Goal: Information Seeking & Learning: Learn about a topic

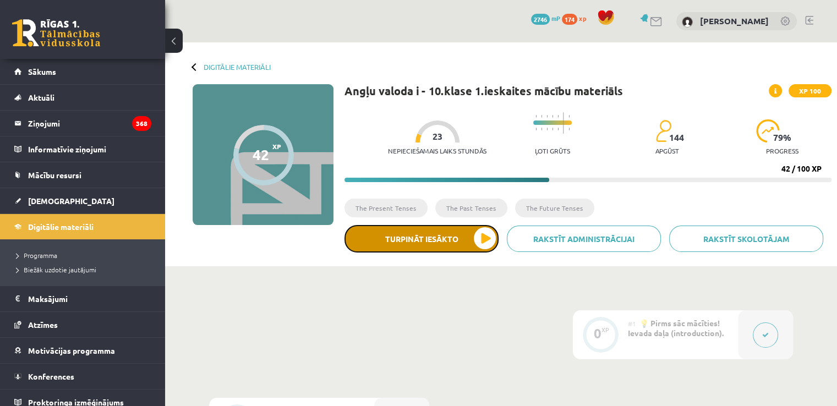
click at [424, 237] on button "Turpināt iesākto" at bounding box center [422, 239] width 154 height 28
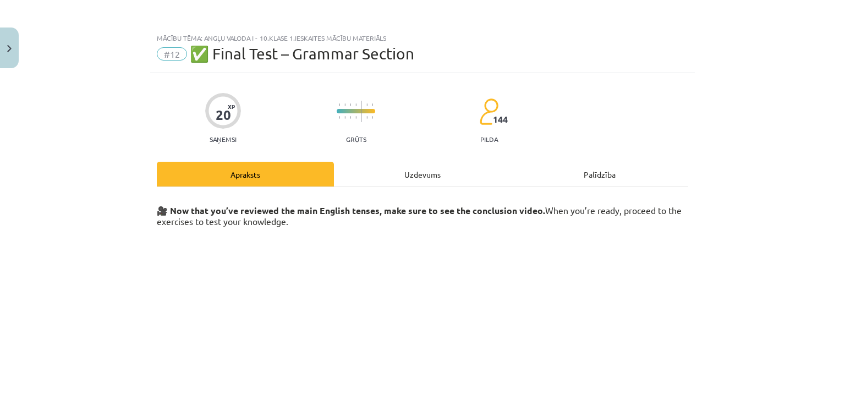
click at [407, 174] on div "Uzdevums" at bounding box center [422, 174] width 177 height 25
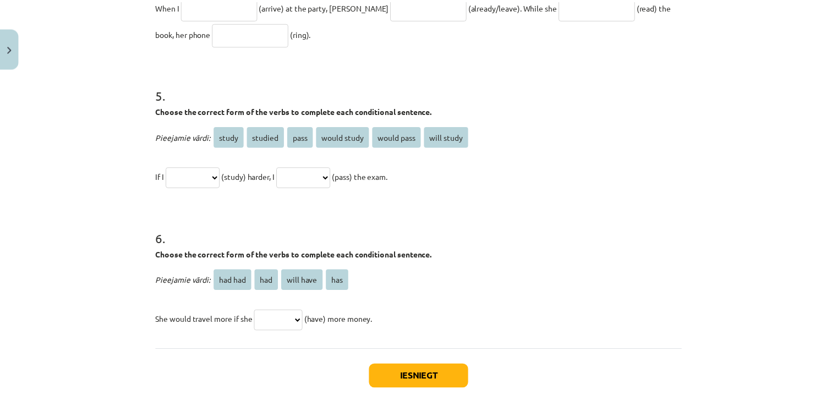
scroll to position [945, 0]
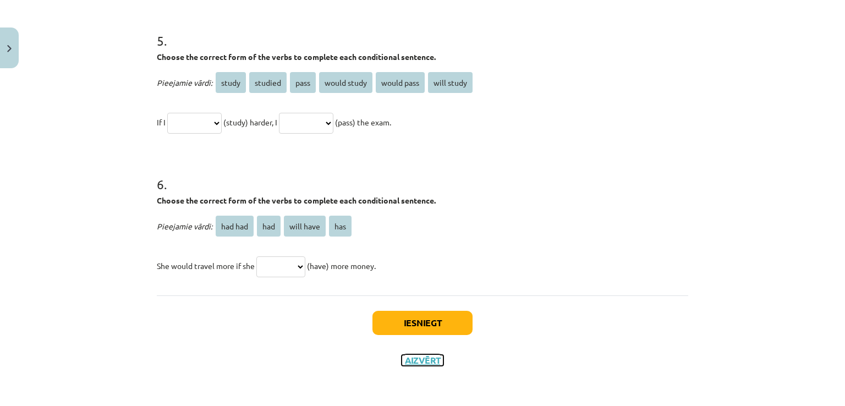
click at [404, 359] on button "Aizvērt" at bounding box center [423, 360] width 42 height 11
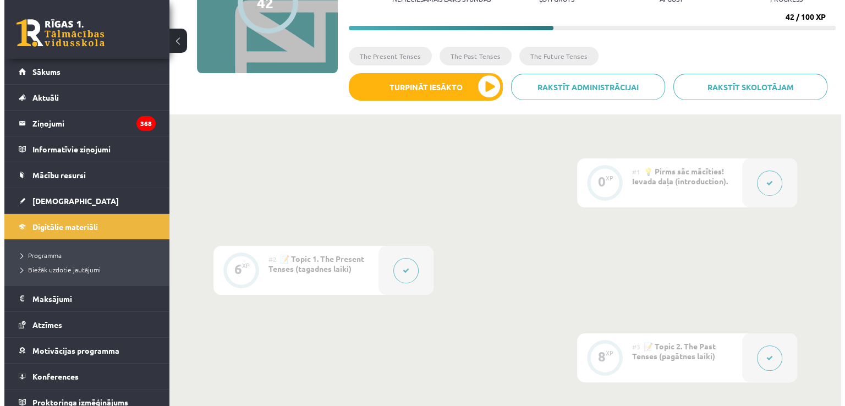
scroll to position [152, 0]
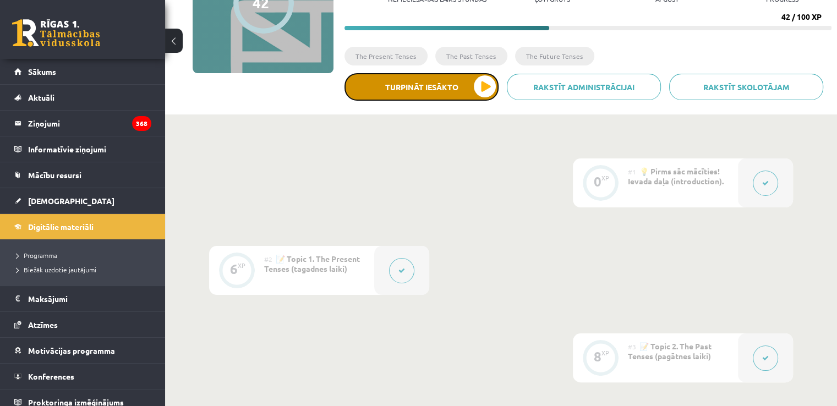
click at [408, 93] on button "Turpināt iesākto" at bounding box center [422, 87] width 154 height 28
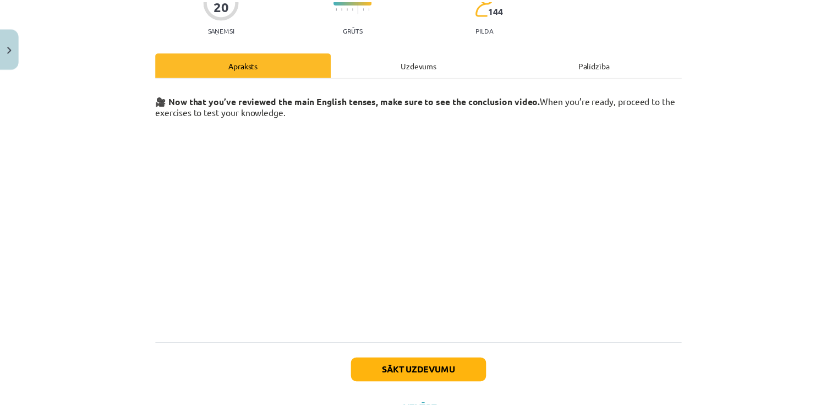
scroll to position [158, 0]
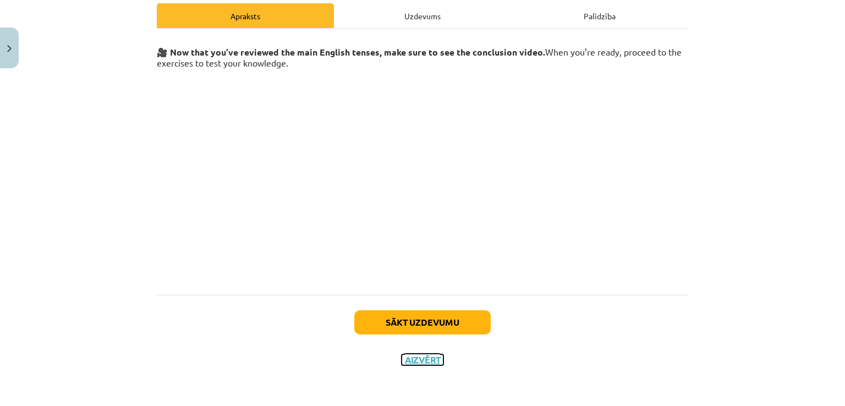
click at [414, 357] on button "Aizvērt" at bounding box center [423, 359] width 42 height 11
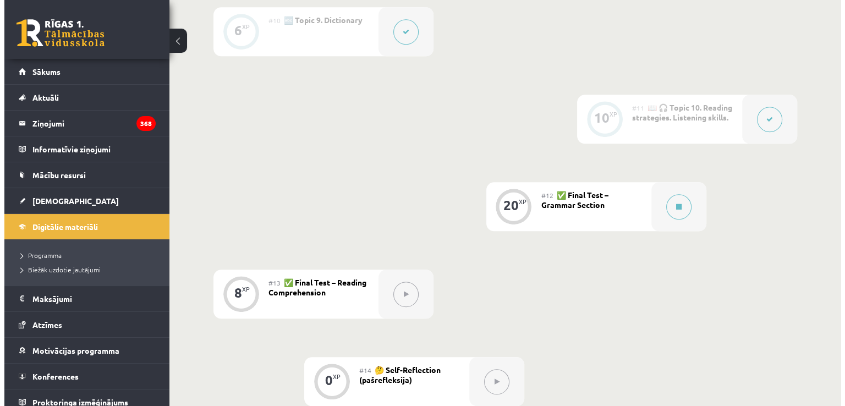
scroll to position [1039, 0]
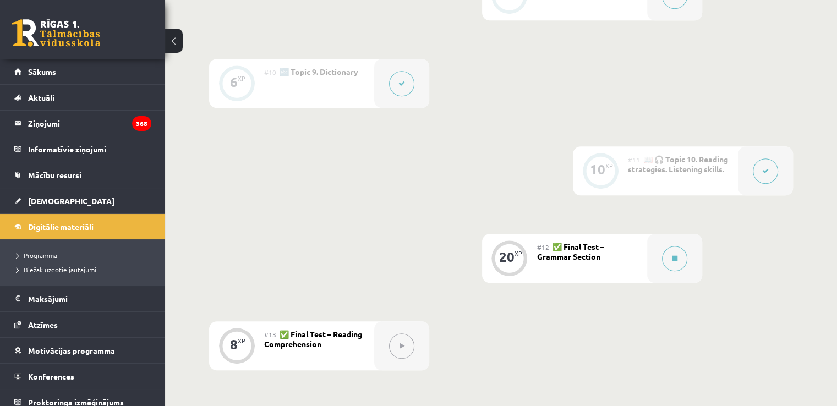
click at [762, 173] on icon at bounding box center [765, 171] width 7 height 7
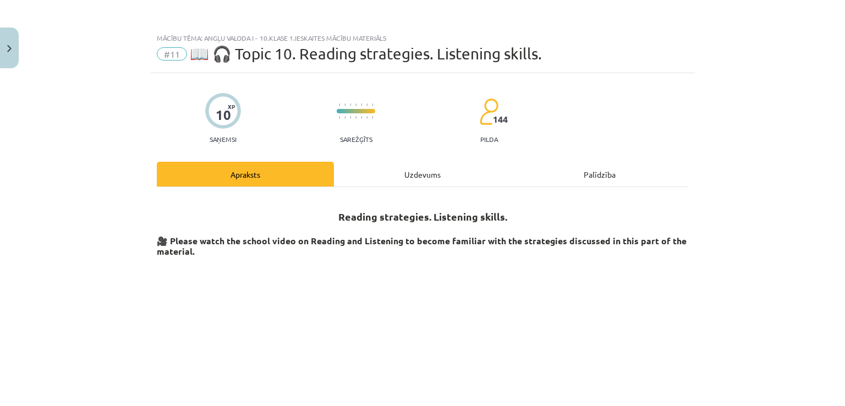
click at [431, 176] on div "Uzdevums" at bounding box center [422, 174] width 177 height 25
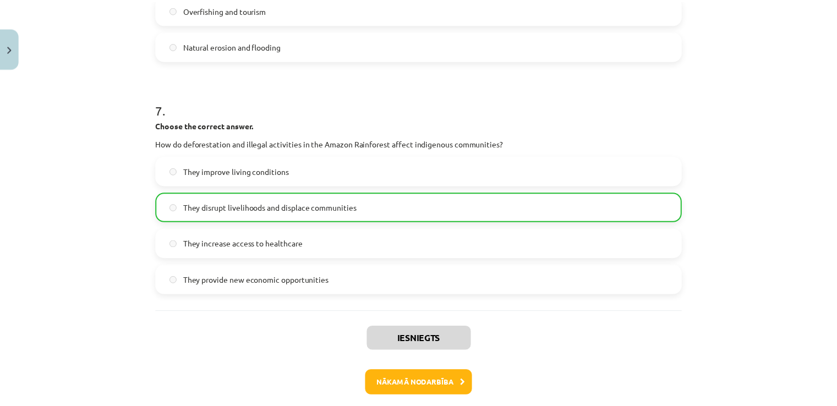
scroll to position [1303, 0]
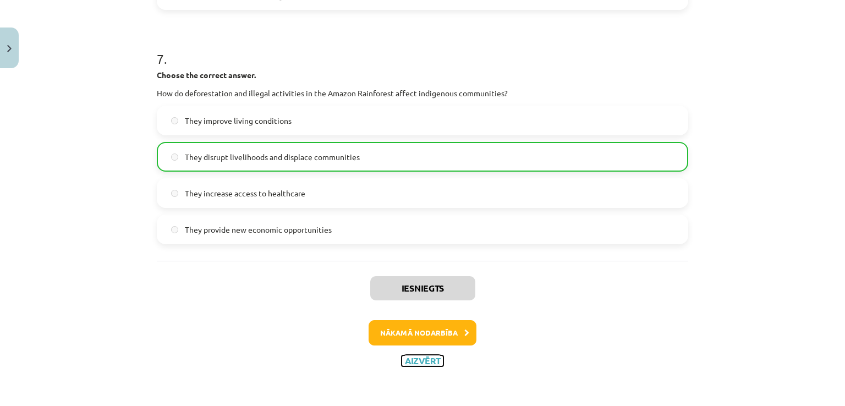
click at [425, 358] on button "Aizvērt" at bounding box center [423, 361] width 42 height 11
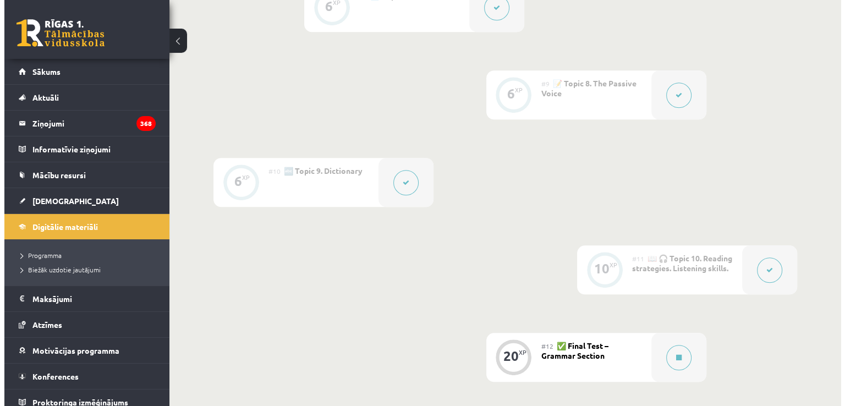
scroll to position [940, 0]
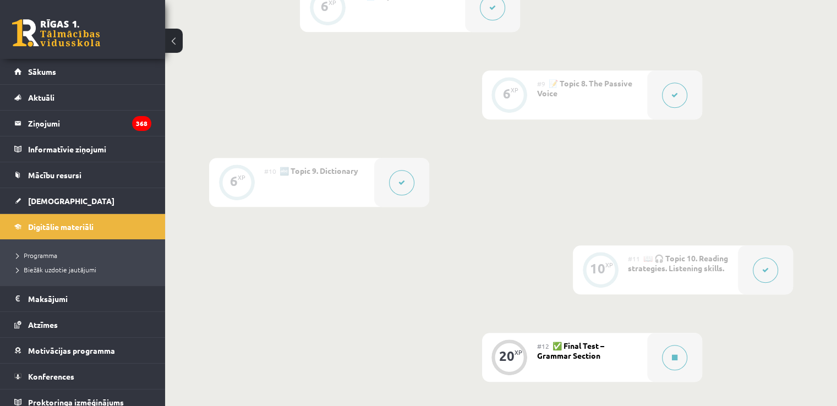
click at [400, 183] on icon at bounding box center [401, 182] width 7 height 7
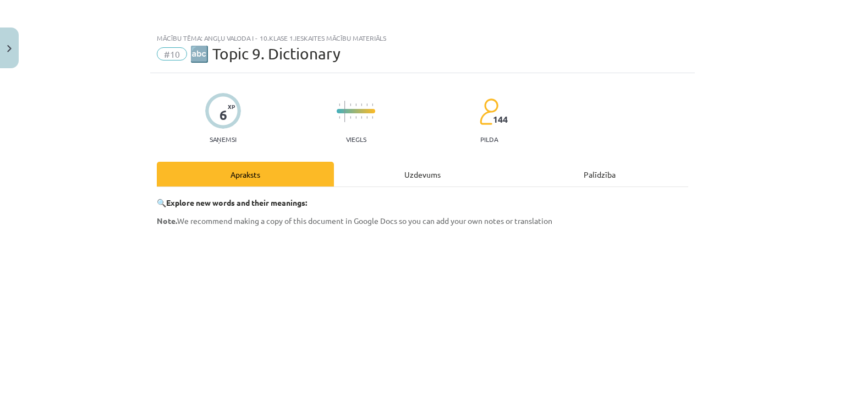
click at [400, 183] on div "Uzdevums" at bounding box center [422, 174] width 177 height 25
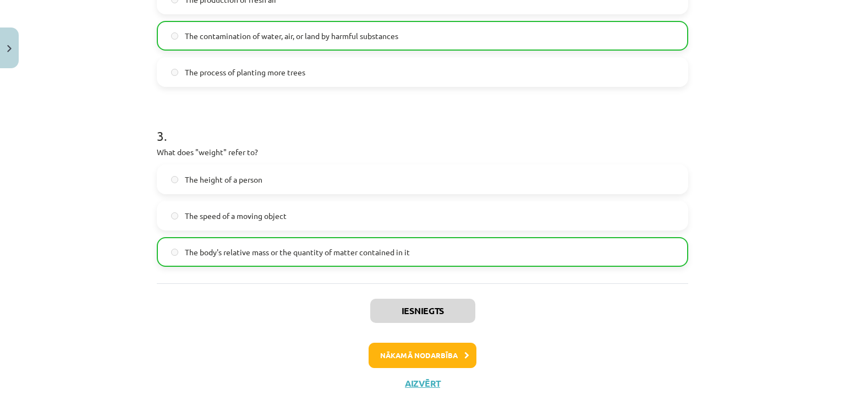
scroll to position [493, 0]
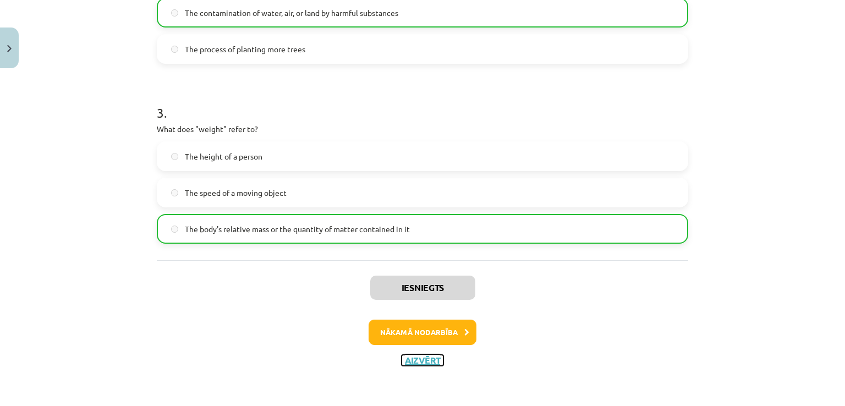
click at [429, 357] on button "Aizvērt" at bounding box center [423, 360] width 42 height 11
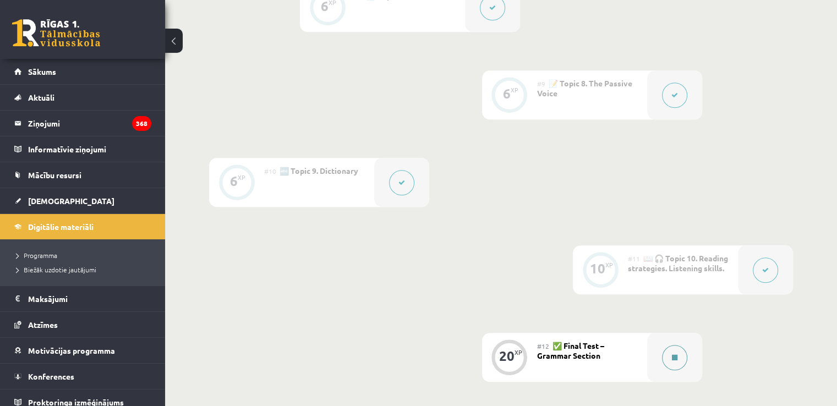
click at [678, 357] on button at bounding box center [674, 357] width 25 height 25
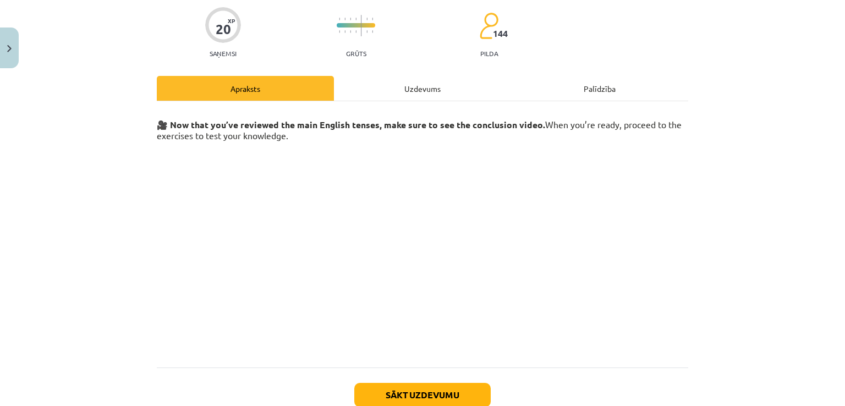
scroll to position [158, 0]
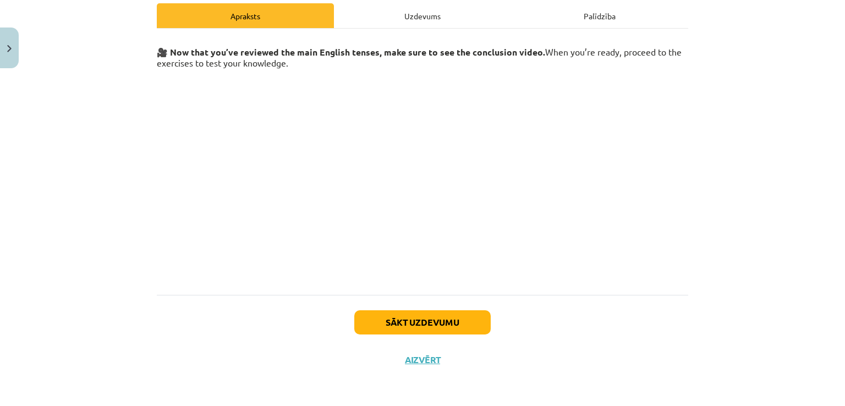
click at [411, 16] on div "Uzdevums" at bounding box center [422, 15] width 177 height 25
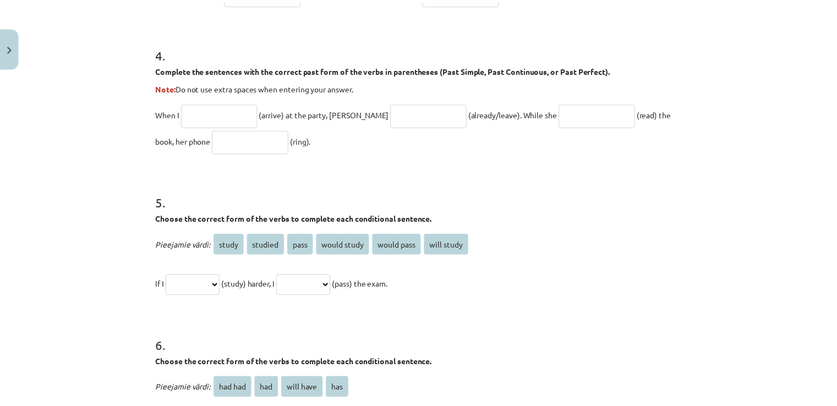
scroll to position [945, 0]
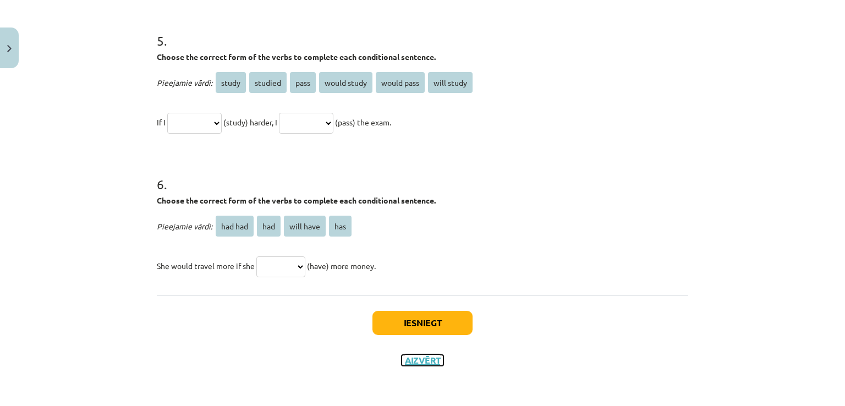
click at [414, 358] on button "Aizvērt" at bounding box center [423, 360] width 42 height 11
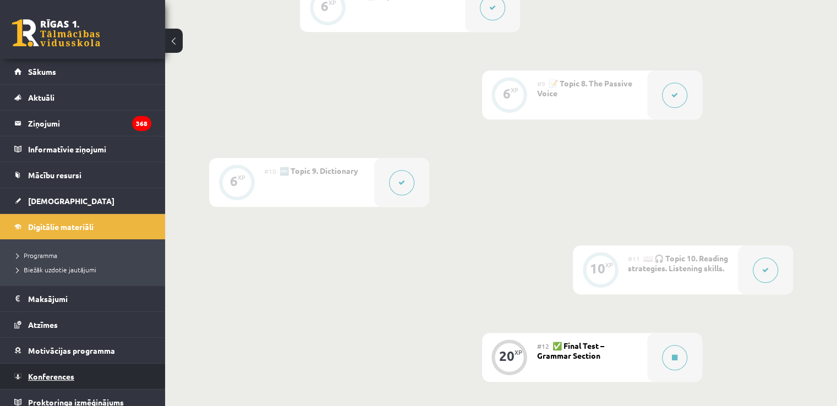
click at [47, 371] on span "Konferences" at bounding box center [51, 376] width 46 height 10
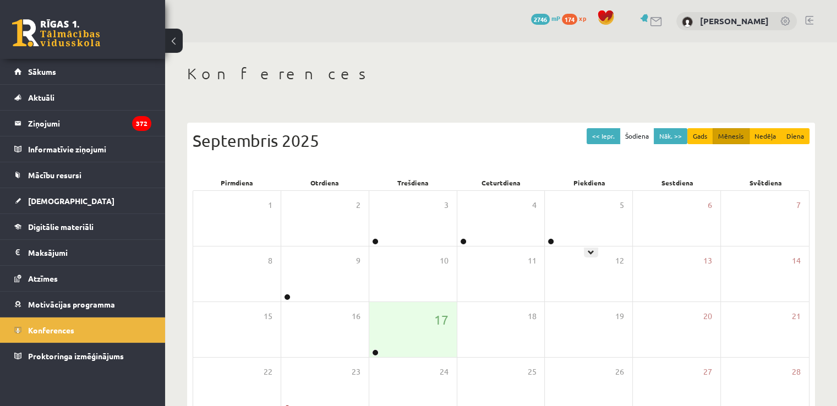
click at [558, 236] on div "5" at bounding box center [589, 218] width 88 height 55
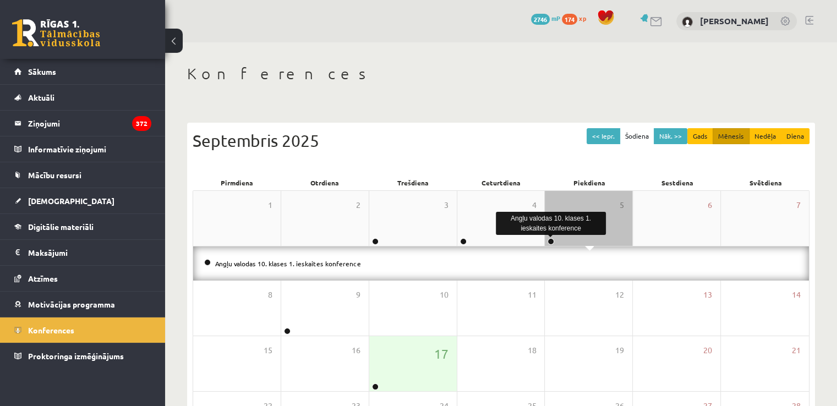
click at [553, 242] on link at bounding box center [551, 241] width 7 height 7
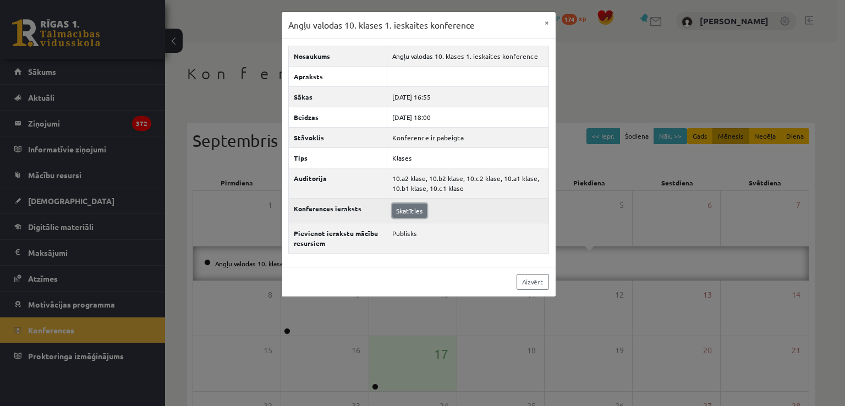
click at [407, 210] on link "Skatīties" at bounding box center [409, 211] width 35 height 14
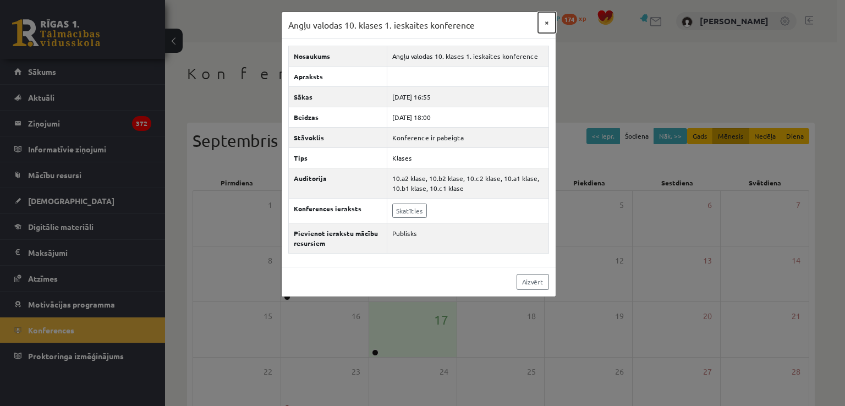
click at [549, 19] on button "×" at bounding box center [547, 22] width 18 height 21
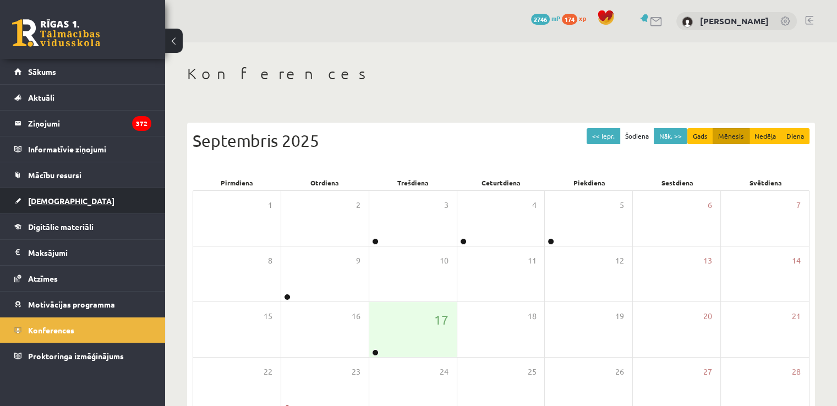
click at [45, 201] on span "[DEMOGRAPHIC_DATA]" at bounding box center [71, 201] width 86 height 10
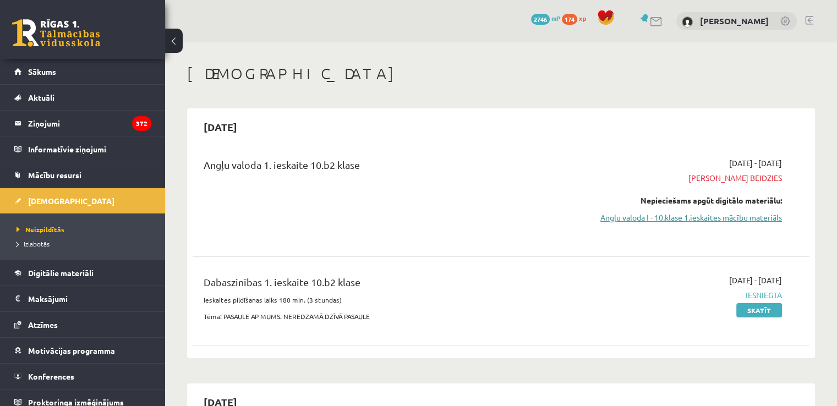
click at [724, 220] on link "Angļu valoda I - 10.klase 1.ieskaites mācību materiāls" at bounding box center [691, 218] width 182 height 12
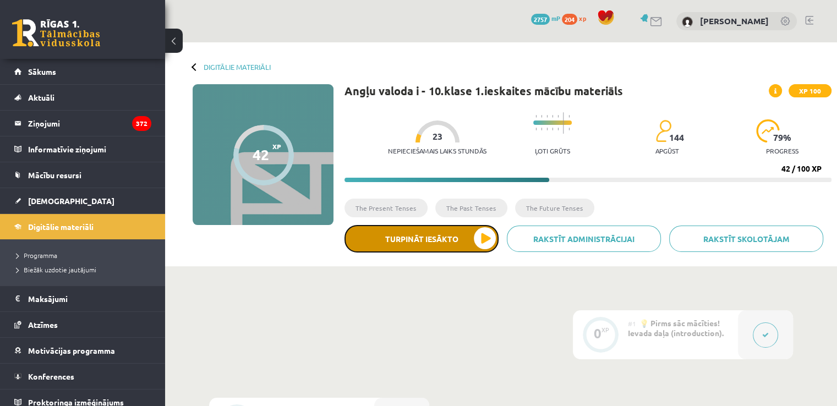
click at [400, 237] on button "Turpināt iesākto" at bounding box center [422, 239] width 154 height 28
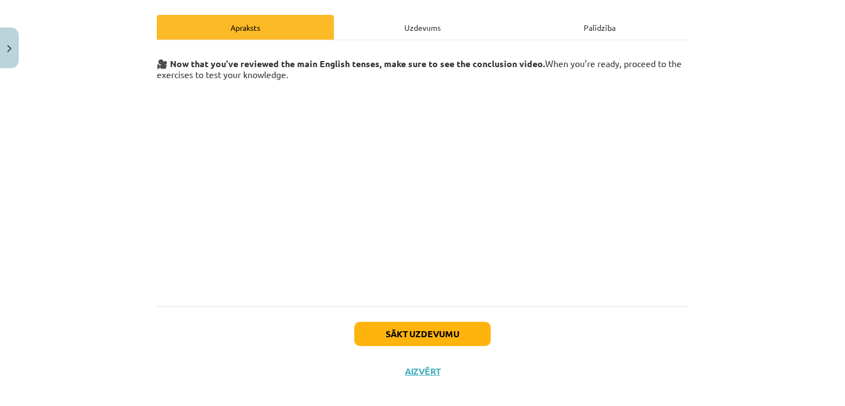
scroll to position [158, 0]
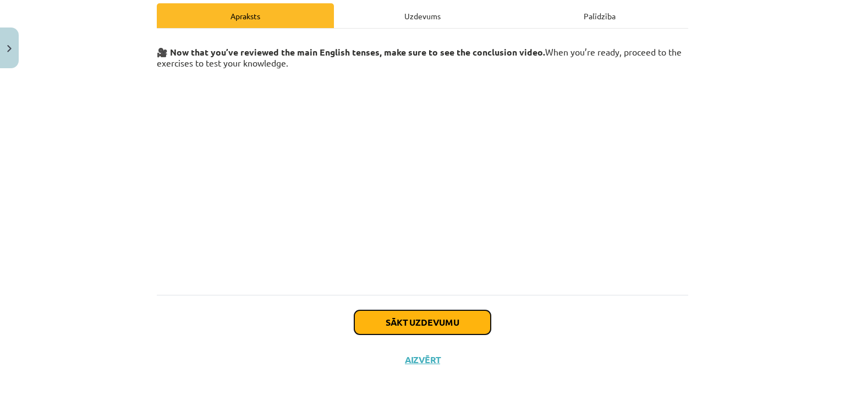
click at [452, 325] on button "Sākt uzdevumu" at bounding box center [422, 322] width 136 height 24
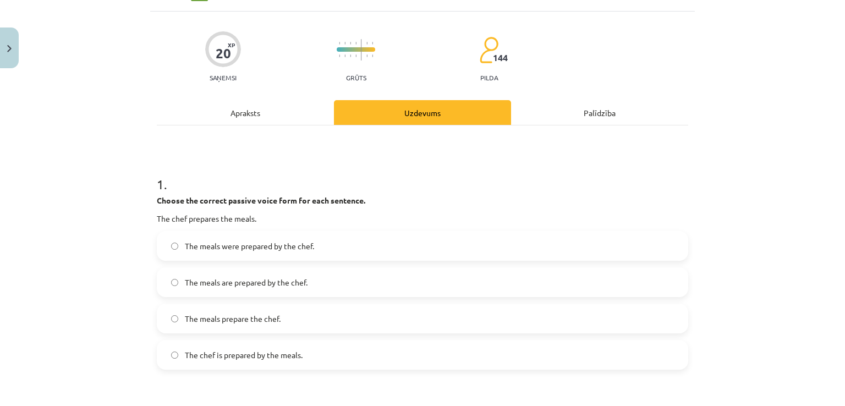
scroll to position [65, 0]
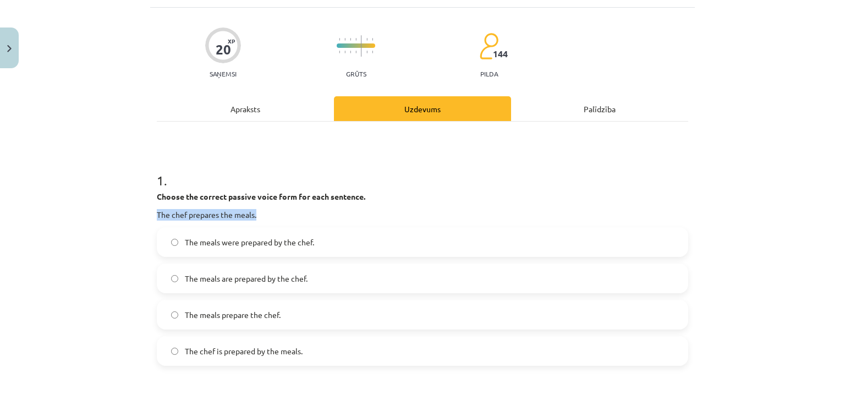
drag, startPoint x: 154, startPoint y: 214, endPoint x: 263, endPoint y: 216, distance: 108.4
click at [263, 216] on p "The chef prepares the meals." at bounding box center [423, 215] width 532 height 12
copy p "The chef prepares the meals."
click at [108, 254] on div "Mācību tēma: Angļu valoda i - 10.klase 1.ieskaites mācību materiāls #12 ✅ Final…" at bounding box center [422, 203] width 845 height 406
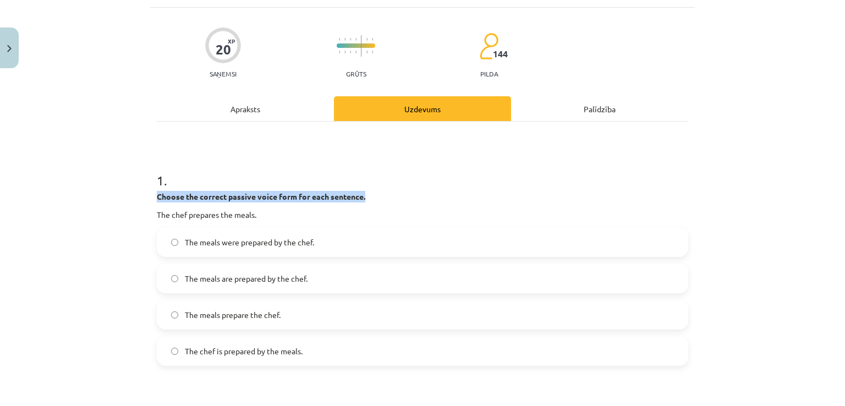
drag, startPoint x: 152, startPoint y: 193, endPoint x: 380, endPoint y: 192, distance: 227.8
click at [380, 192] on p "Choose the correct passive voice form for each sentence." at bounding box center [423, 197] width 532 height 12
copy strong "Choose the correct passive voice form for each sentence."
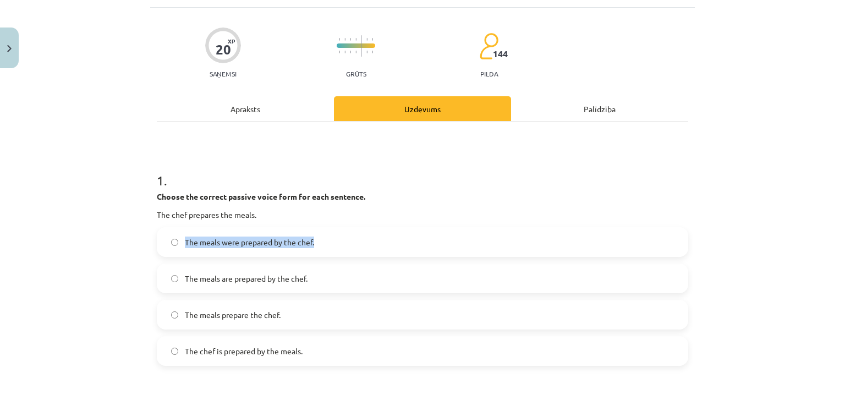
drag, startPoint x: 148, startPoint y: 243, endPoint x: 436, endPoint y: 248, distance: 288.4
copy label "The meals were prepared by the chef."
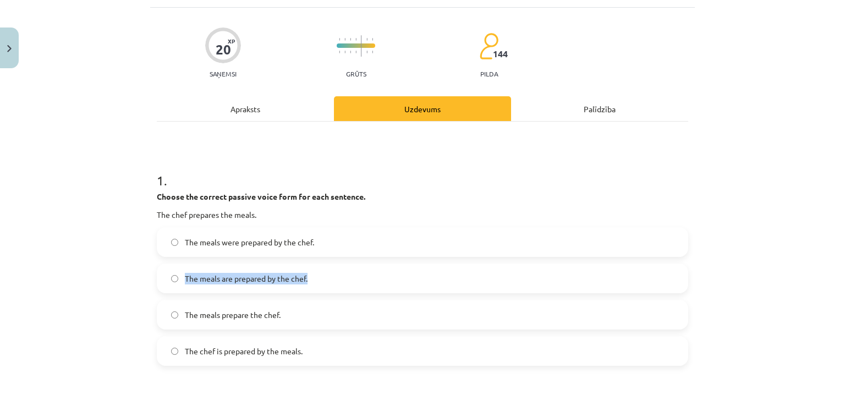
drag, startPoint x: 146, startPoint y: 283, endPoint x: 450, endPoint y: 276, distance: 303.3
copy label "The meals are prepared by the chef."
click at [117, 314] on div "Mācību tēma: Angļu valoda i - 10.klase 1.ieskaites mācību materiāls #12 ✅ Final…" at bounding box center [422, 203] width 845 height 406
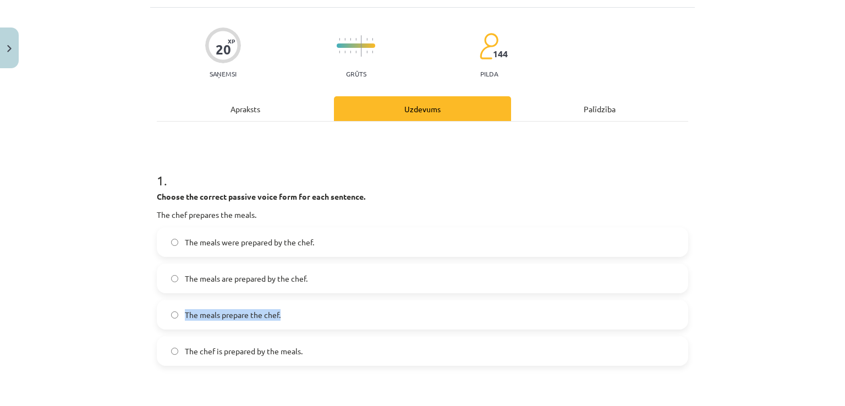
drag, startPoint x: 137, startPoint y: 315, endPoint x: 346, endPoint y: 326, distance: 208.9
click at [346, 326] on div "Mācību tēma: Angļu valoda i - 10.klase 1.ieskaites mācību materiāls #12 ✅ Final…" at bounding box center [422, 203] width 845 height 406
copy label "The meals prepare the chef."
drag, startPoint x: 126, startPoint y: 357, endPoint x: 513, endPoint y: 373, distance: 387.2
click at [513, 373] on div "Mācību tēma: Angļu valoda i - 10.klase 1.ieskaites mācību materiāls #12 ✅ Final…" at bounding box center [422, 203] width 845 height 406
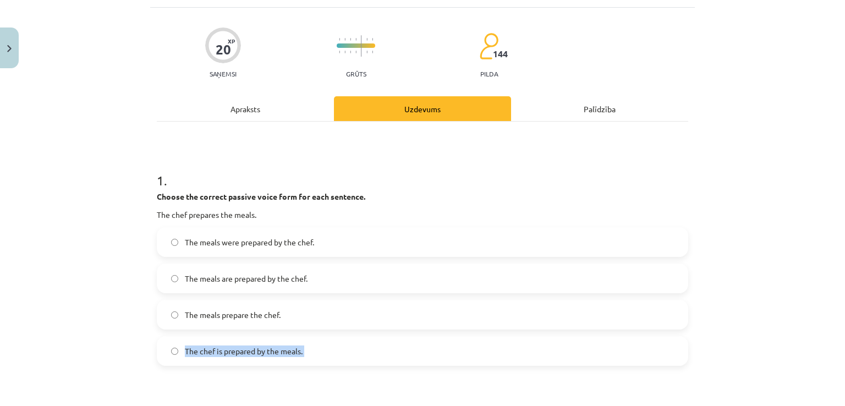
copy form "The chef is prepared by the meals. 2 ."
click at [105, 298] on div "Mācību tēma: Angļu valoda i - 10.klase 1.ieskaites mācību materiāls #12 ✅ Final…" at bounding box center [422, 203] width 845 height 406
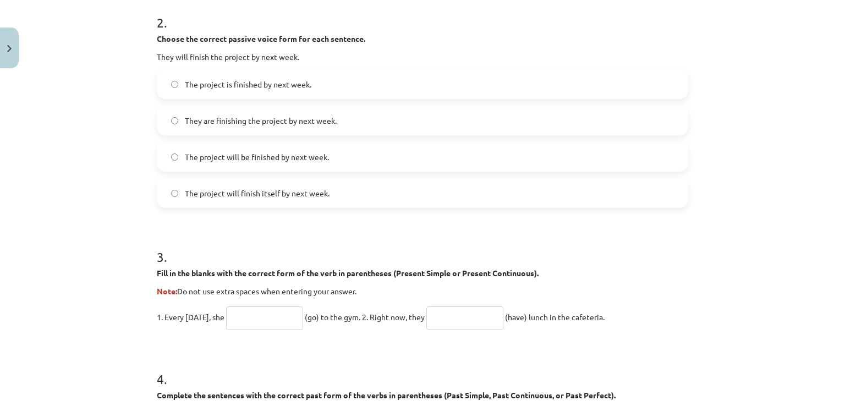
scroll to position [469, 0]
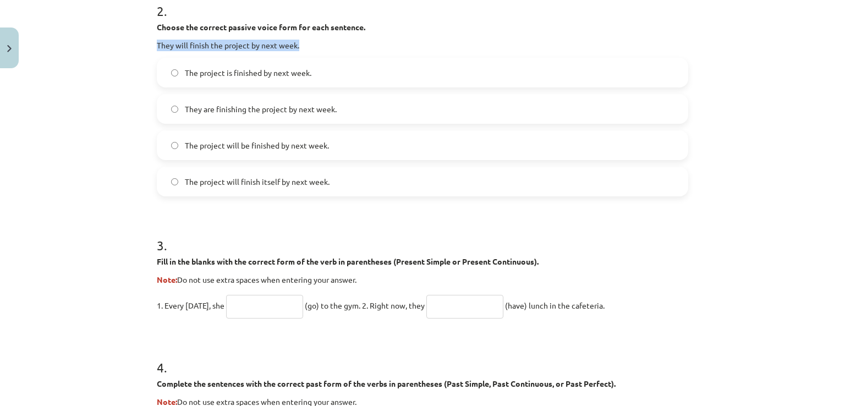
drag, startPoint x: 150, startPoint y: 45, endPoint x: 389, endPoint y: 40, distance: 238.9
click at [389, 40] on div "20 XP Saņemsi Grūts 144 pilda Apraksts Uzdevums Palīdzība 1 . Choose the correc…" at bounding box center [422, 229] width 545 height 1251
copy p "They will finish the project by next week."
click at [139, 80] on div "Mācību tēma: Angļu valoda i - 10.klase 1.ieskaites mācību materiāls #12 ✅ Final…" at bounding box center [422, 203] width 845 height 406
drag, startPoint x: 139, startPoint y: 80, endPoint x: 458, endPoint y: 75, distance: 318.7
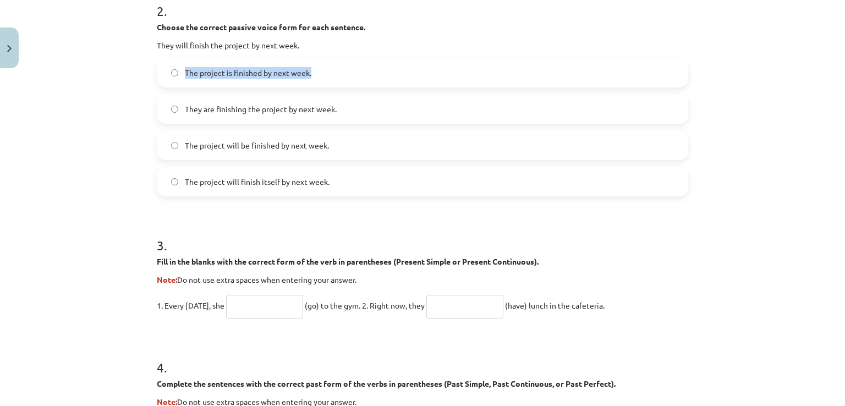
click at [458, 75] on div "Mācību tēma: Angļu valoda i - 10.klase 1.ieskaites mācību materiāls #12 ✅ Final…" at bounding box center [422, 203] width 845 height 406
copy label "The project is finished by next week."
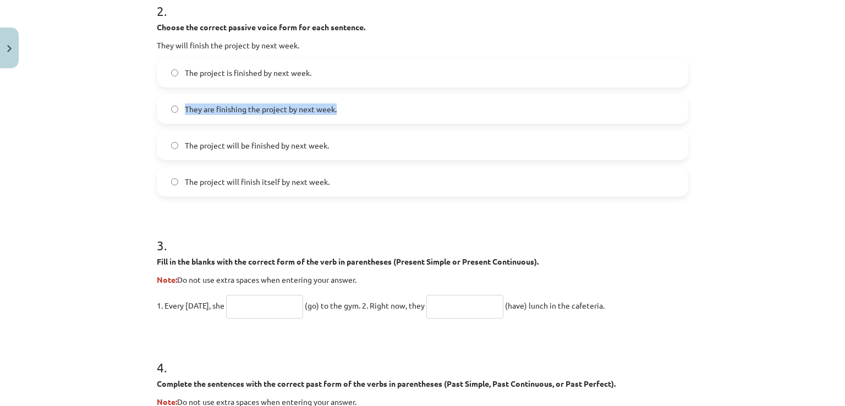
drag, startPoint x: 148, startPoint y: 111, endPoint x: 488, endPoint y: 95, distance: 339.9
click at [488, 95] on div "20 XP Saņemsi Grūts 144 pilda Apraksts Uzdevums Palīdzība 1 . Choose the correc…" at bounding box center [422, 229] width 545 height 1251
copy label "They are finishing the project by next week."
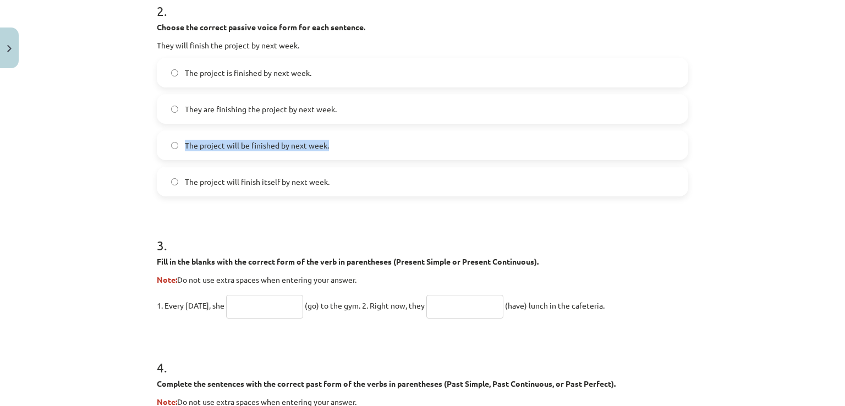
drag, startPoint x: 146, startPoint y: 146, endPoint x: 485, endPoint y: 152, distance: 339.1
click at [485, 152] on div "20 XP Saņemsi Grūts 144 pilda Apraksts Uzdevums Palīdzība 1 . Choose the correc…" at bounding box center [422, 229] width 545 height 1251
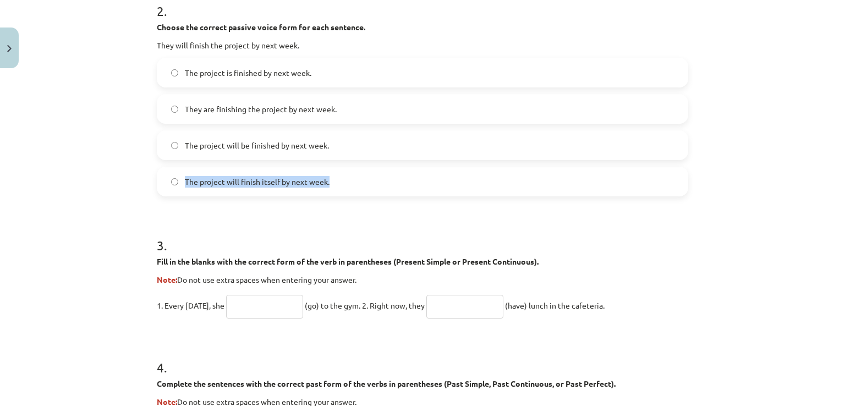
drag, startPoint x: 141, startPoint y: 182, endPoint x: 447, endPoint y: 176, distance: 306.0
click at [447, 176] on div "Mācību tēma: Angļu valoda i - 10.klase 1.ieskaites mācību materiāls #12 ✅ Final…" at bounding box center [422, 203] width 845 height 406
click at [88, 135] on div "Mācību tēma: Angļu valoda i - 10.klase 1.ieskaites mācību materiāls #12 ✅ Final…" at bounding box center [422, 203] width 845 height 406
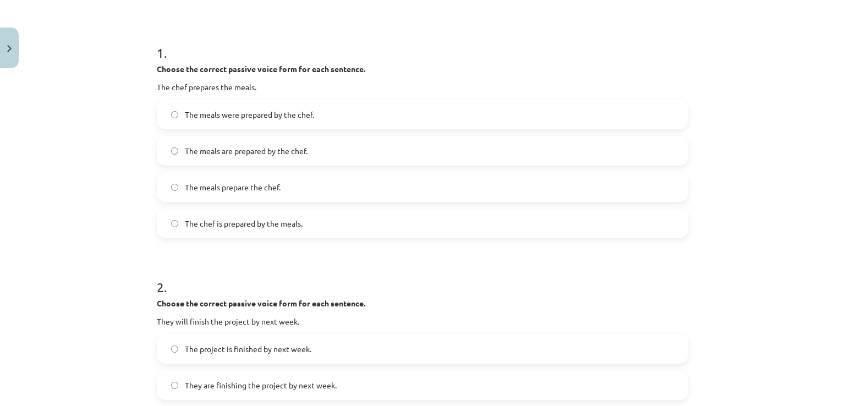
scroll to position [69, 0]
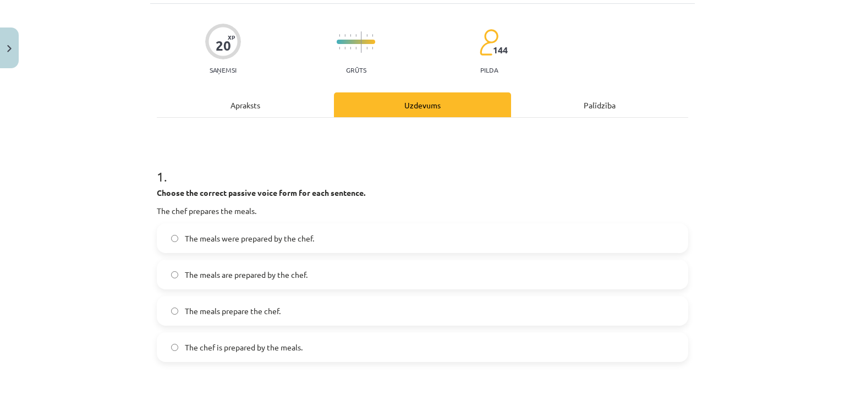
click at [225, 107] on div "Apraksts" at bounding box center [245, 104] width 177 height 25
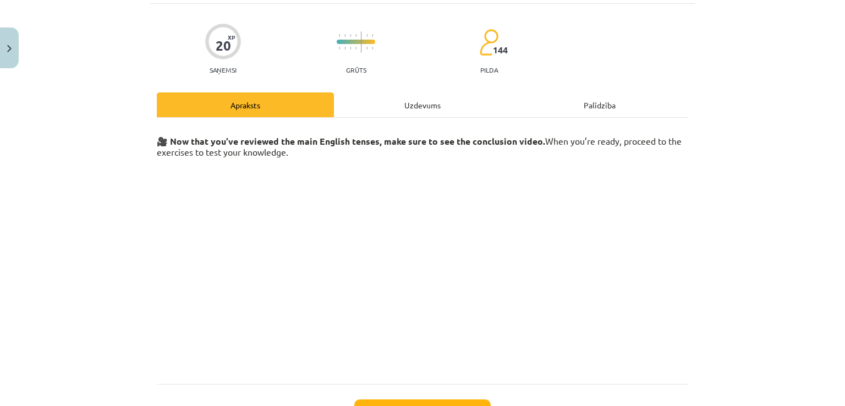
scroll to position [28, 0]
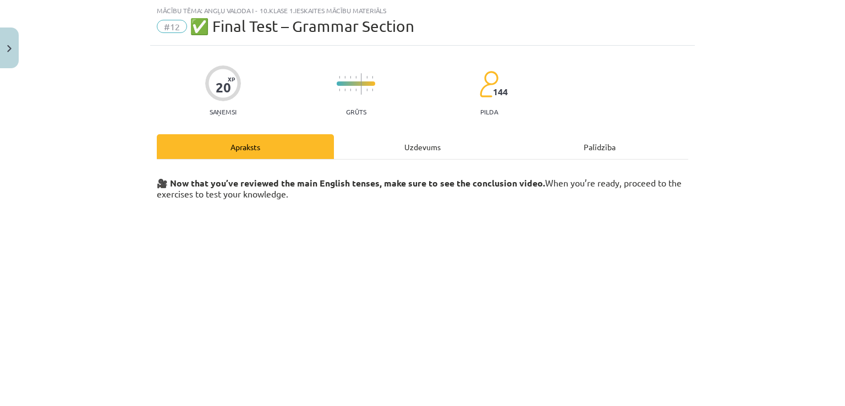
click at [389, 150] on div "Uzdevums" at bounding box center [422, 146] width 177 height 25
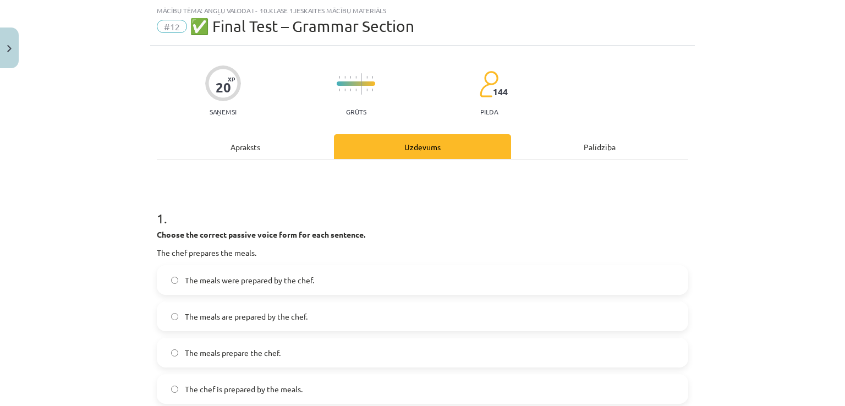
click at [255, 146] on div "Apraksts" at bounding box center [245, 146] width 177 height 25
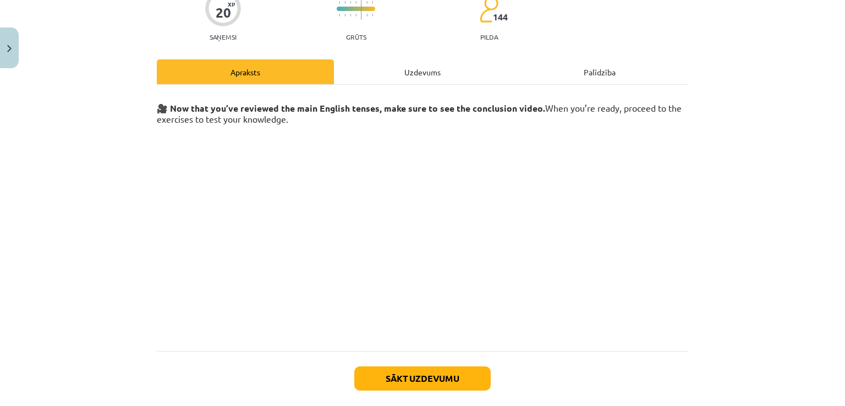
scroll to position [103, 0]
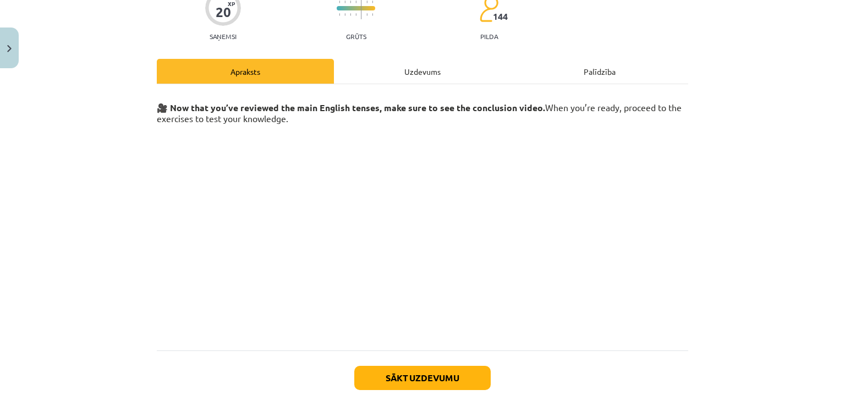
click at [429, 68] on div "Uzdevums" at bounding box center [422, 71] width 177 height 25
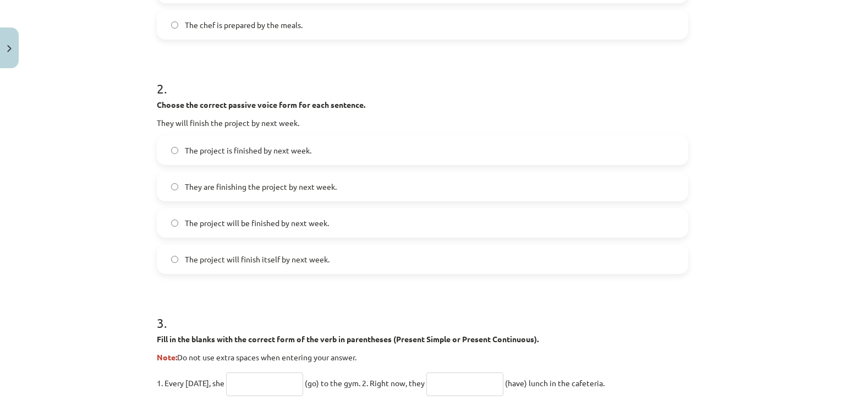
scroll to position [425, 0]
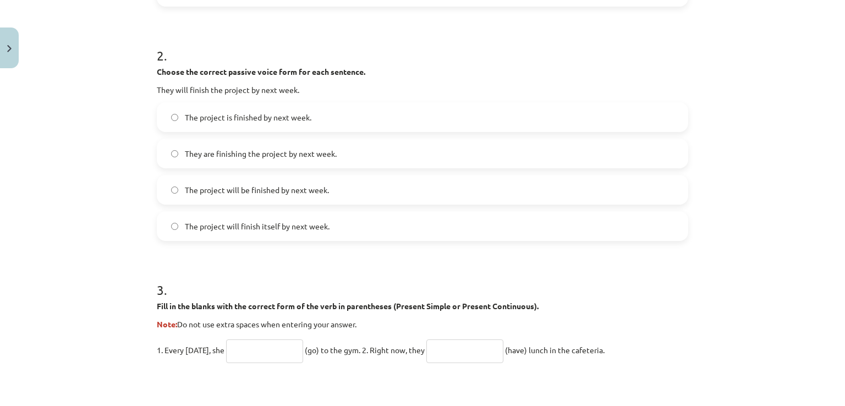
click at [250, 348] on input "text" at bounding box center [264, 352] width 77 height 24
type input "****"
click at [207, 185] on span "The project will be finished by next week." at bounding box center [257, 190] width 144 height 12
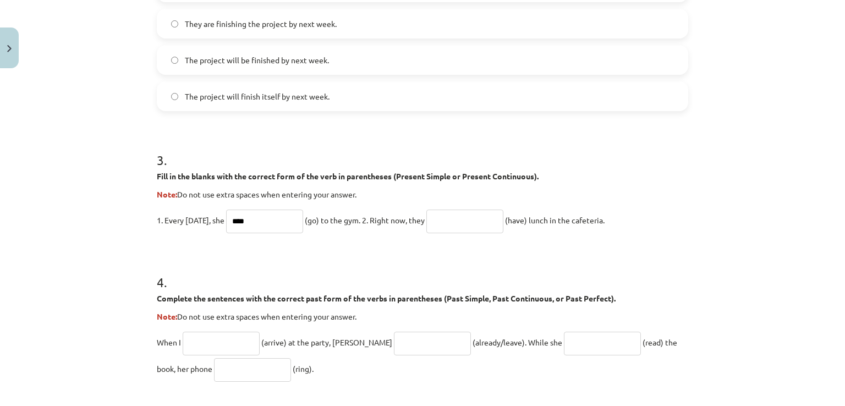
scroll to position [555, 0]
click at [479, 228] on input "text" at bounding box center [465, 222] width 77 height 24
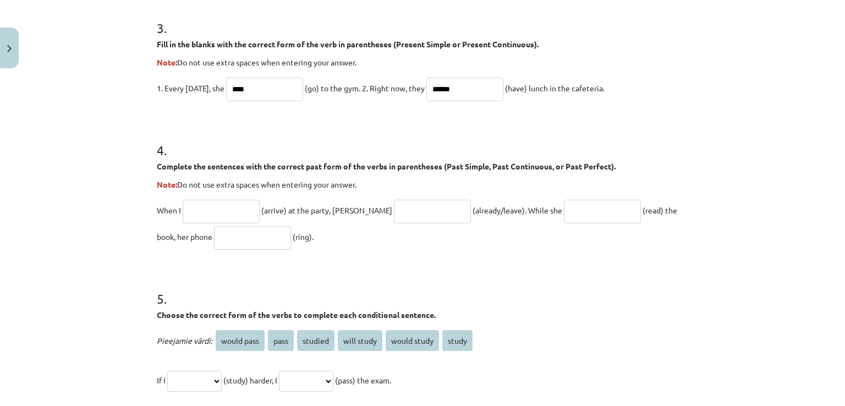
scroll to position [718, 0]
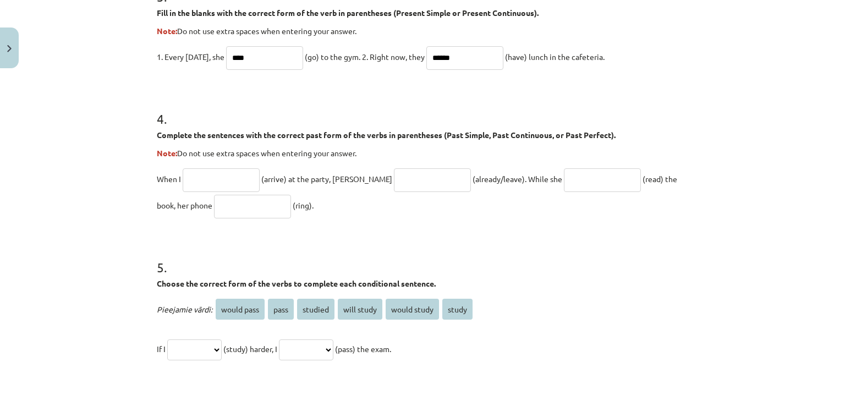
type input "******"
click at [198, 179] on input "text" at bounding box center [221, 180] width 77 height 24
type input "*******"
click at [409, 180] on input "text" at bounding box center [432, 180] width 77 height 24
click at [231, 211] on input "text" at bounding box center [252, 207] width 77 height 24
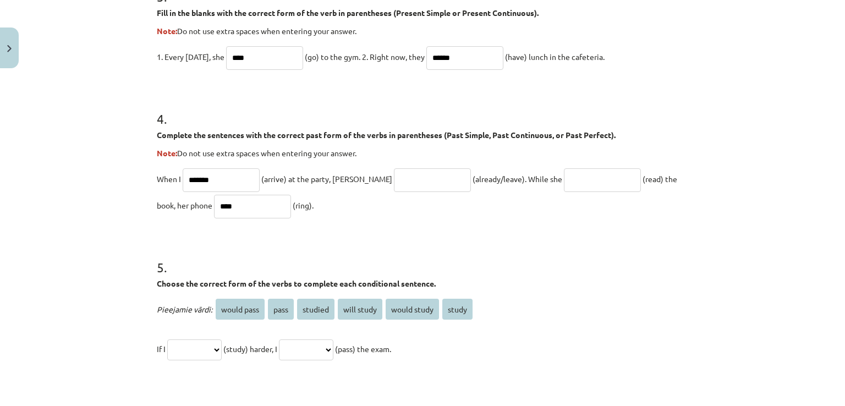
scroll to position [835, 0]
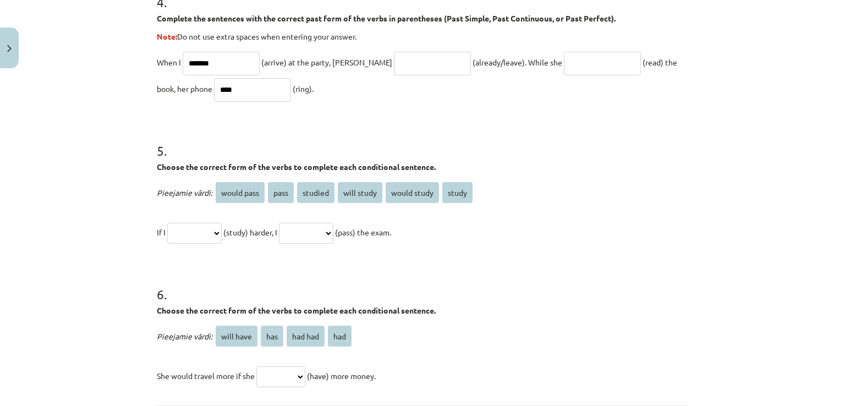
type input "****"
click at [203, 228] on select "**********" at bounding box center [194, 233] width 54 height 21
select select "*******"
click at [167, 223] on select "**********" at bounding box center [194, 233] width 54 height 21
click at [316, 236] on select "**********" at bounding box center [306, 233] width 54 height 21
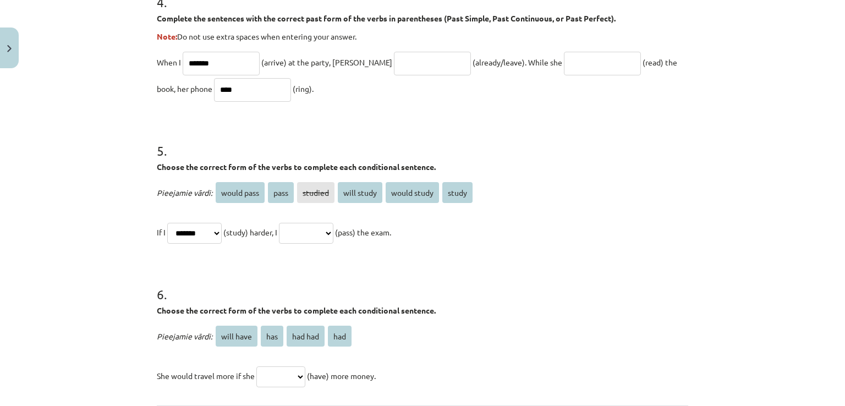
select select "**********"
click at [292, 223] on select "**********" at bounding box center [306, 233] width 54 height 21
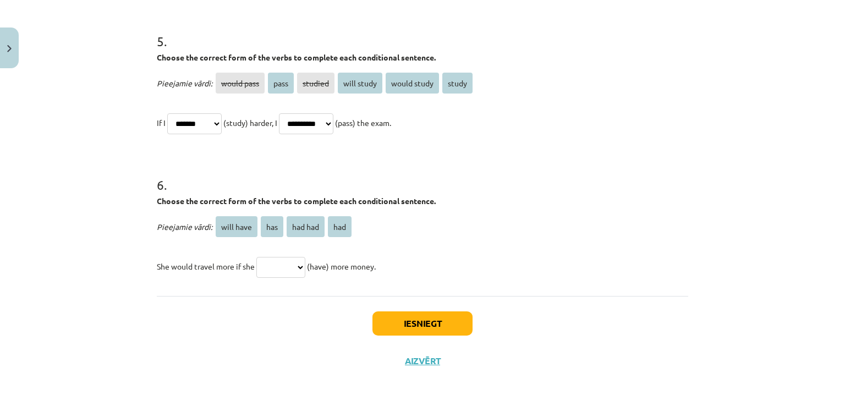
scroll to position [945, 0]
click at [268, 267] on select "********* *** ******* ***" at bounding box center [280, 266] width 49 height 21
select select "***"
click at [256, 256] on select "********* *** ******* ***" at bounding box center [280, 266] width 49 height 21
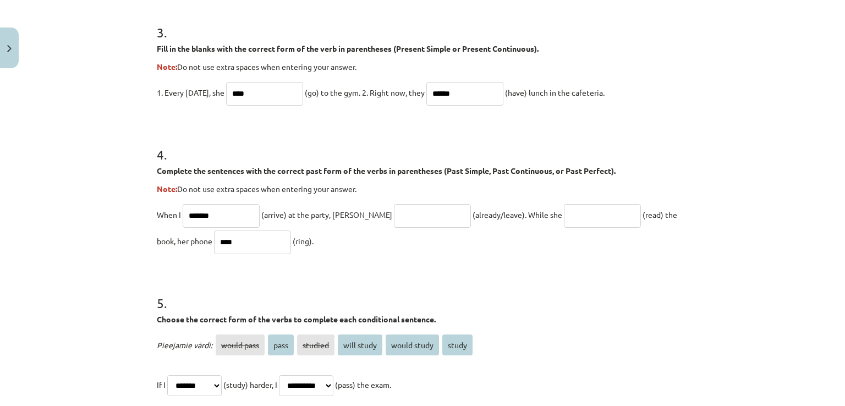
scroll to position [683, 0]
click at [394, 218] on input "text" at bounding box center [432, 216] width 77 height 24
type input "**********"
click at [564, 224] on input "text" at bounding box center [602, 216] width 77 height 24
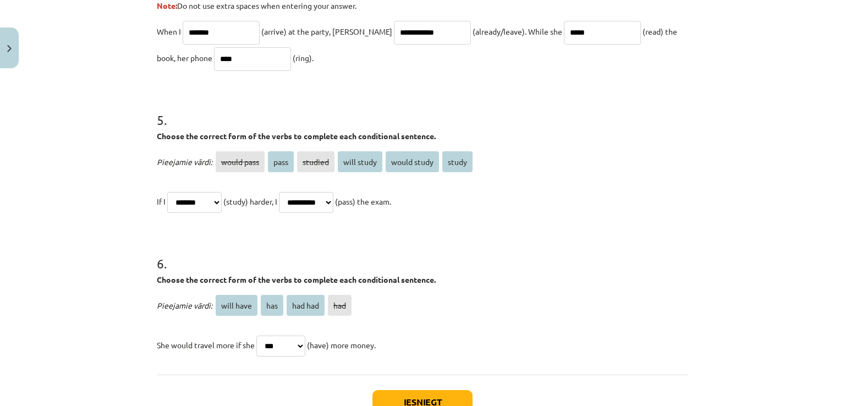
scroll to position [945, 0]
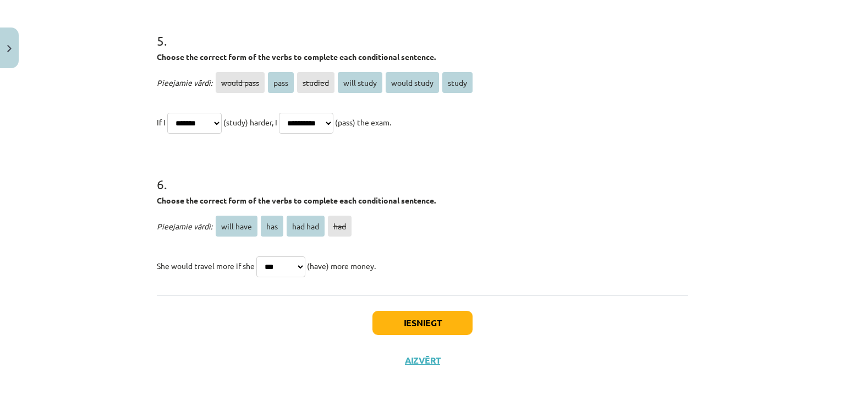
type input "*****"
click at [471, 333] on div "Iesniegt Aizvērt" at bounding box center [423, 334] width 532 height 77
click at [449, 325] on button "Iesniegt" at bounding box center [423, 323] width 100 height 24
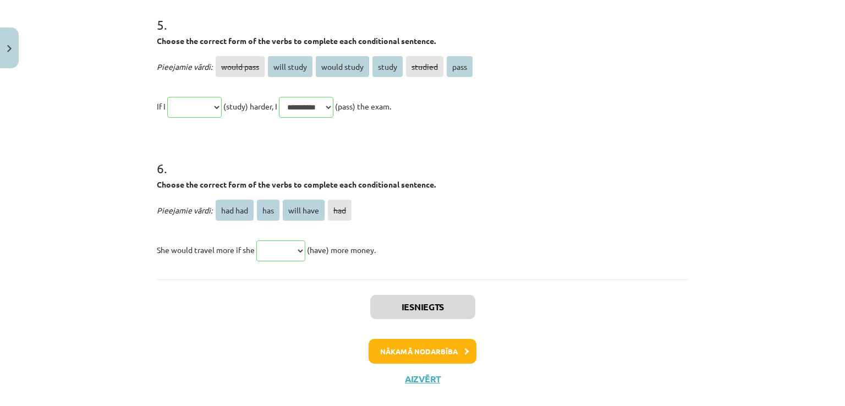
scroll to position [1123, 0]
click at [416, 354] on button "Nākamā nodarbība" at bounding box center [423, 350] width 108 height 25
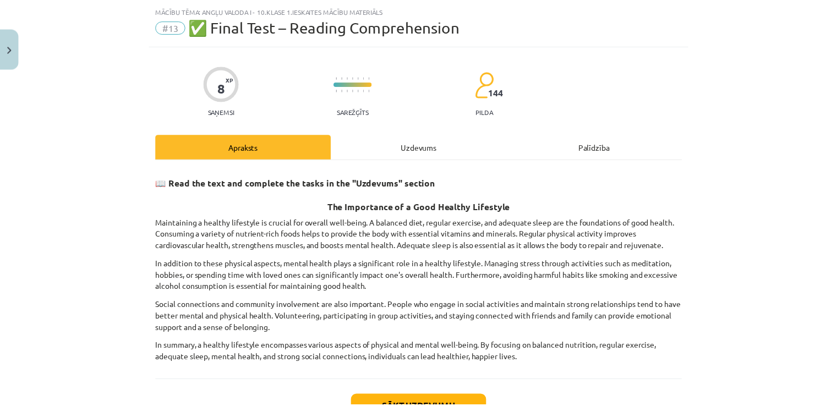
scroll to position [111, 0]
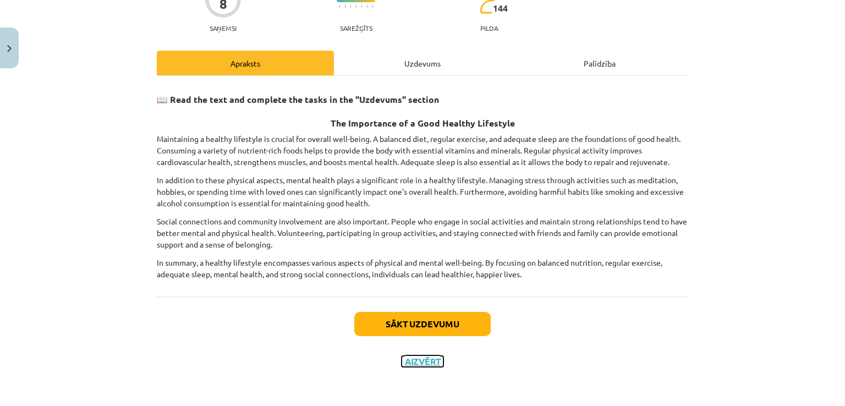
click at [418, 360] on button "Aizvērt" at bounding box center [423, 361] width 42 height 11
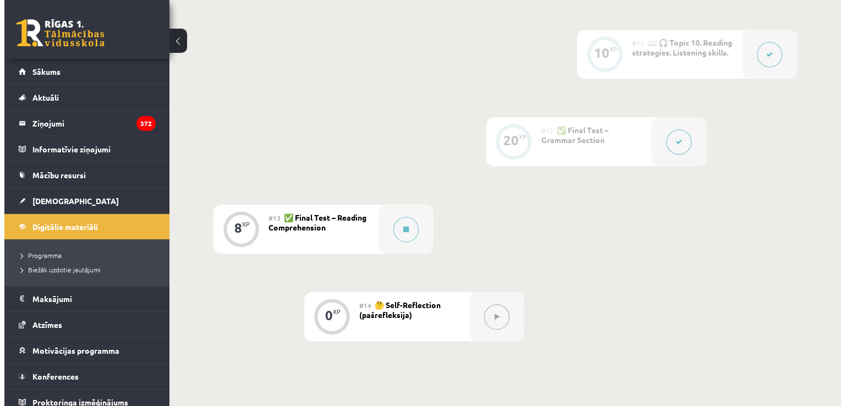
scroll to position [1156, 0]
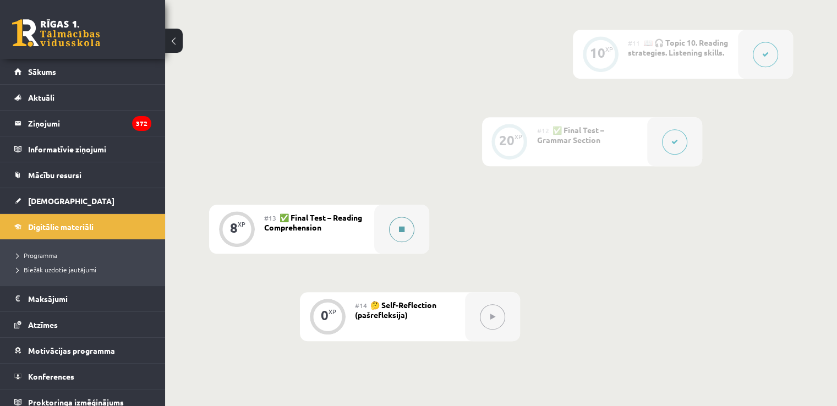
click at [403, 229] on icon at bounding box center [402, 229] width 6 height 7
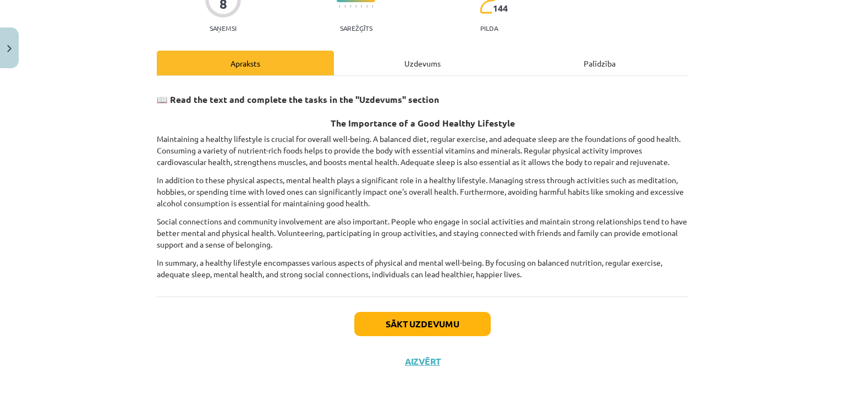
scroll to position [111, 0]
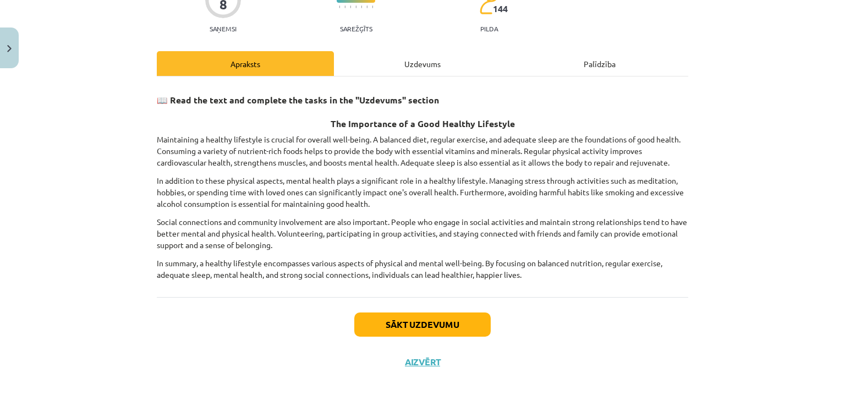
click at [427, 63] on div "Uzdevums" at bounding box center [422, 63] width 177 height 25
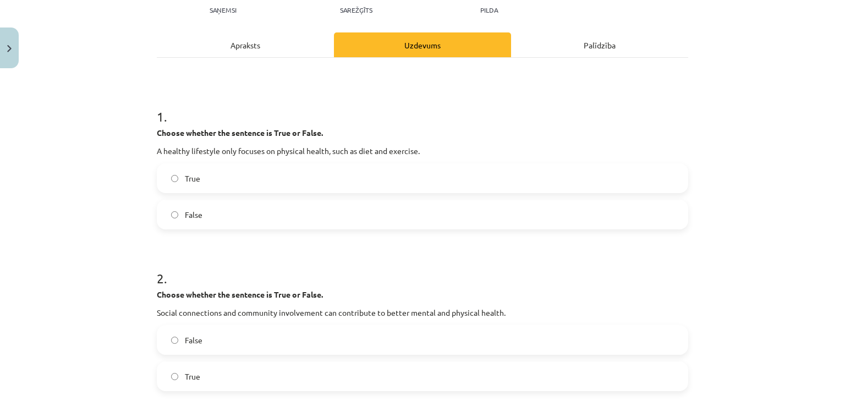
scroll to position [0, 0]
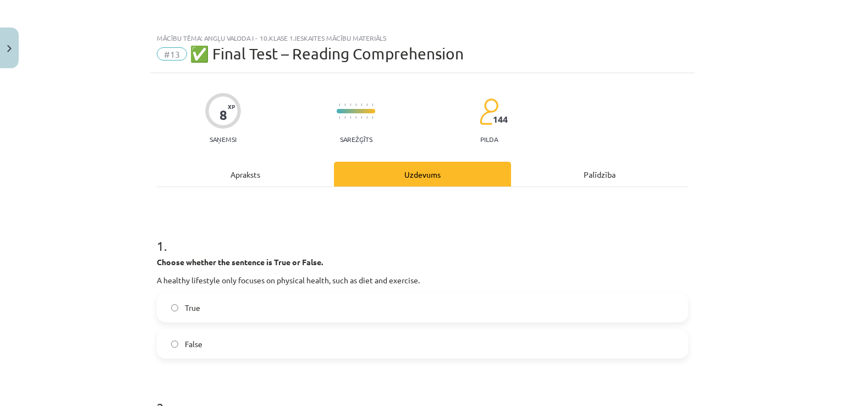
click at [230, 171] on div "Apraksts" at bounding box center [245, 174] width 177 height 25
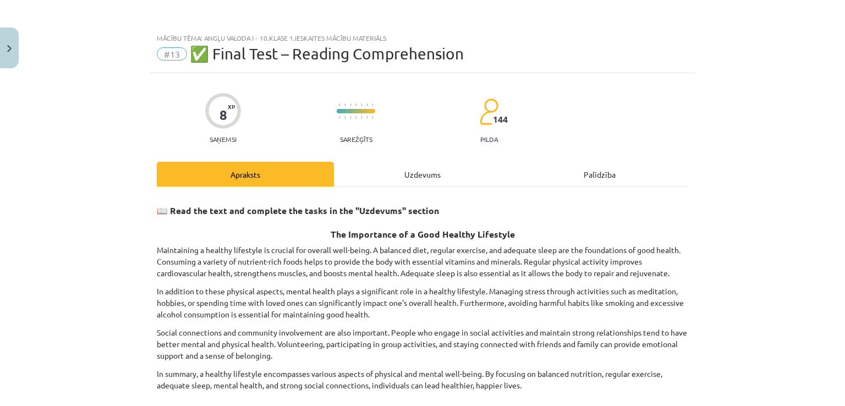
scroll to position [28, 0]
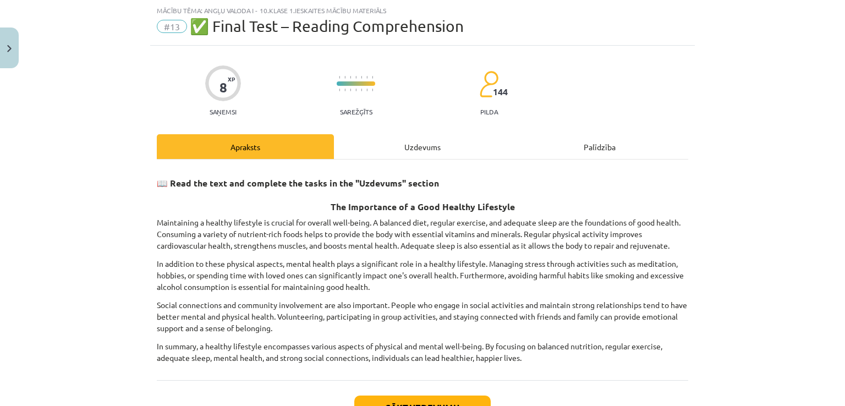
click at [158, 183] on strong "📖 Read the text and complete the tasks in the "Uzdevums" section" at bounding box center [298, 183] width 282 height 12
click at [157, 179] on strong "📖 Read the text and complete the tasks in the "Uzdevums" section" at bounding box center [298, 183] width 282 height 12
click at [130, 176] on div "Mācību tēma: Angļu valoda i - 10.klase 1.ieskaites mācību materiāls #13 ✅ Final…" at bounding box center [422, 203] width 845 height 406
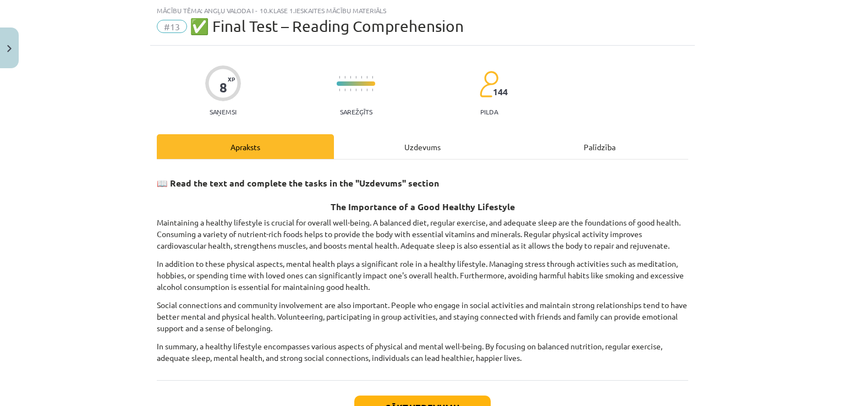
scroll to position [111, 0]
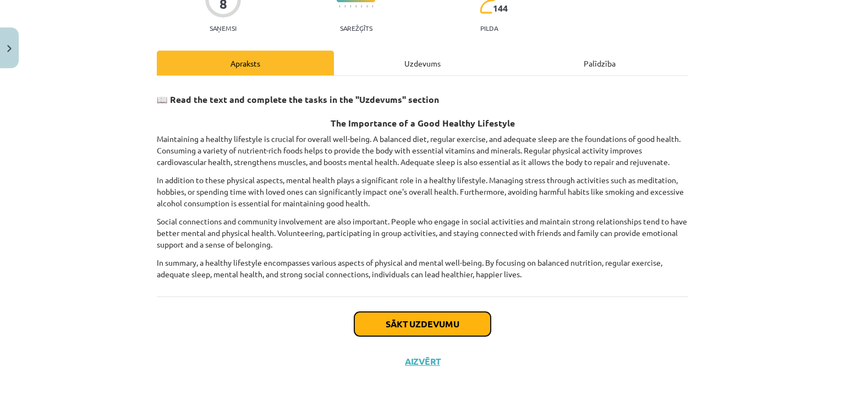
click at [357, 320] on button "Sākt uzdevumu" at bounding box center [422, 324] width 136 height 24
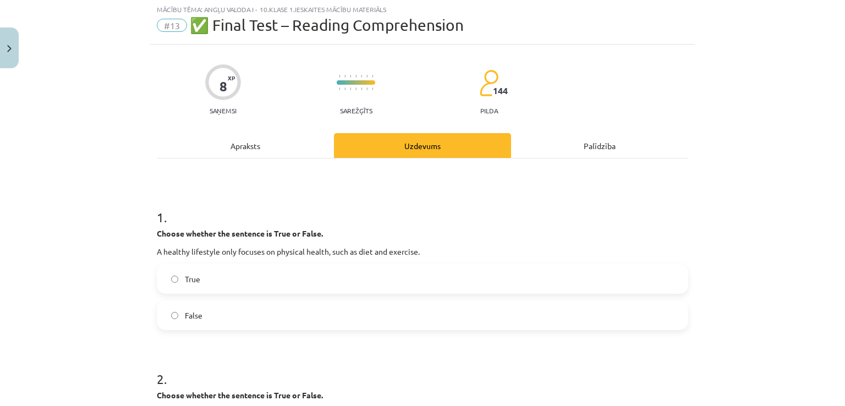
scroll to position [28, 0]
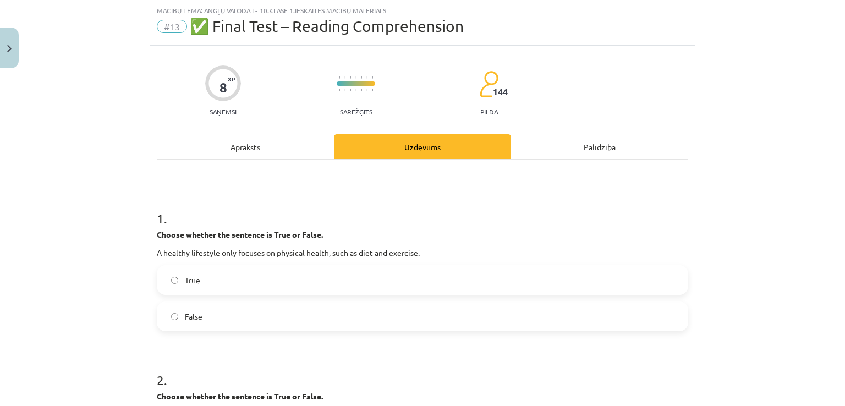
click at [357, 320] on label "False" at bounding box center [422, 317] width 529 height 28
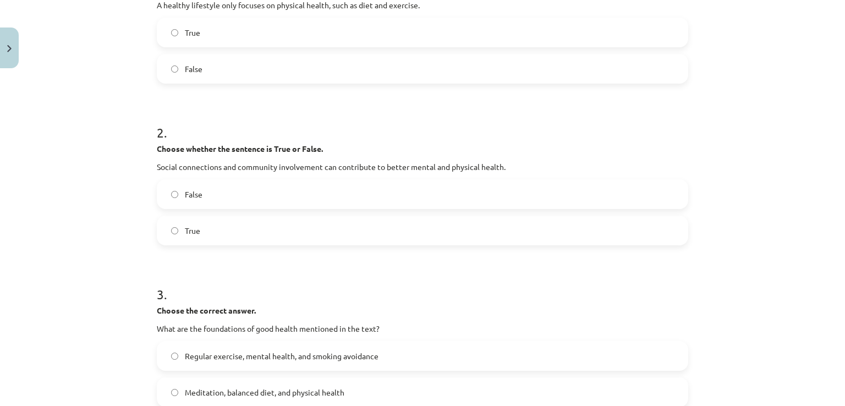
scroll to position [275, 0]
click at [295, 239] on label "True" at bounding box center [422, 231] width 529 height 28
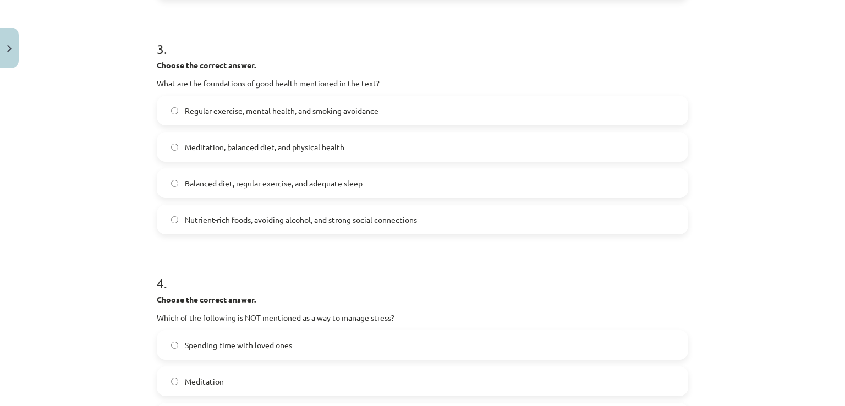
scroll to position [522, 0]
click at [285, 216] on span "Nutrient-rich foods, avoiding alcohol, and strong social connections" at bounding box center [301, 219] width 232 height 12
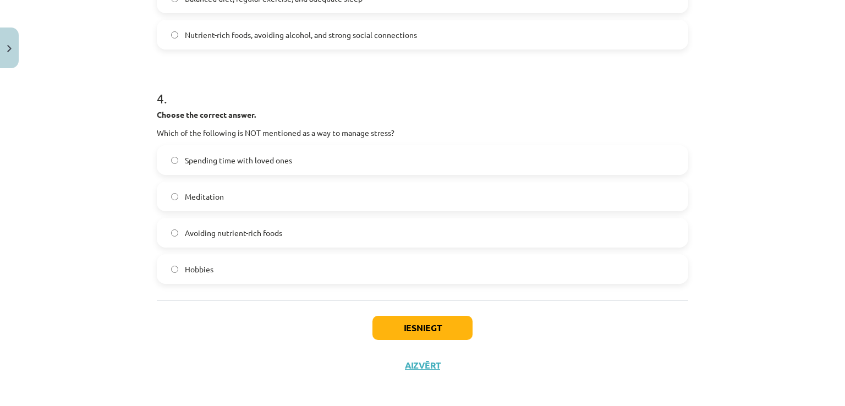
scroll to position [711, 0]
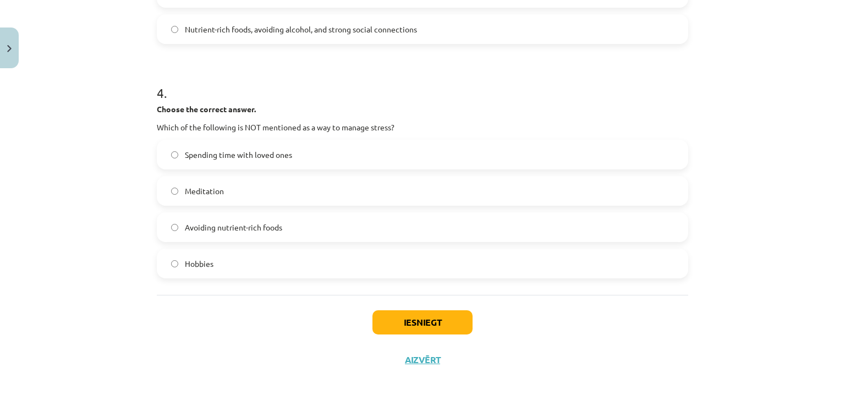
click at [287, 232] on label "Avoiding nutrient-rich foods" at bounding box center [422, 228] width 529 height 28
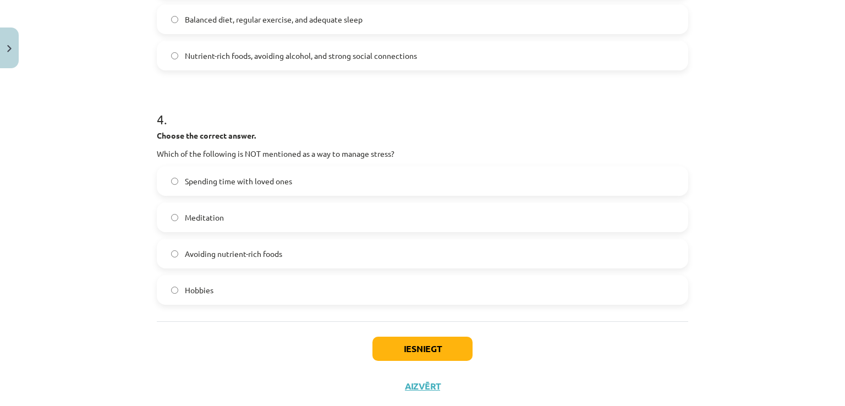
scroll to position [684, 0]
click at [265, 180] on span "Spending time with loved ones" at bounding box center [238, 182] width 107 height 12
click at [251, 252] on span "Avoiding nutrient-rich foods" at bounding box center [233, 255] width 97 height 12
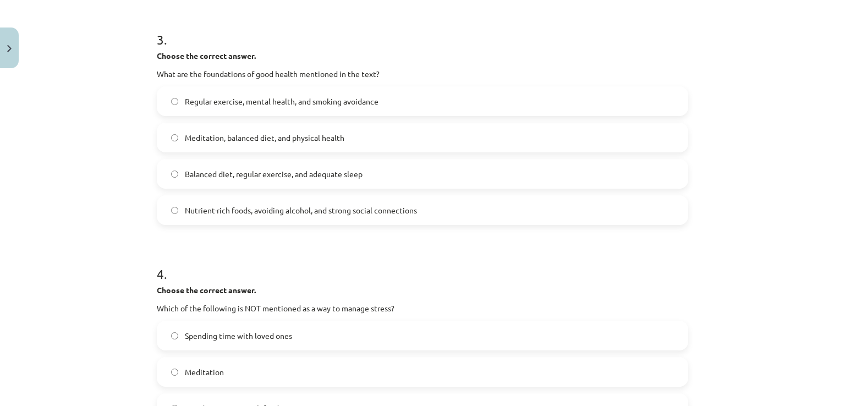
scroll to position [711, 0]
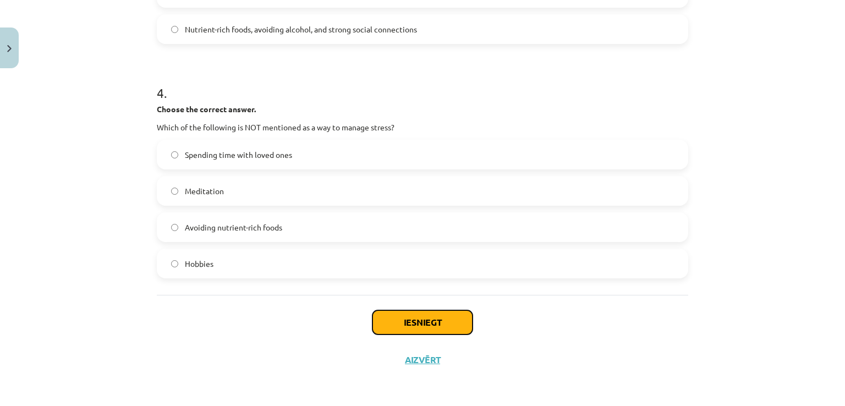
click at [418, 315] on button "Iesniegt" at bounding box center [423, 322] width 100 height 24
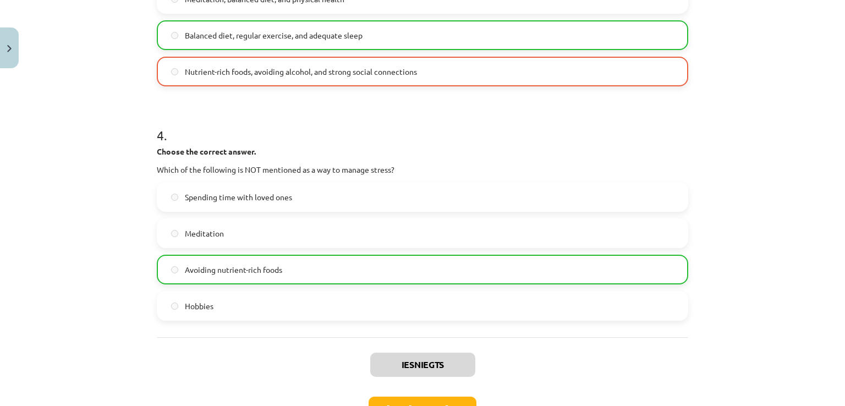
scroll to position [746, 0]
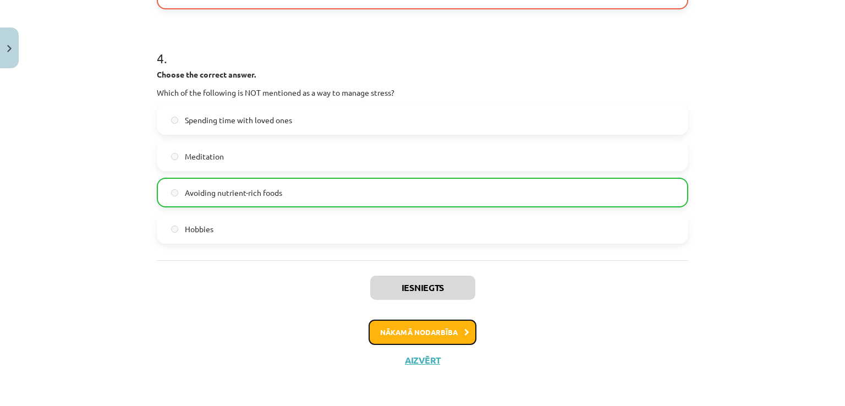
click at [417, 330] on button "Nākamā nodarbība" at bounding box center [423, 332] width 108 height 25
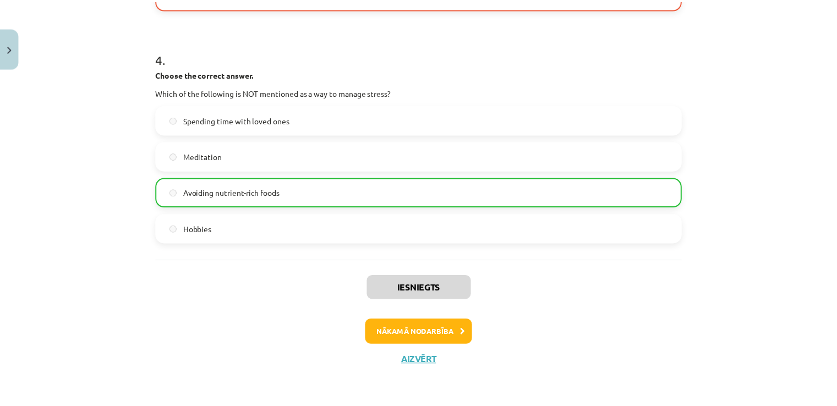
scroll to position [0, 0]
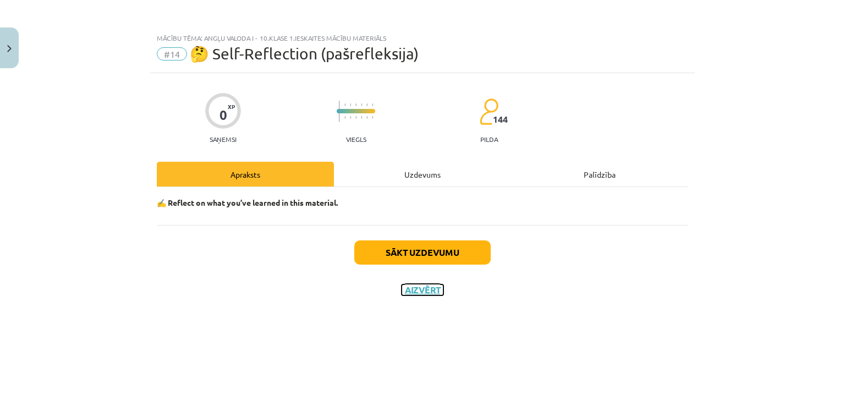
click at [433, 288] on button "Aizvērt" at bounding box center [423, 290] width 42 height 11
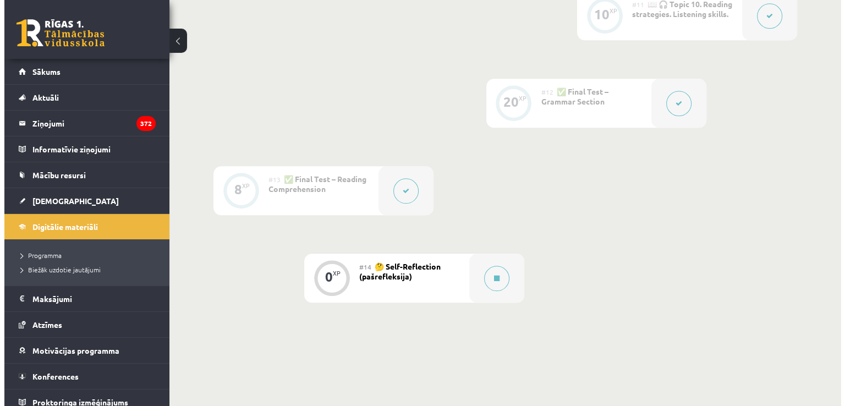
scroll to position [1283, 0]
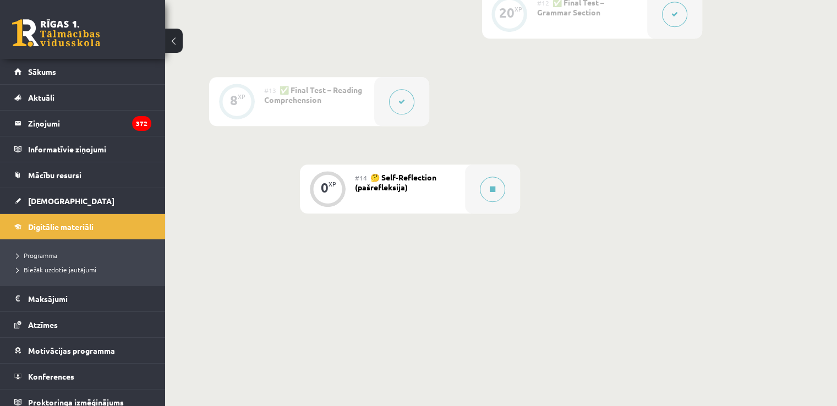
click at [398, 107] on button at bounding box center [401, 101] width 25 height 25
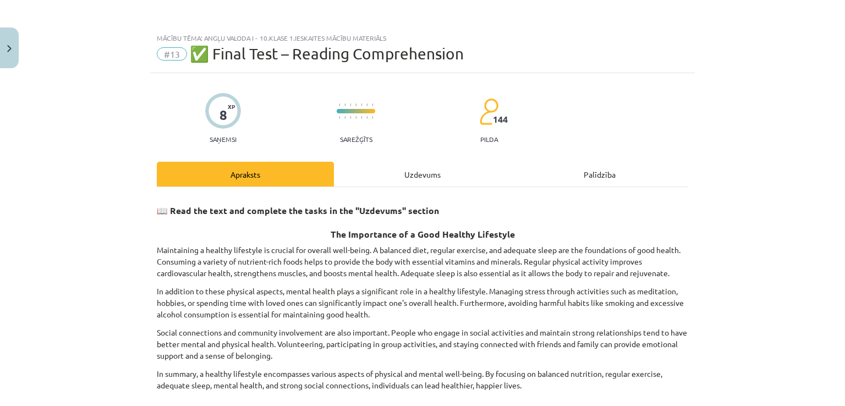
click at [419, 168] on div "Uzdevums" at bounding box center [422, 174] width 177 height 25
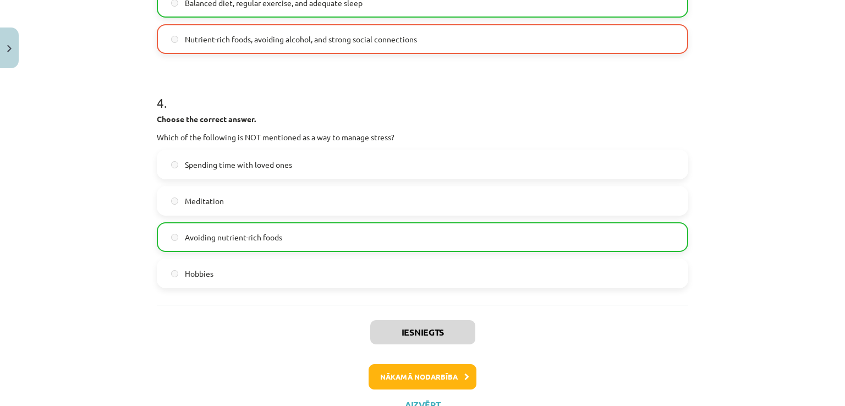
scroll to position [746, 0]
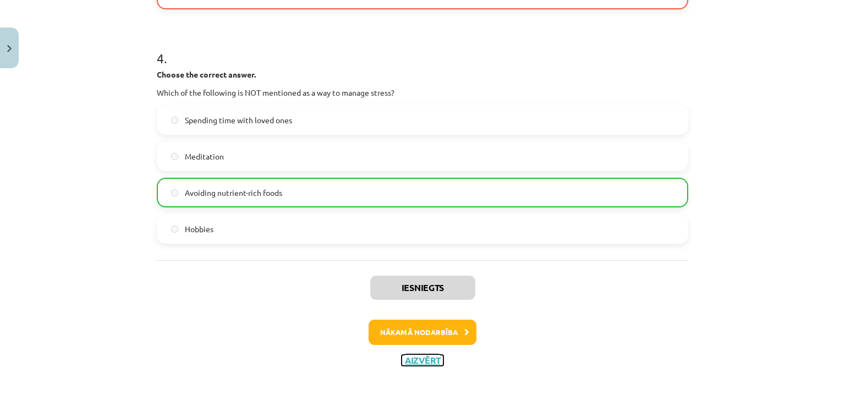
click at [422, 359] on button "Aizvērt" at bounding box center [423, 360] width 42 height 11
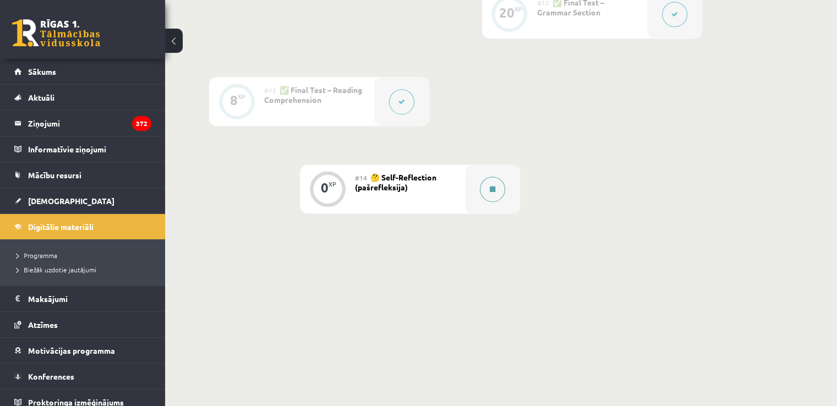
click at [495, 192] on button at bounding box center [492, 189] width 25 height 25
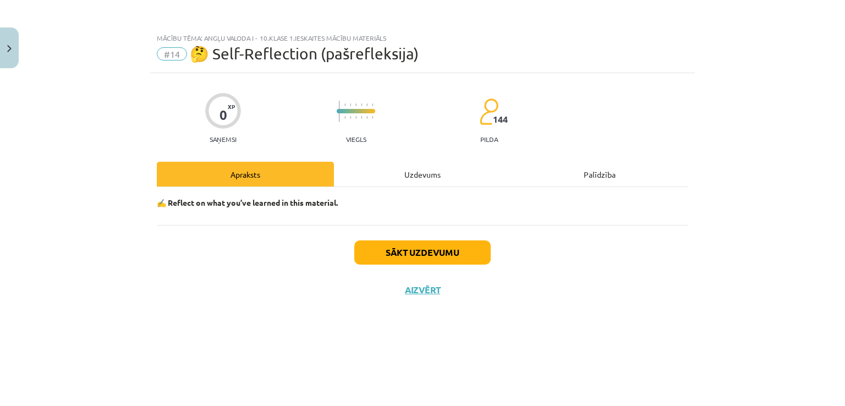
click at [433, 176] on div "Uzdevums" at bounding box center [422, 174] width 177 height 25
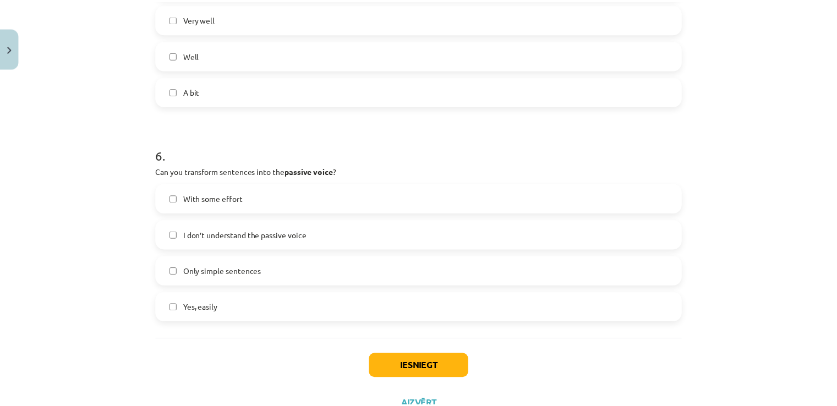
scroll to position [1180, 0]
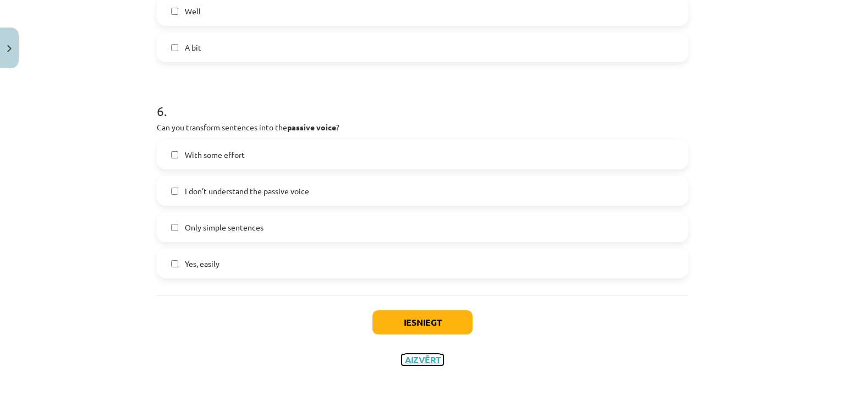
click at [416, 359] on button "Aizvērt" at bounding box center [423, 359] width 42 height 11
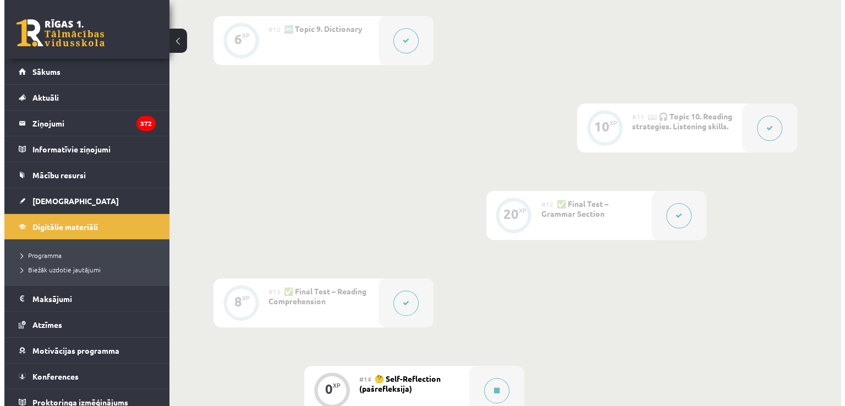
scroll to position [1283, 0]
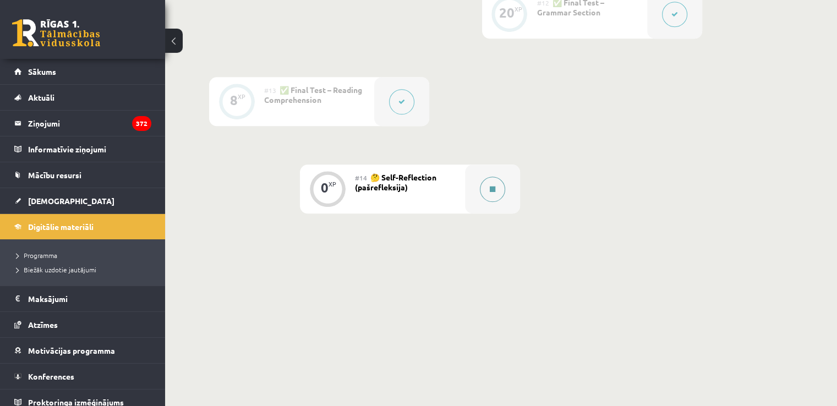
click at [494, 195] on button at bounding box center [492, 189] width 25 height 25
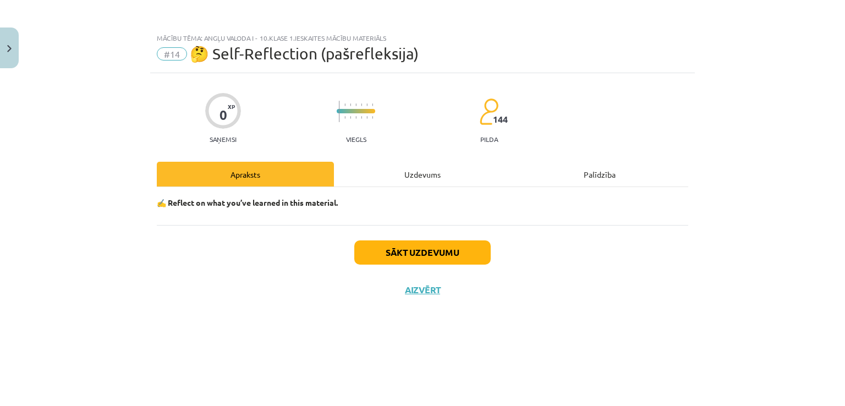
click at [431, 178] on div "Uzdevums" at bounding box center [422, 174] width 177 height 25
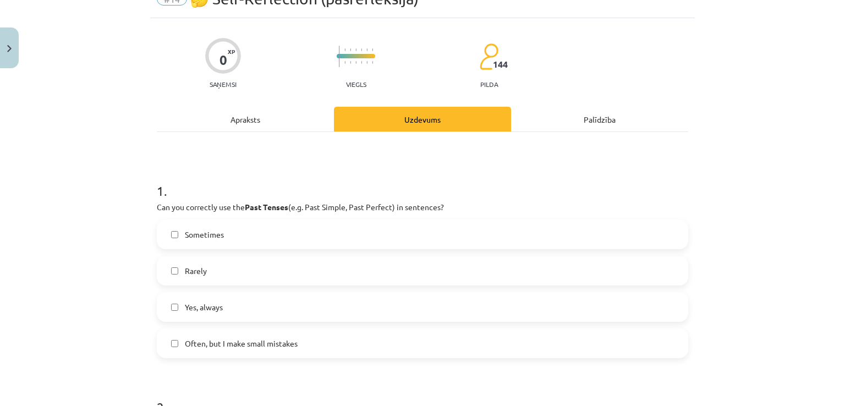
scroll to position [61, 0]
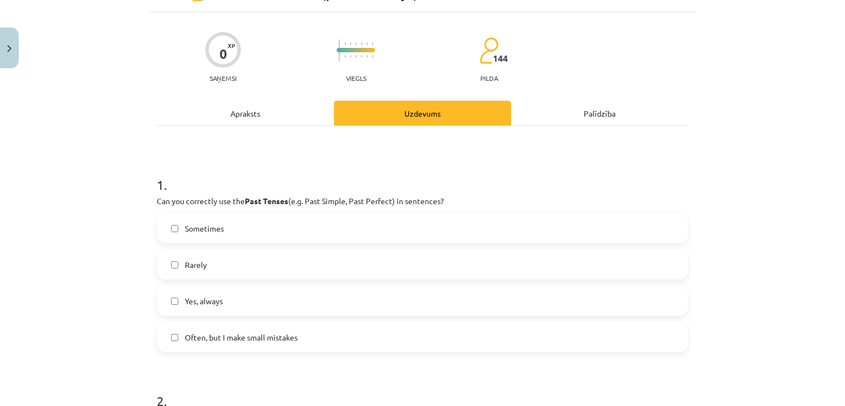
drag, startPoint x: 152, startPoint y: 200, endPoint x: 555, endPoint y: 204, distance: 403.4
click at [555, 204] on p "Can you correctly use the Past Tenses (e.g. Past Simple, Past Perfect) in sente…" at bounding box center [423, 201] width 532 height 12
drag, startPoint x: 145, startPoint y: 260, endPoint x: 226, endPoint y: 274, distance: 81.5
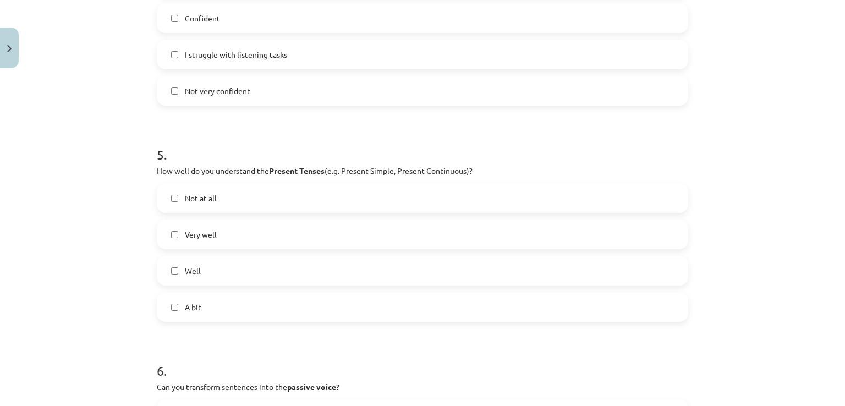
scroll to position [921, 0]
drag, startPoint x: 135, startPoint y: 307, endPoint x: 341, endPoint y: 299, distance: 206.0
click at [341, 299] on div "Mācību tēma: Angļu valoda i - 10.klase 1.ieskaites mācību materiāls #14 🤔 Self-…" at bounding box center [422, 203] width 845 height 406
click at [110, 318] on div "Mācību tēma: Angļu valoda i - 10.klase 1.ieskaites mācību materiāls #14 🤔 Self-…" at bounding box center [422, 203] width 845 height 406
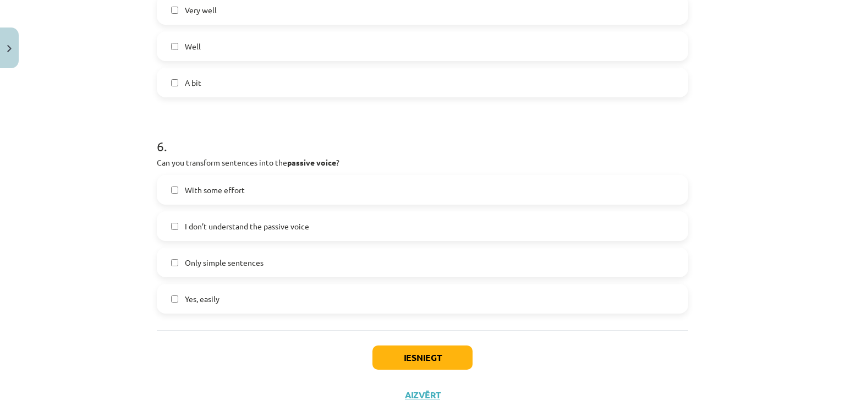
scroll to position [1145, 0]
click at [402, 363] on button "Iesniegt" at bounding box center [423, 358] width 100 height 24
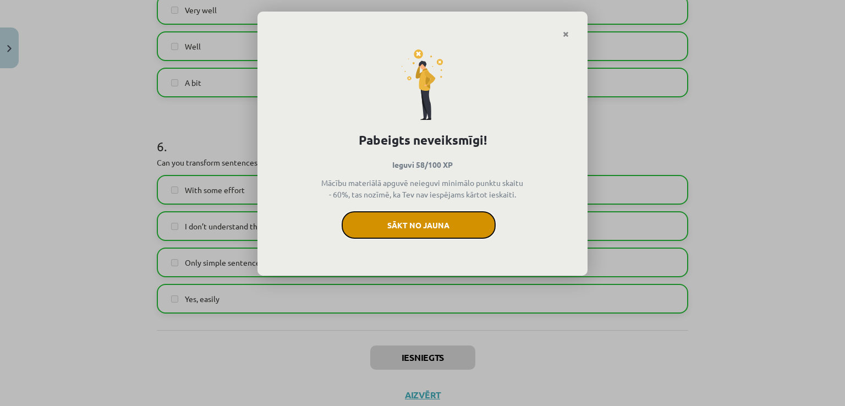
click at [430, 225] on button "Sākt no jauna" at bounding box center [419, 225] width 154 height 28
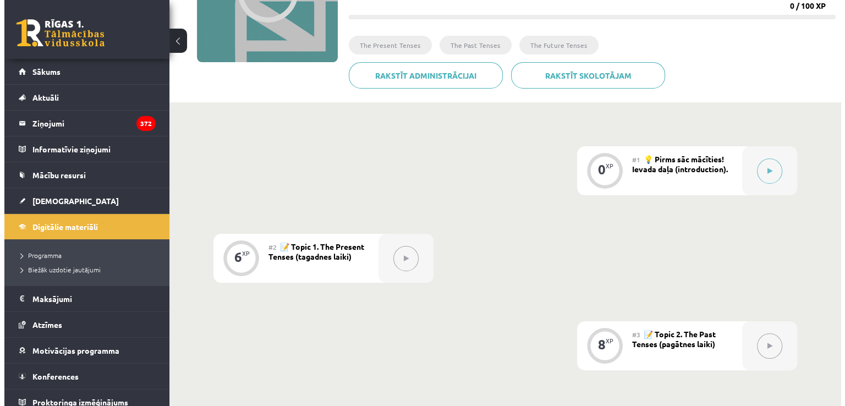
scroll to position [203, 0]
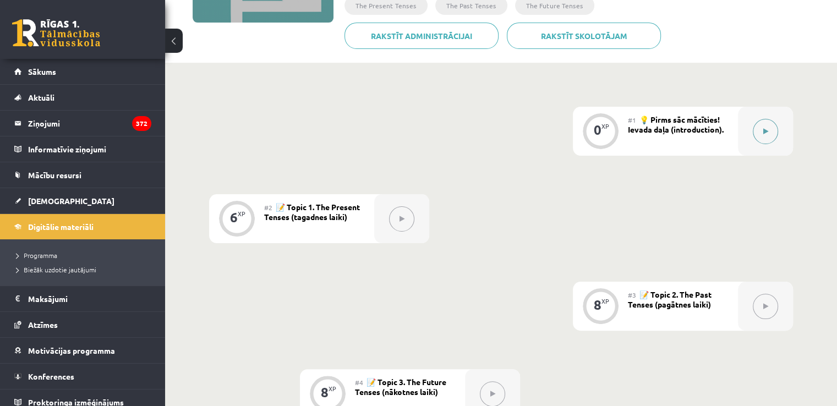
click at [761, 131] on button at bounding box center [765, 131] width 25 height 25
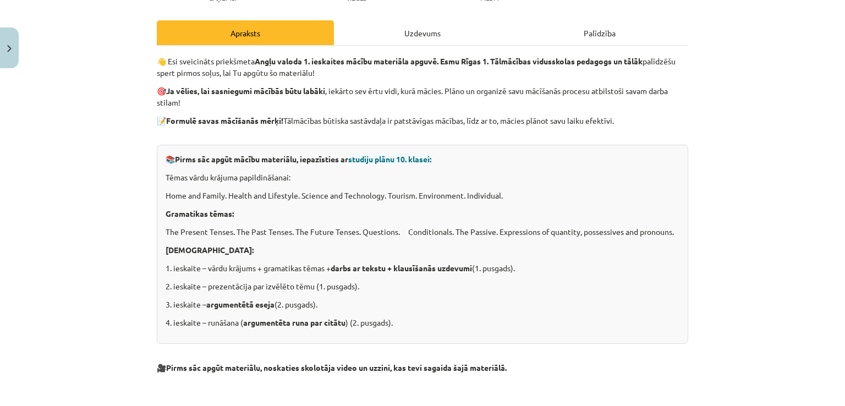
scroll to position [0, 0]
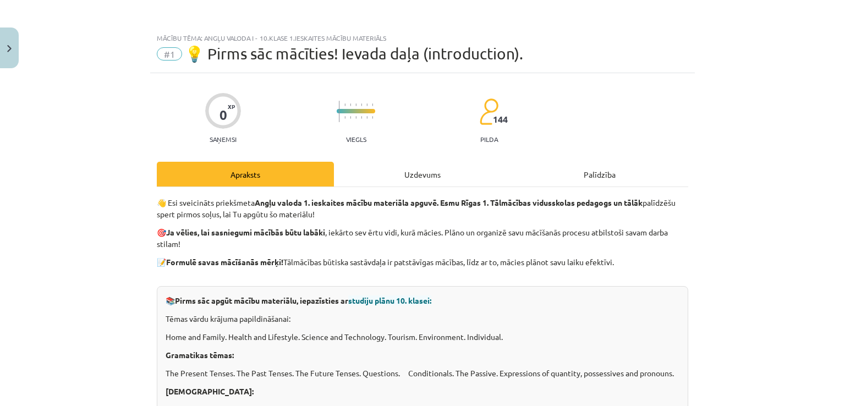
click at [414, 173] on div "Uzdevums" at bounding box center [422, 174] width 177 height 25
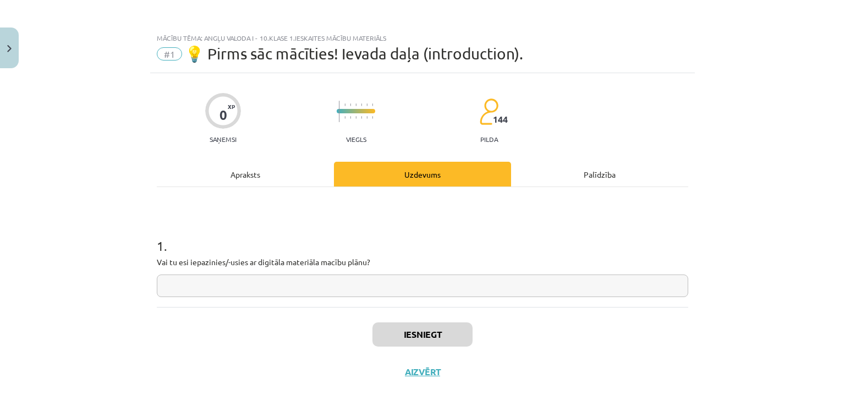
scroll to position [12, 0]
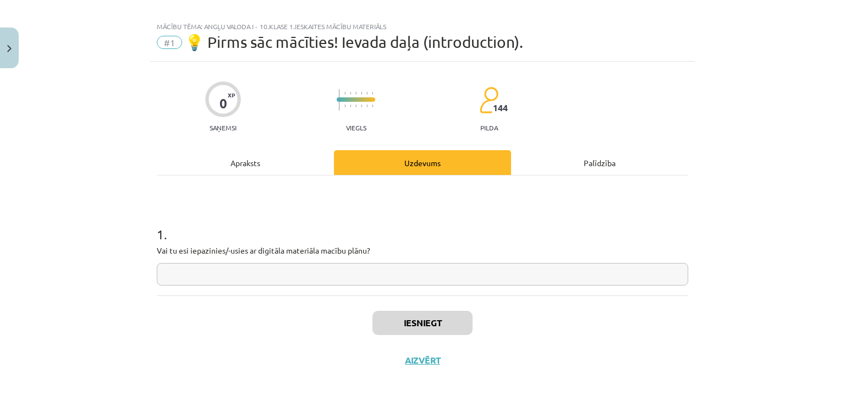
click at [324, 270] on input "text" at bounding box center [423, 274] width 532 height 23
type input "**"
click at [416, 318] on button "Iesniegt" at bounding box center [423, 323] width 100 height 24
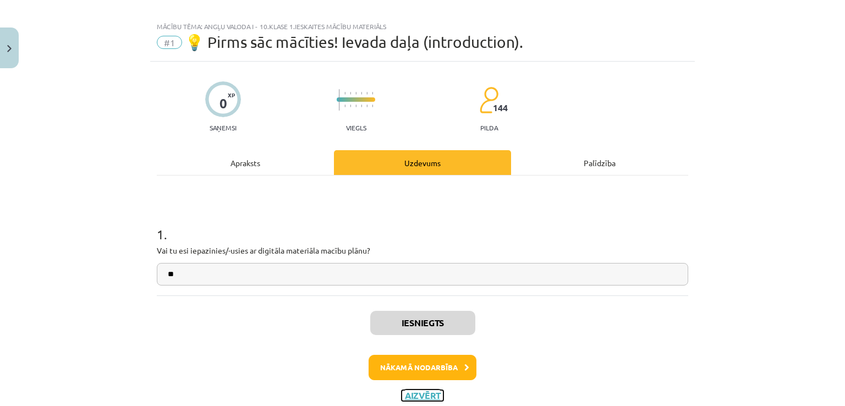
click at [417, 391] on button "Aizvērt" at bounding box center [423, 395] width 42 height 11
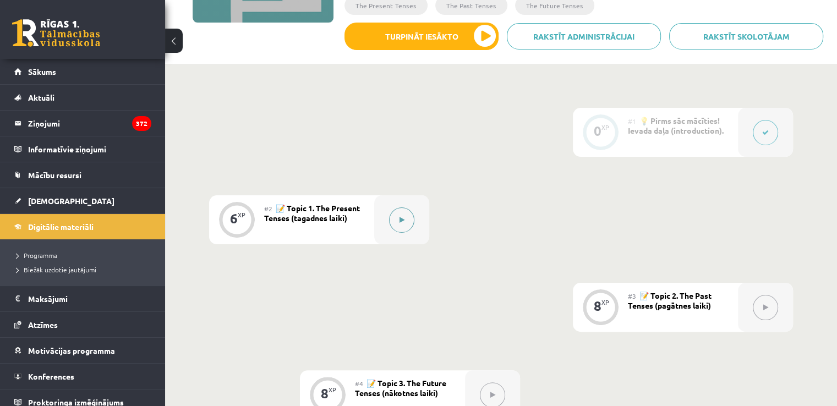
click at [398, 215] on button at bounding box center [401, 219] width 25 height 25
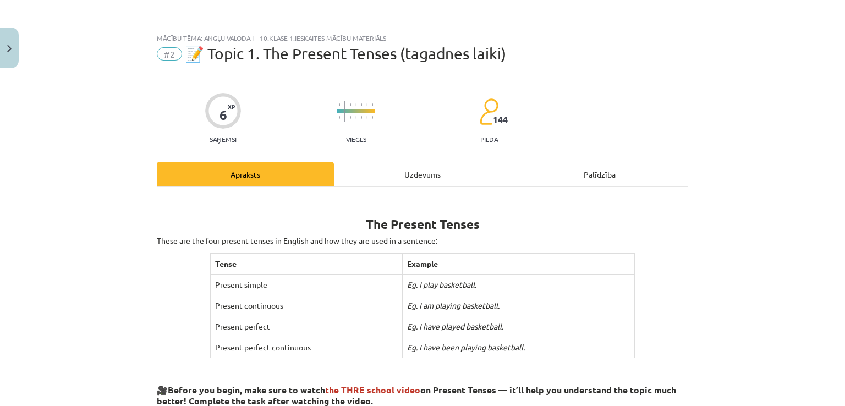
click at [408, 174] on div "Uzdevums" at bounding box center [422, 174] width 177 height 25
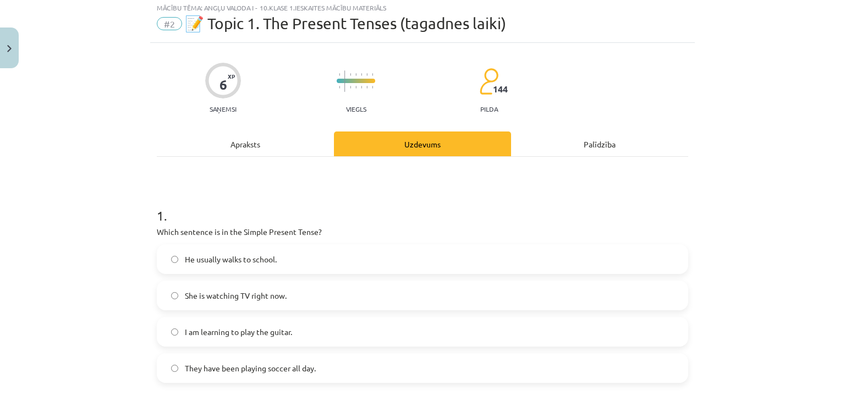
scroll to position [0, 0]
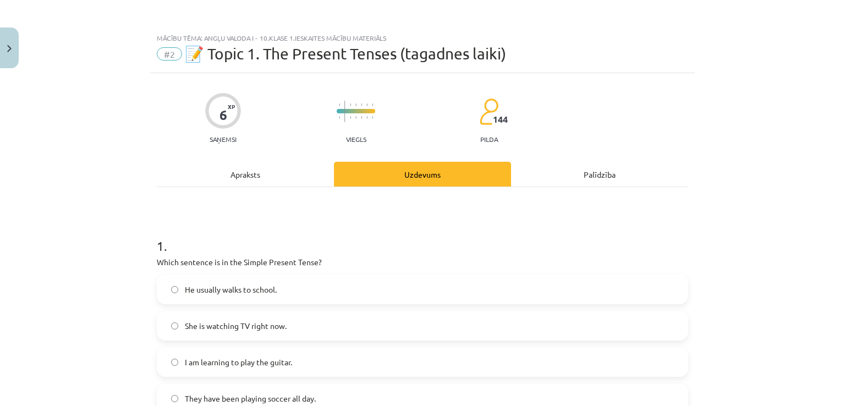
click at [226, 178] on div "Apraksts" at bounding box center [245, 174] width 177 height 25
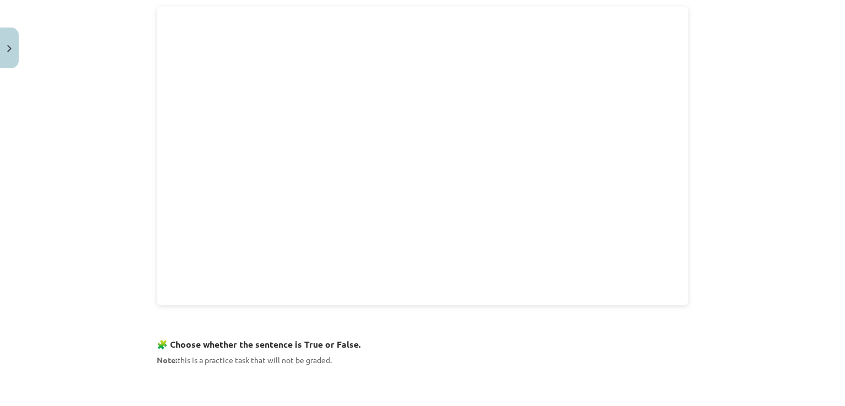
scroll to position [412, 0]
click at [705, 302] on div "Mācību tēma: Angļu valoda i - 10.[PERSON_NAME] 1.ieskaites mācību materiāls #2 …" at bounding box center [422, 203] width 845 height 406
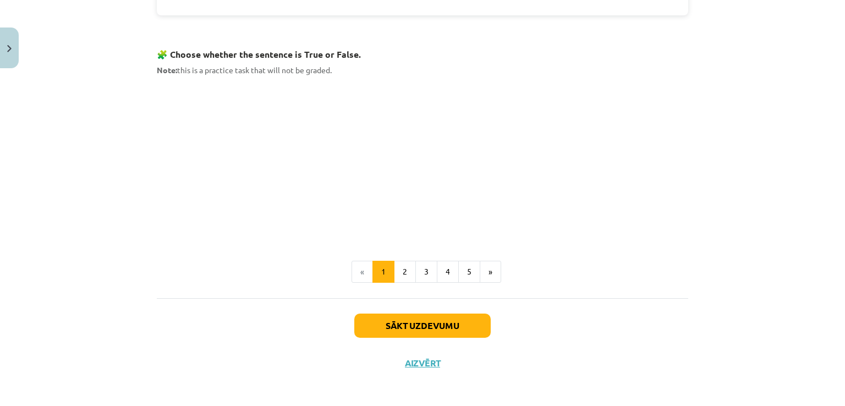
scroll to position [674, 0]
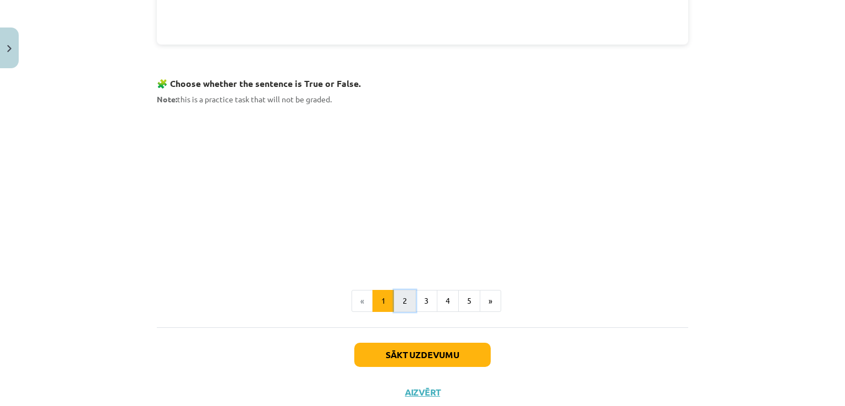
click at [398, 302] on button "2" at bounding box center [405, 301] width 22 height 22
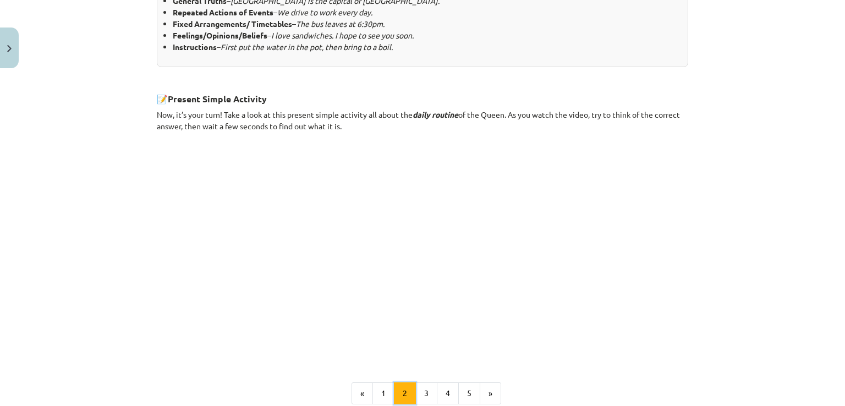
scroll to position [583, 0]
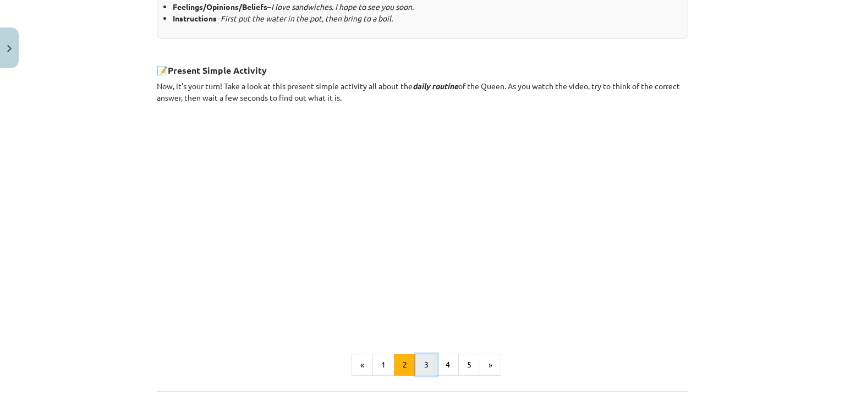
click at [423, 364] on button "3" at bounding box center [427, 365] width 22 height 22
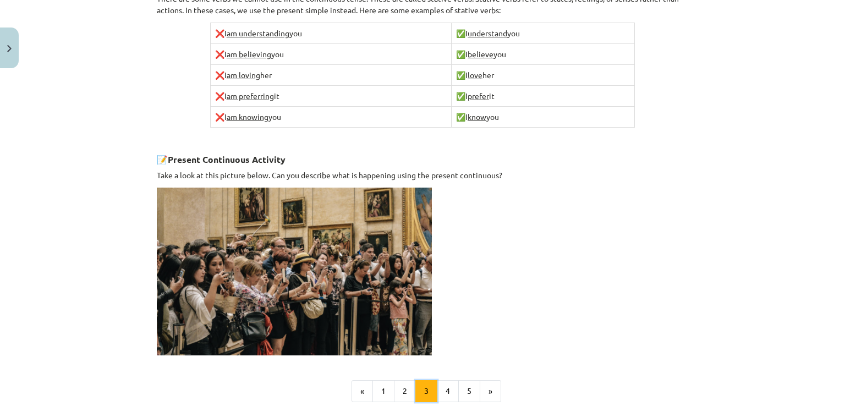
scroll to position [642, 0]
click at [449, 384] on button "4" at bounding box center [448, 391] width 22 height 22
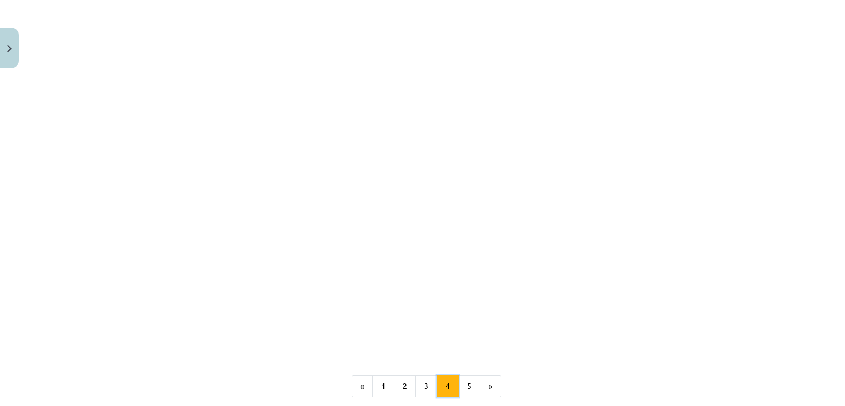
scroll to position [930, 0]
click at [465, 372] on button "5" at bounding box center [469, 383] width 22 height 22
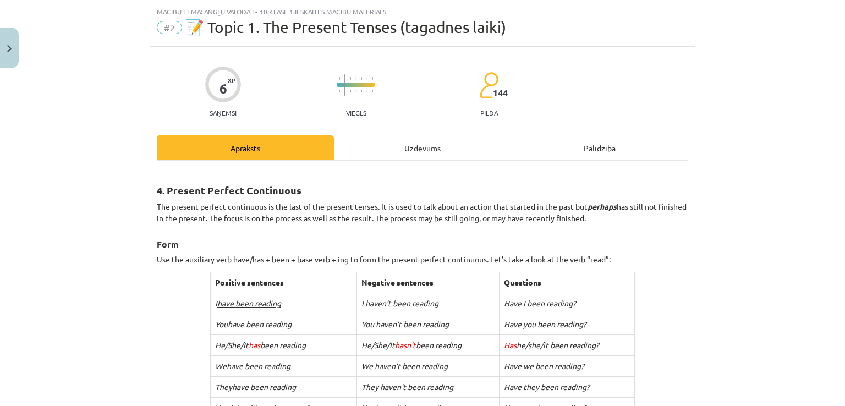
scroll to position [24, 0]
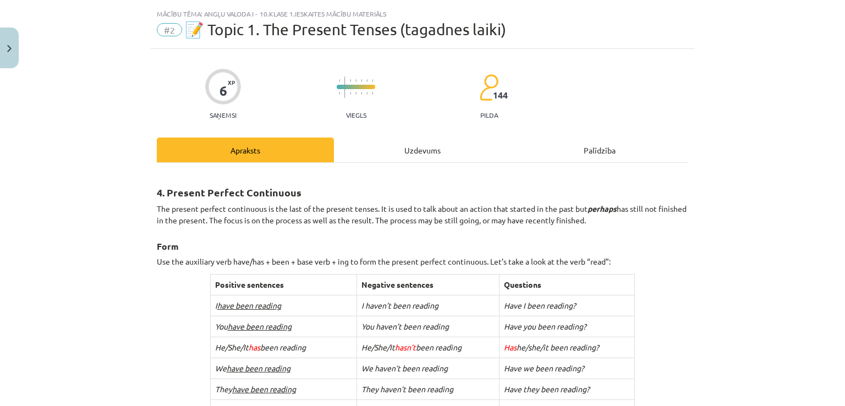
click at [429, 148] on div "Uzdevums" at bounding box center [422, 150] width 177 height 25
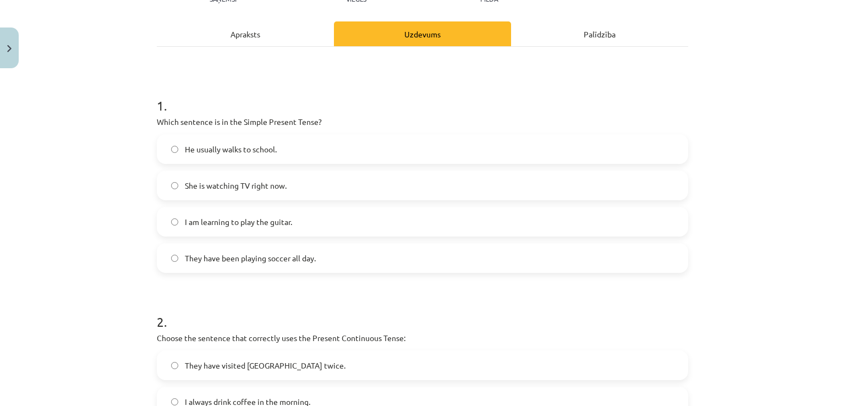
scroll to position [141, 0]
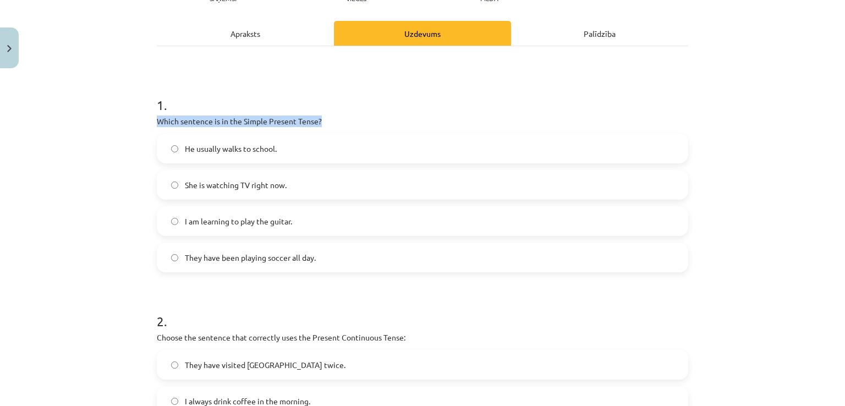
drag, startPoint x: 152, startPoint y: 120, endPoint x: 352, endPoint y: 121, distance: 200.3
click at [352, 121] on p "Which sentence is in the Simple Present Tense?" at bounding box center [423, 122] width 532 height 12
copy p "Which sentence is in the Simple Present Tense?"
drag, startPoint x: 139, startPoint y: 150, endPoint x: 304, endPoint y: 152, distance: 165.7
click at [304, 152] on div "Mācību tēma: Angļu valoda i - 10.[PERSON_NAME] 1.ieskaites mācību materiāls #2 …" at bounding box center [422, 203] width 845 height 406
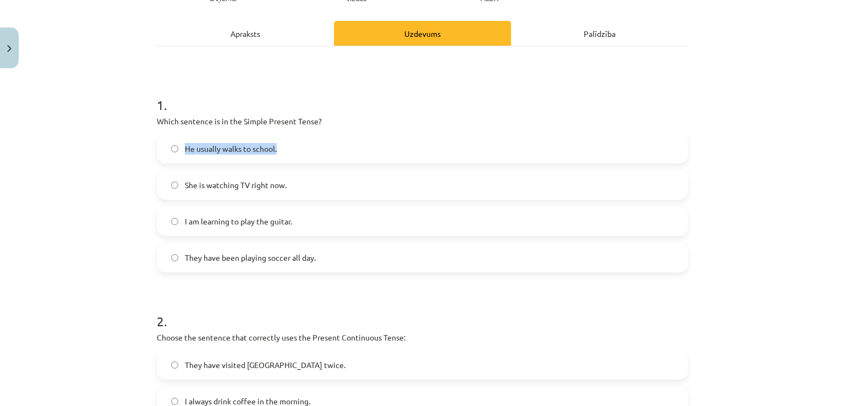
copy label "He usually walks to school."
drag, startPoint x: 132, startPoint y: 185, endPoint x: 351, endPoint y: 185, distance: 218.5
click at [351, 185] on div "Mācību tēma: Angļu valoda i - 10.[PERSON_NAME] 1.ieskaites mācību materiāls #2 …" at bounding box center [422, 203] width 845 height 406
copy label "She is watching TV right now."
drag, startPoint x: 152, startPoint y: 219, endPoint x: 392, endPoint y: 234, distance: 240.4
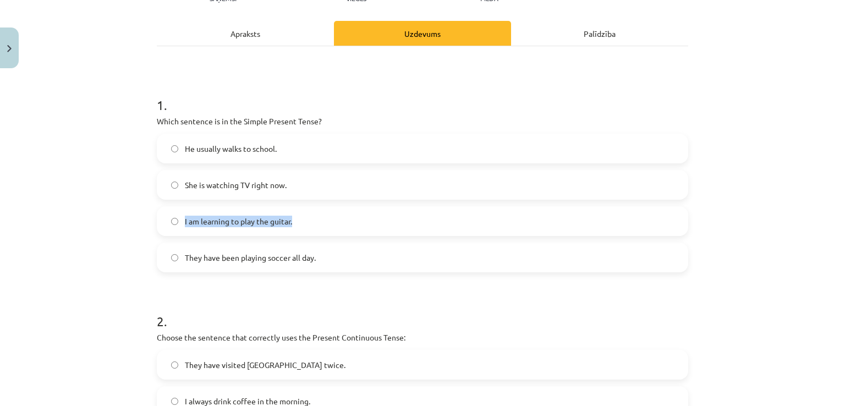
click at [392, 234] on div "6 XP Saņemsi Viegls 144 pilda Apraksts Uzdevums Palīdzība 1 . Which sentence is…" at bounding box center [422, 368] width 545 height 873
copy label "I am learning to play the guitar."
drag, startPoint x: 141, startPoint y: 263, endPoint x: 429, endPoint y: 269, distance: 287.9
click at [429, 269] on div "Mācību tēma: Angļu valoda i - 10.[PERSON_NAME] 1.ieskaites mācību materiāls #2 …" at bounding box center [422, 203] width 845 height 406
copy label "They have been playing soccer all day."
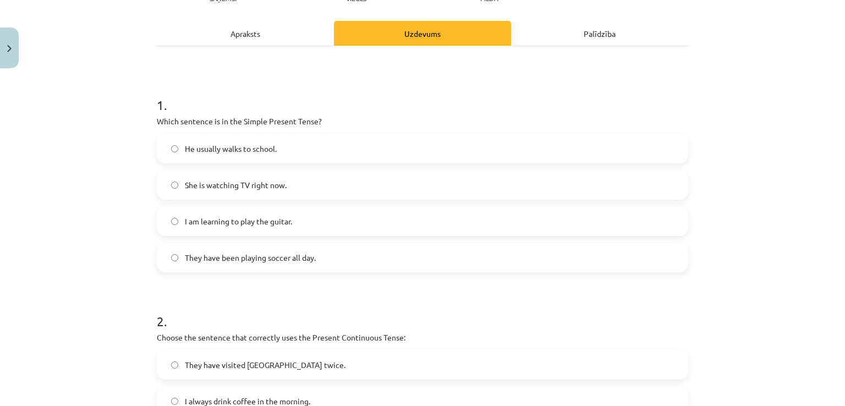
click at [114, 147] on div "Mācību tēma: Angļu valoda i - 10.[PERSON_NAME] 1.ieskaites mācību materiāls #2 …" at bounding box center [422, 203] width 845 height 406
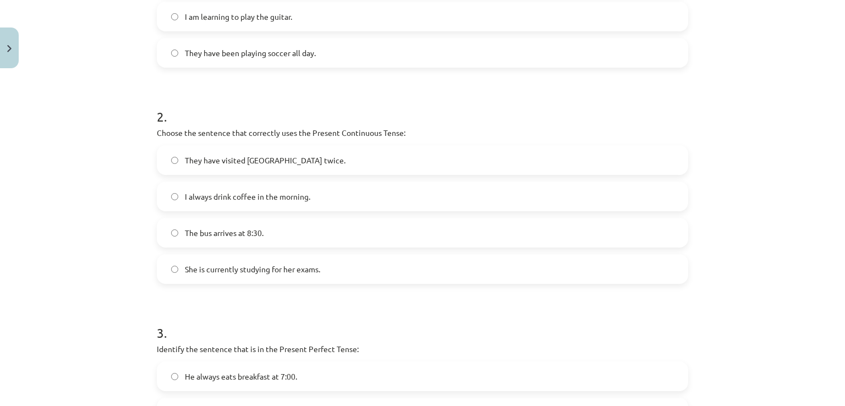
scroll to position [349, 0]
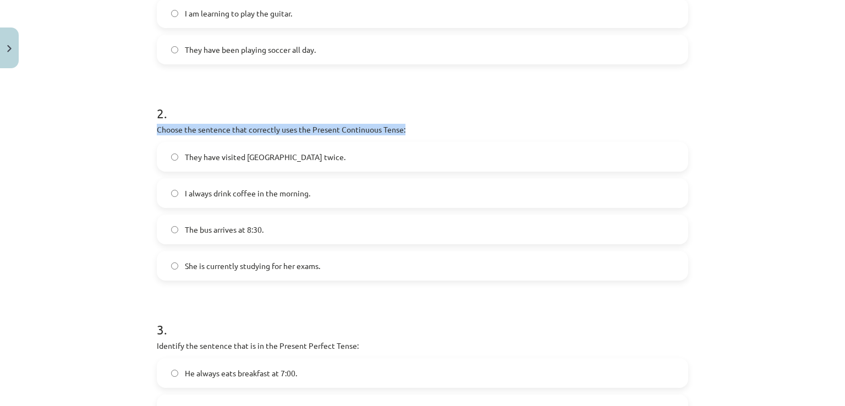
drag, startPoint x: 145, startPoint y: 128, endPoint x: 529, endPoint y: 128, distance: 383.6
click at [529, 128] on div "6 XP Saņemsi Viegls 144 pilda Apraksts Uzdevums Palīdzība 1 . Which sentence is…" at bounding box center [422, 160] width 545 height 873
copy p "Choose the sentence that correctly uses the Present Continuous Tense:"
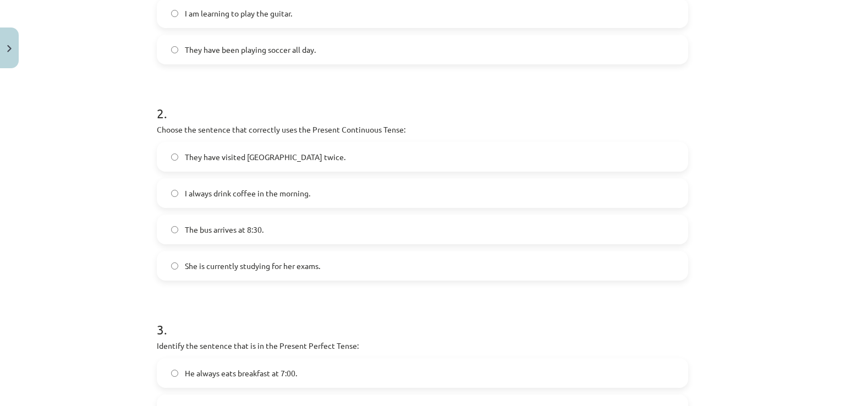
click at [91, 179] on div "Mācību tēma: Angļu valoda i - 10.[PERSON_NAME] 1.ieskaites mācību materiāls #2 …" at bounding box center [422, 203] width 845 height 406
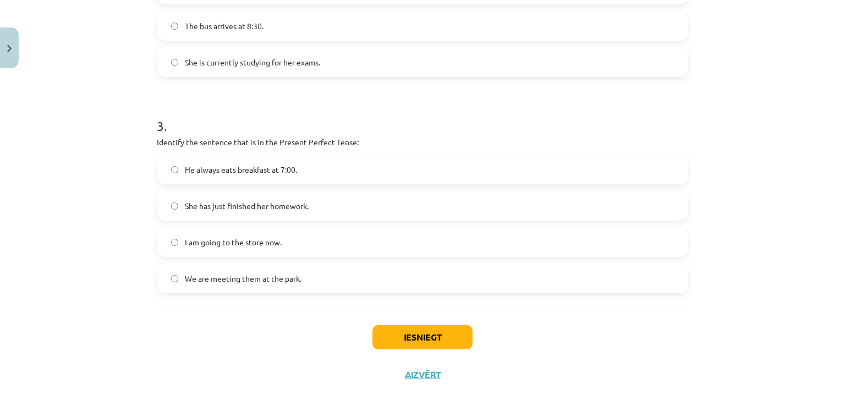
scroll to position [554, 0]
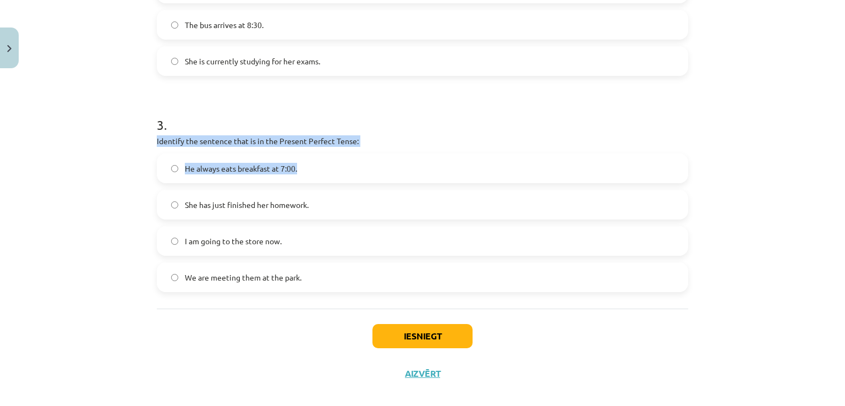
drag, startPoint x: 130, startPoint y: 141, endPoint x: 420, endPoint y: 149, distance: 290.1
click at [420, 149] on div "Mācību tēma: Angļu valoda i - 10.[PERSON_NAME] 1.ieskaites mācību materiāls #2 …" at bounding box center [422, 203] width 845 height 406
copy div "Identify the sentence that is in the Present Perfect Tense: He always eats brea…"
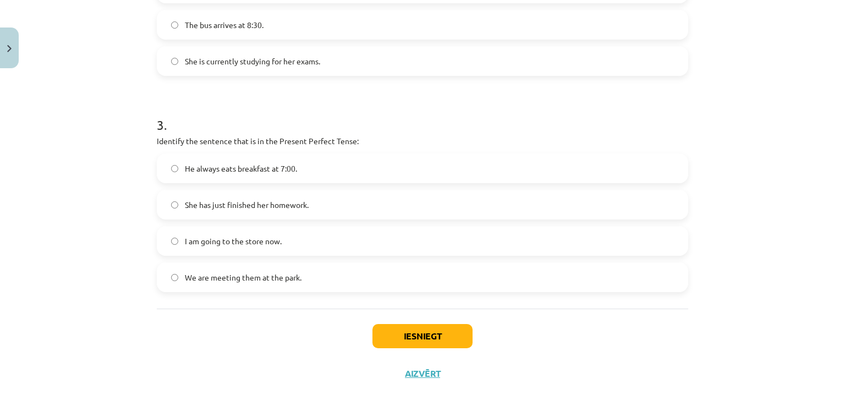
click at [110, 245] on div "Mācību tēma: Angļu valoda i - 10.[PERSON_NAME] 1.ieskaites mācību materiāls #2 …" at bounding box center [422, 203] width 845 height 406
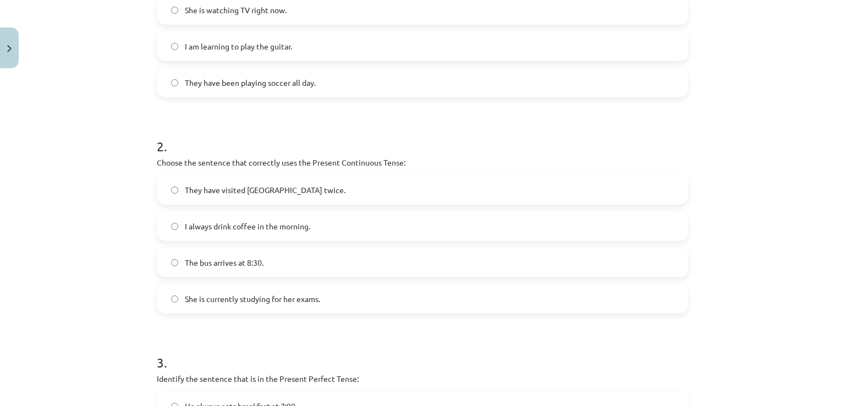
scroll to position [316, 0]
click at [103, 248] on div "Mācību tēma: Angļu valoda i - 10.[PERSON_NAME] 1.ieskaites mācību materiāls #2 …" at bounding box center [422, 203] width 845 height 406
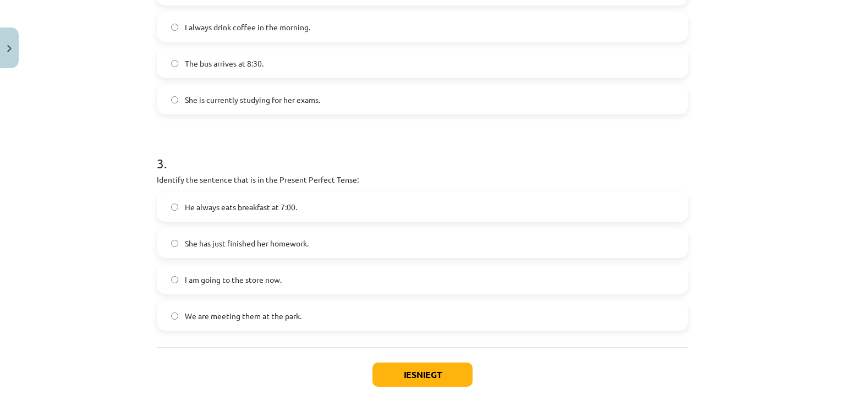
scroll to position [516, 0]
click at [398, 371] on button "Iesniegt" at bounding box center [423, 374] width 100 height 24
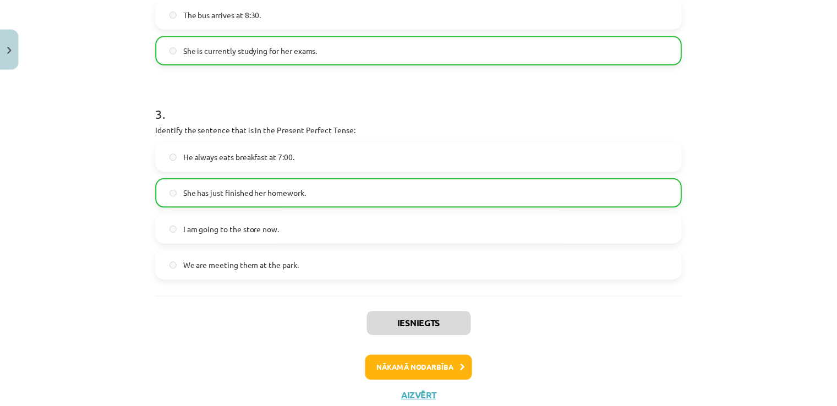
scroll to position [602, 0]
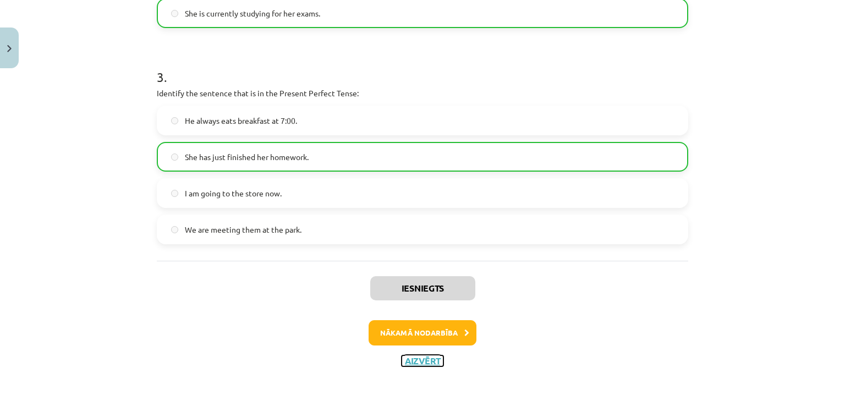
click at [414, 360] on button "Aizvērt" at bounding box center [423, 361] width 42 height 11
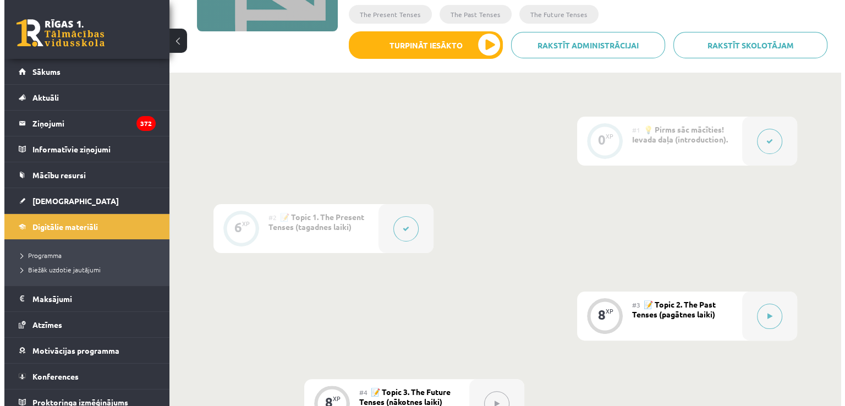
scroll to position [194, 0]
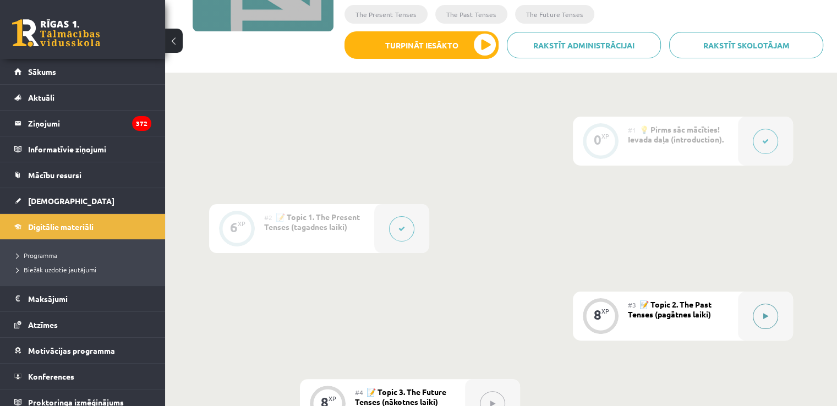
click at [761, 318] on button at bounding box center [765, 316] width 25 height 25
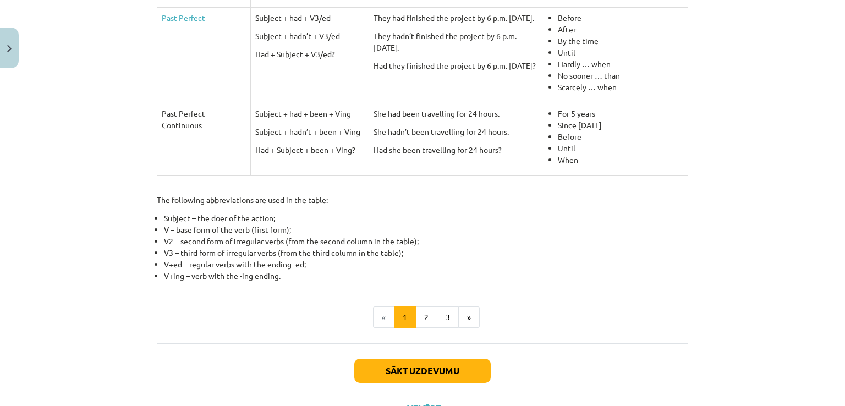
scroll to position [525, 0]
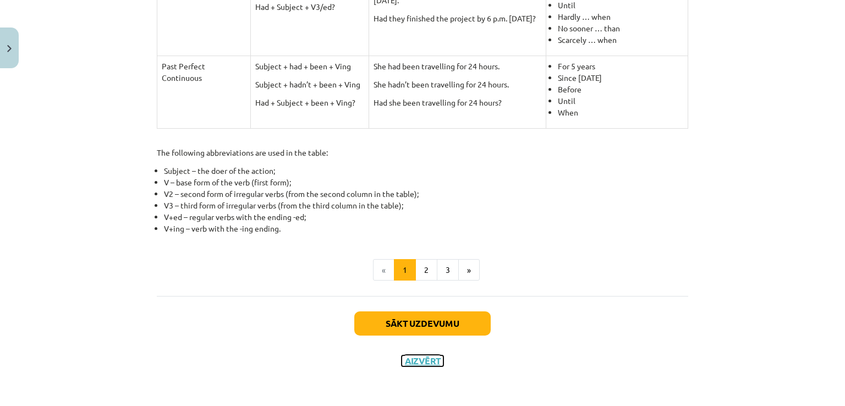
click at [423, 357] on button "Aizvērt" at bounding box center [423, 361] width 42 height 11
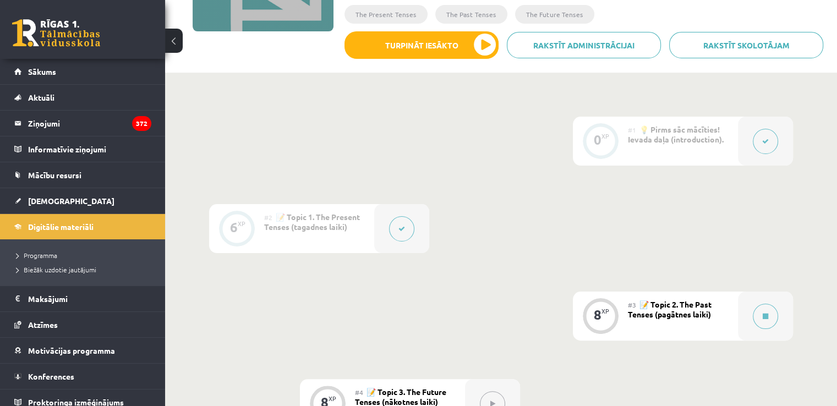
click at [348, 224] on span "📝 Topic 1. The Present Tenses (tagadnes laiki)" at bounding box center [312, 222] width 96 height 20
click at [401, 234] on button at bounding box center [401, 228] width 25 height 25
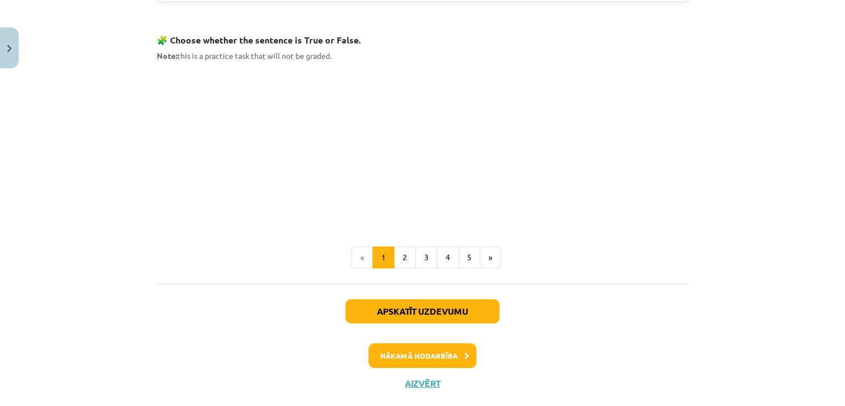
scroll to position [723, 0]
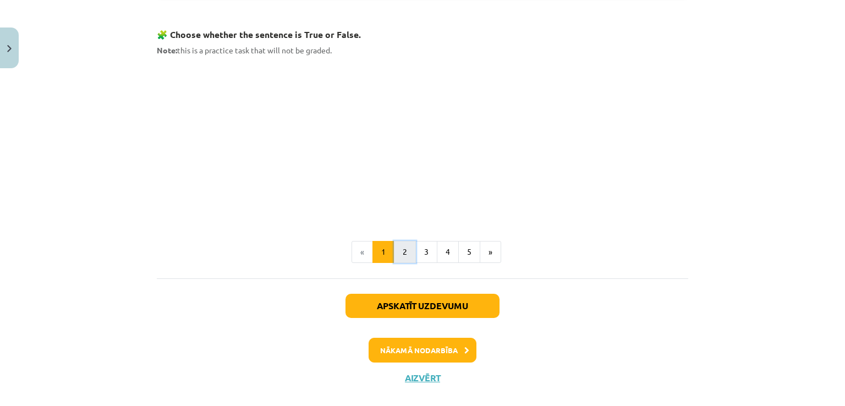
click at [406, 252] on button "2" at bounding box center [405, 252] width 22 height 22
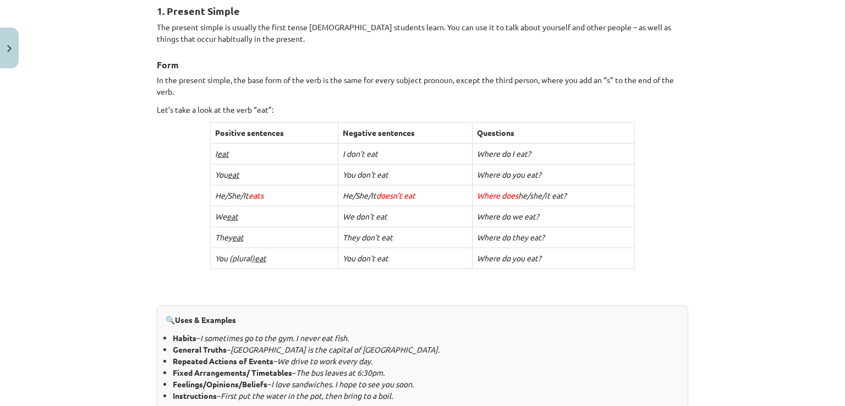
scroll to position [196, 0]
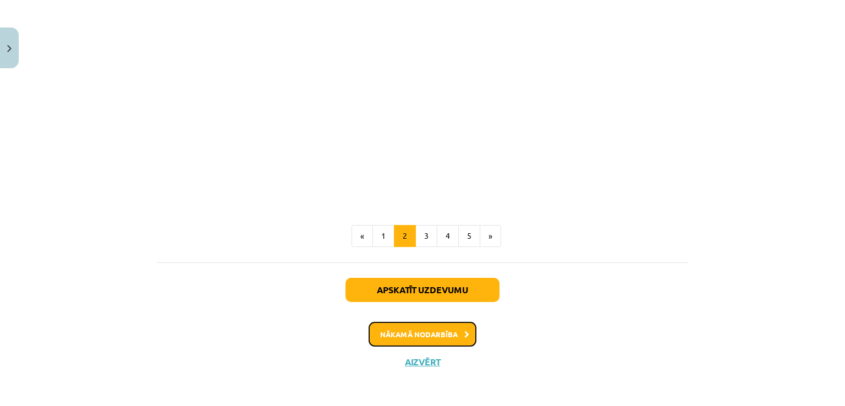
click at [407, 338] on button "Nākamā nodarbība" at bounding box center [423, 334] width 108 height 25
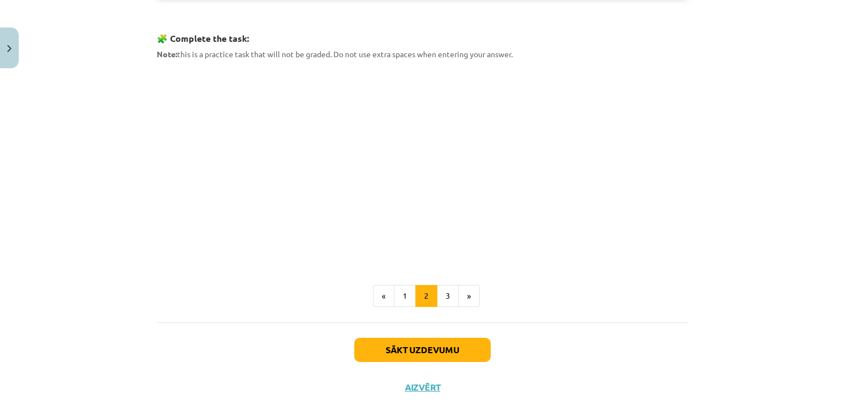
scroll to position [566, 0]
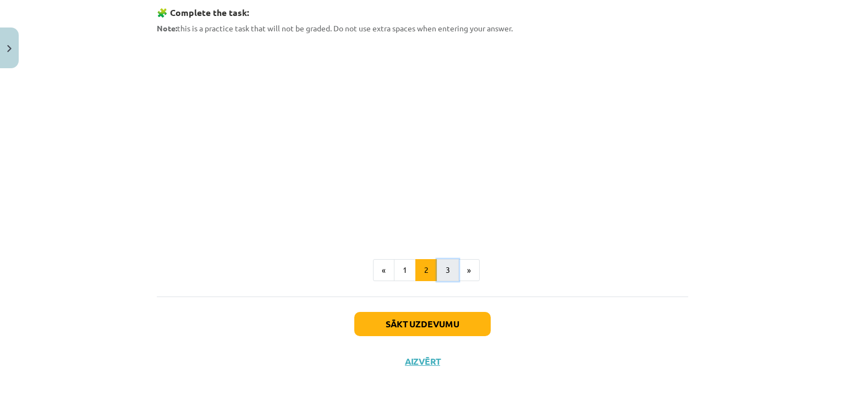
click at [441, 269] on button "3" at bounding box center [448, 270] width 22 height 22
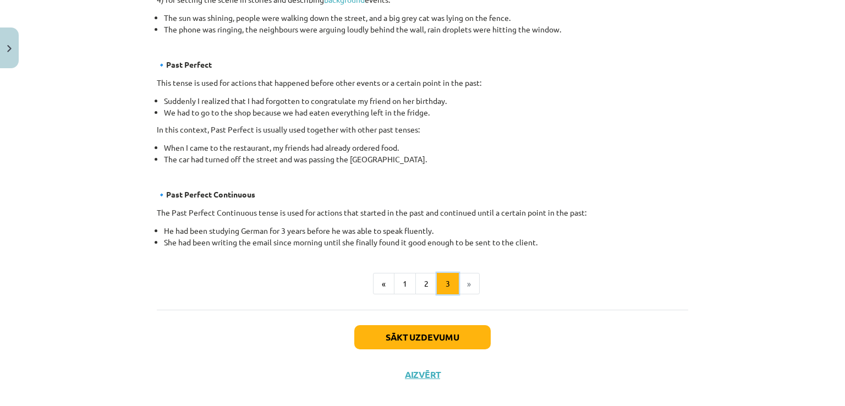
scroll to position [637, 0]
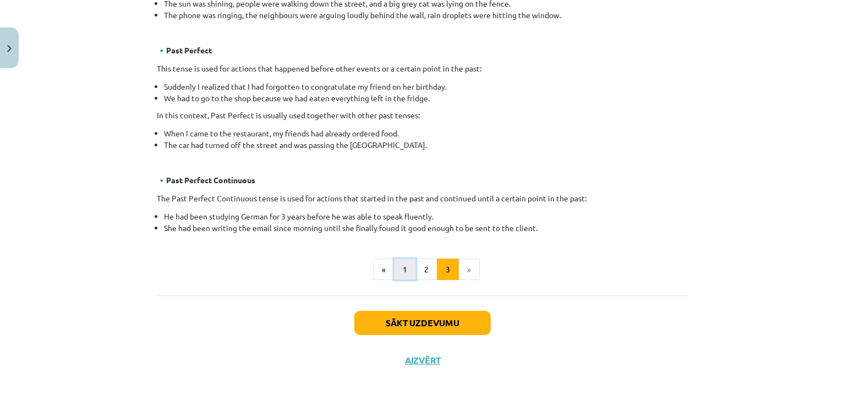
click at [403, 276] on button "1" at bounding box center [405, 270] width 22 height 22
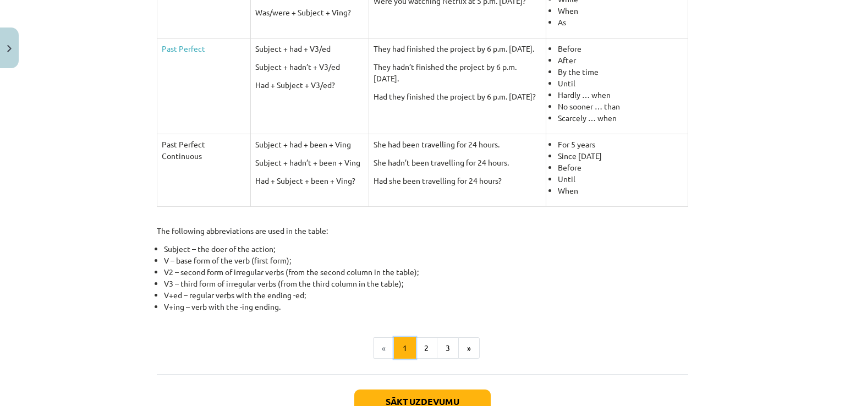
scroll to position [447, 0]
click at [420, 344] on button "2" at bounding box center [427, 348] width 22 height 22
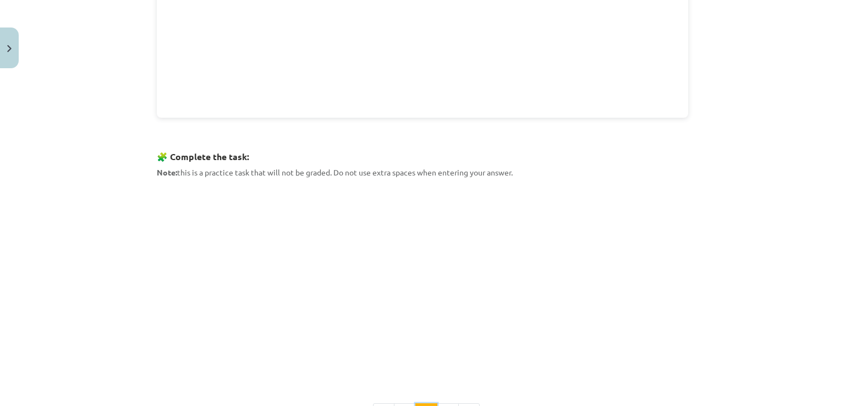
scroll to position [445, 0]
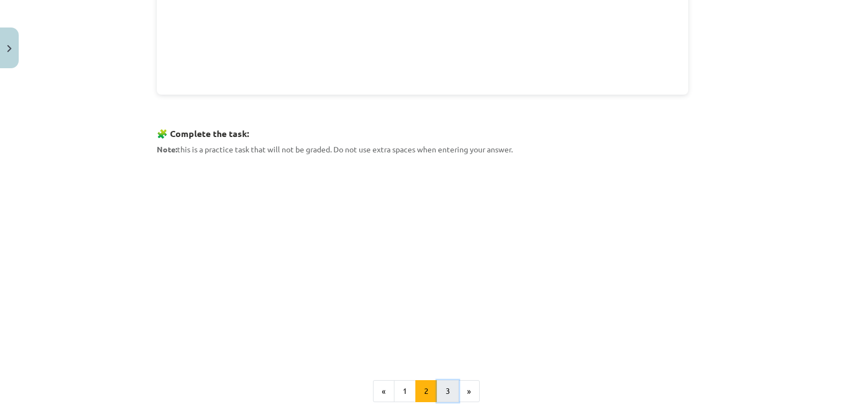
click at [440, 389] on button "3" at bounding box center [448, 391] width 22 height 22
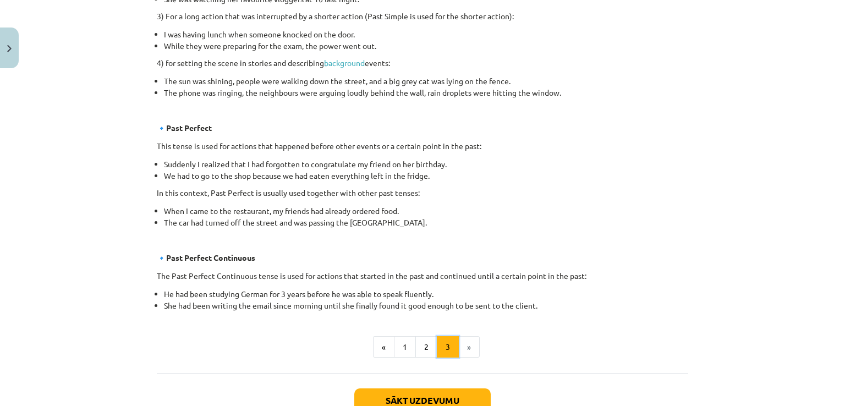
scroll to position [637, 0]
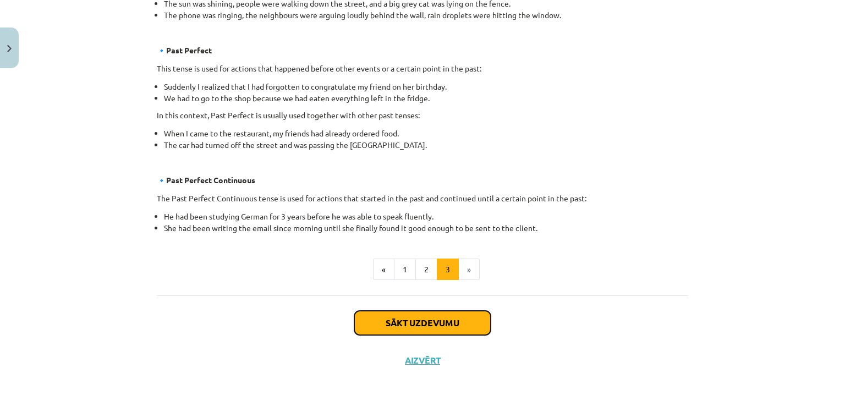
click at [445, 323] on button "Sākt uzdevumu" at bounding box center [422, 323] width 136 height 24
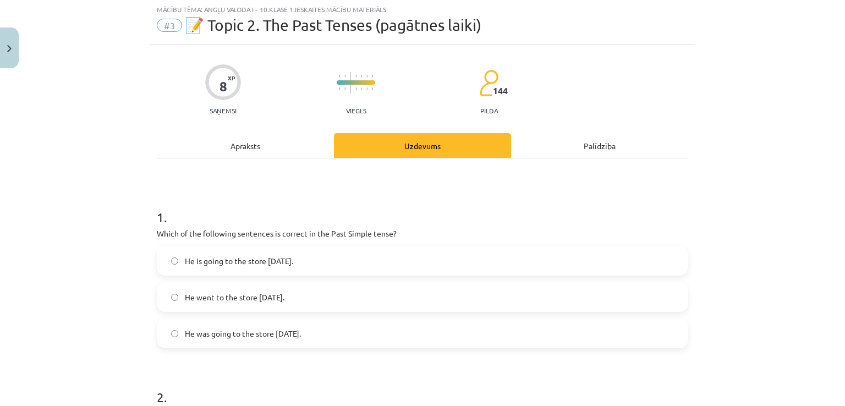
scroll to position [28, 0]
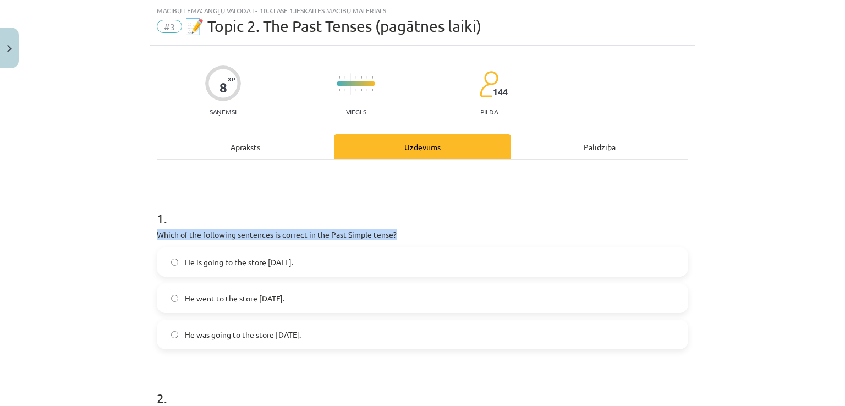
drag, startPoint x: 136, startPoint y: 235, endPoint x: 524, endPoint y: 233, distance: 387.5
click at [524, 233] on div "Mācību tēma: Angļu valoda i - 10.[PERSON_NAME] 1.ieskaites mācību materiāls #3 …" at bounding box center [422, 203] width 845 height 406
copy p "Which of the following sentences is correct in the Past Simple tense?"
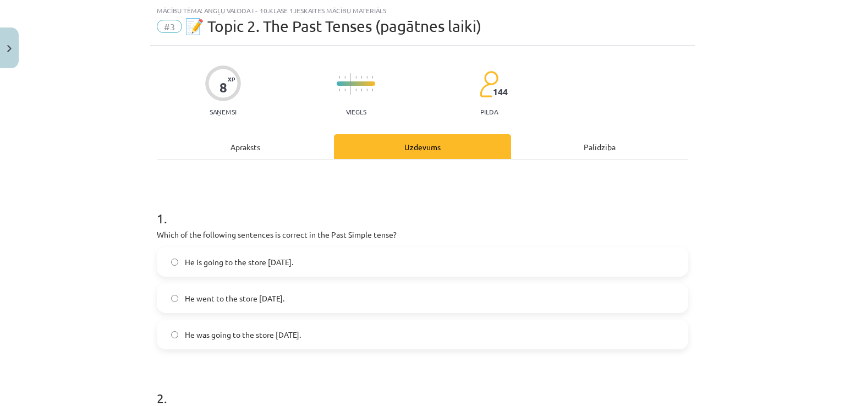
click at [88, 293] on div "Mācību tēma: Angļu valoda i - 10.[PERSON_NAME] 1.ieskaites mācību materiāls #3 …" at bounding box center [422, 203] width 845 height 406
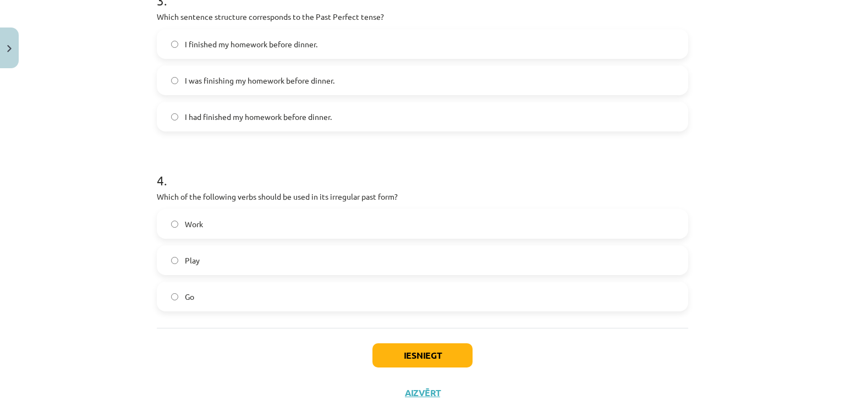
scroll to position [638, 0]
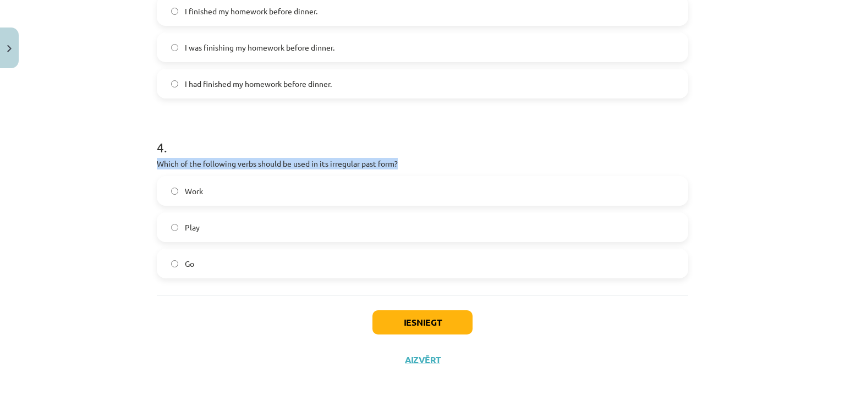
drag, startPoint x: 139, startPoint y: 163, endPoint x: 424, endPoint y: 164, distance: 285.6
click at [424, 164] on div "Mācību tēma: Angļu valoda i - 10.[PERSON_NAME] 1.ieskaites mācību materiāls #3 …" at bounding box center [422, 203] width 845 height 406
copy p "Which of the following verbs should be used in its irregular past form?"
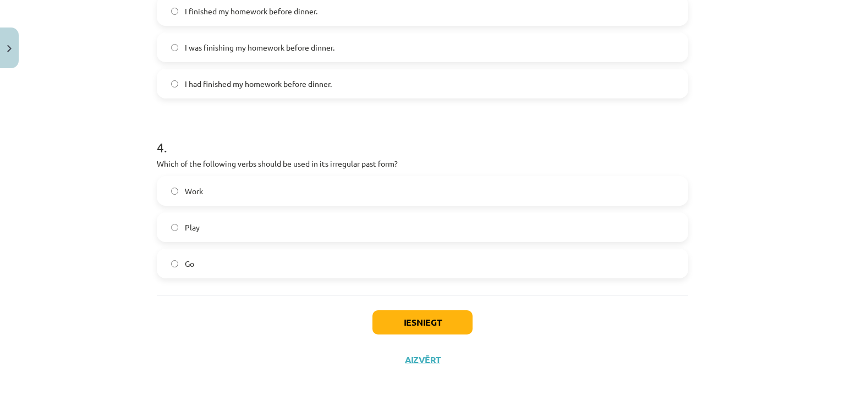
click at [59, 145] on div "Mācību tēma: Angļu valoda i - 10.[PERSON_NAME] 1.ieskaites mācību materiāls #3 …" at bounding box center [422, 203] width 845 height 406
click at [392, 318] on button "Iesniegt" at bounding box center [423, 322] width 100 height 24
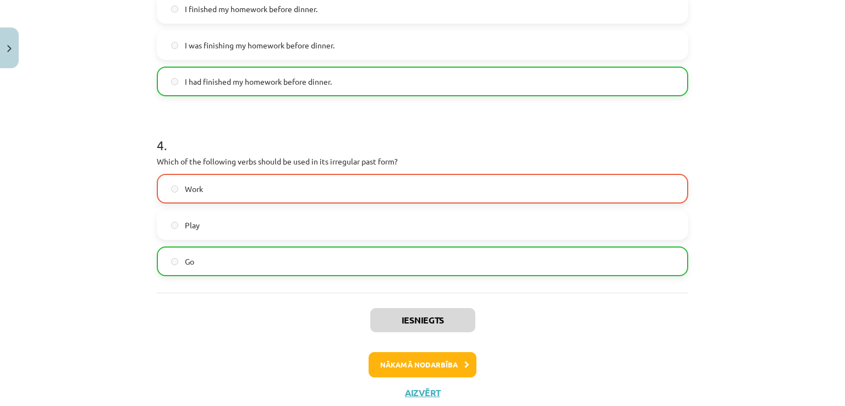
scroll to position [673, 0]
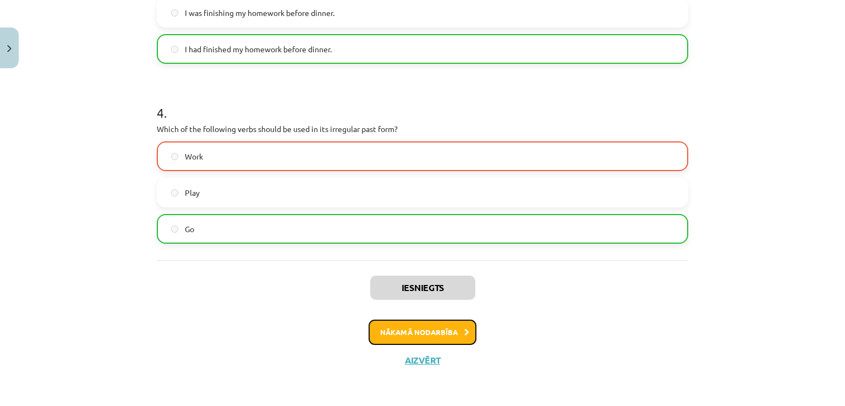
click at [407, 328] on button "Nākamā nodarbība" at bounding box center [423, 332] width 108 height 25
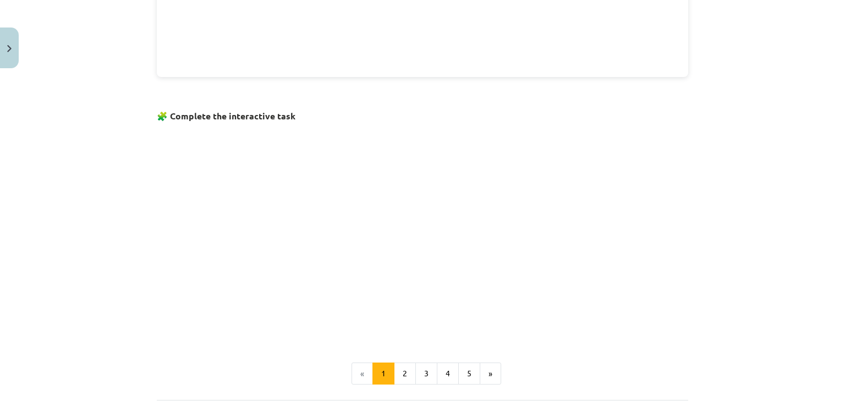
scroll to position [616, 0]
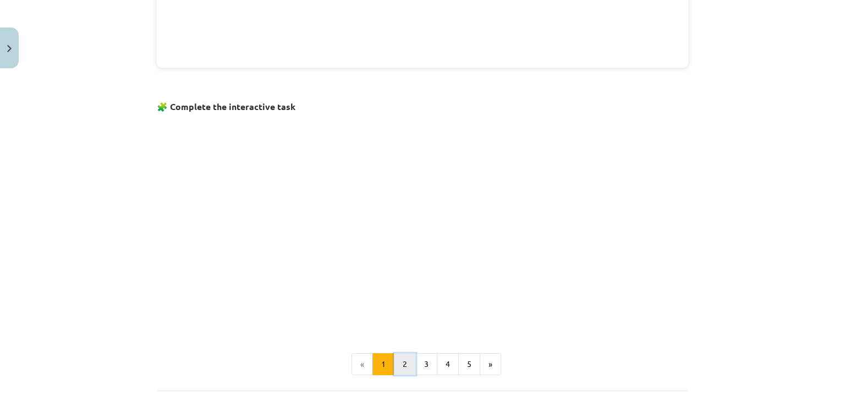
click at [399, 363] on button "2" at bounding box center [405, 364] width 22 height 22
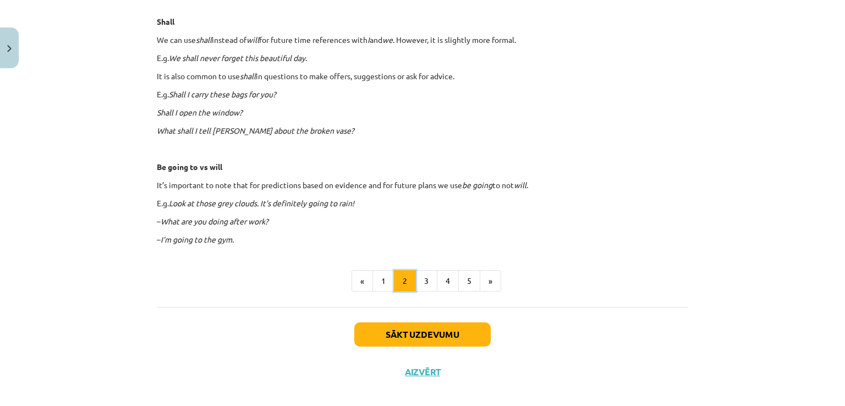
scroll to position [647, 0]
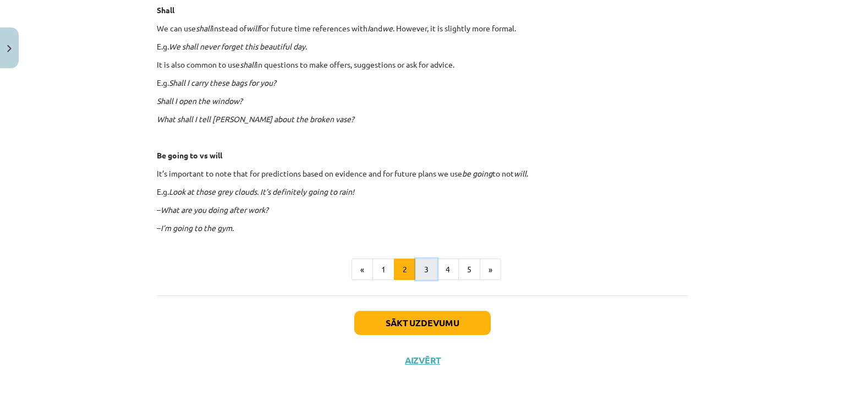
click at [423, 269] on button "3" at bounding box center [427, 270] width 22 height 22
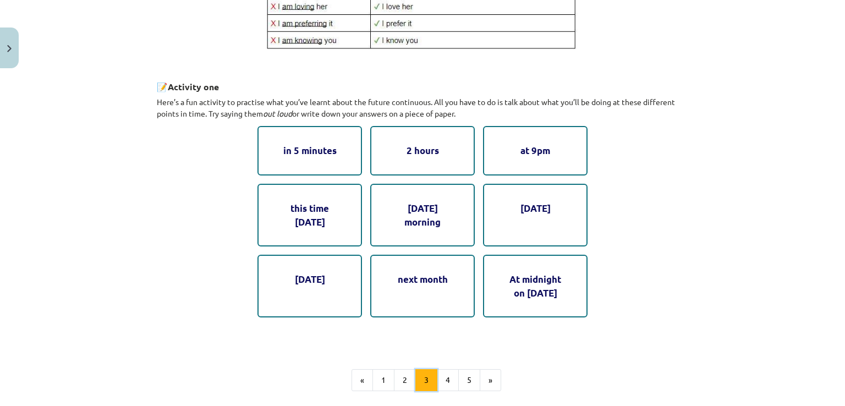
scroll to position [527, 0]
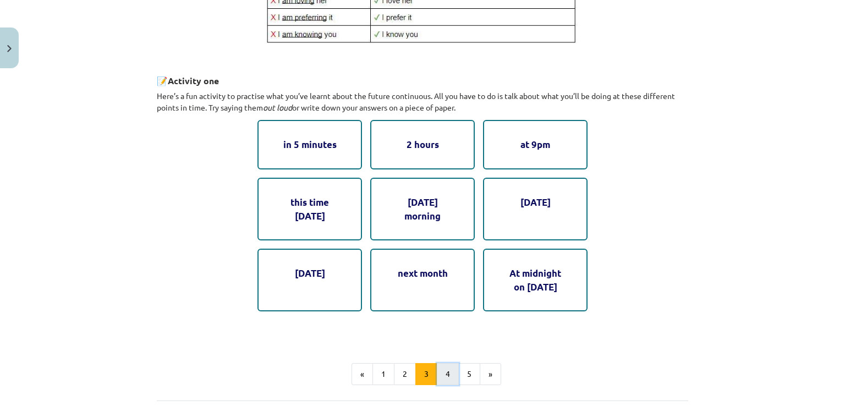
click at [443, 370] on button "4" at bounding box center [448, 374] width 22 height 22
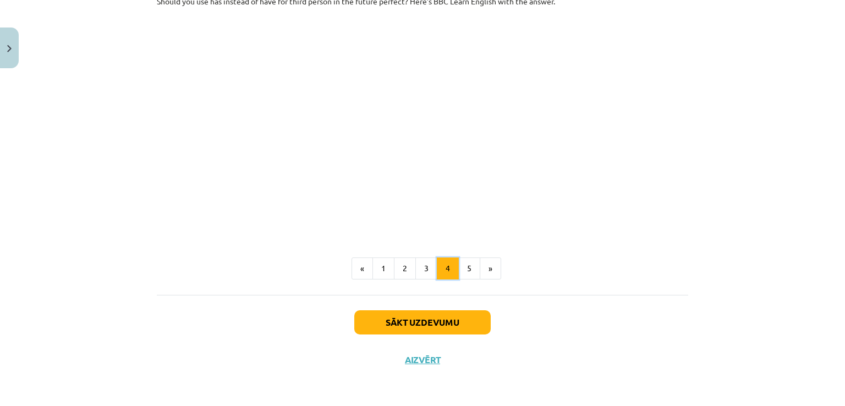
scroll to position [621, 0]
click at [466, 264] on button "5" at bounding box center [469, 269] width 22 height 22
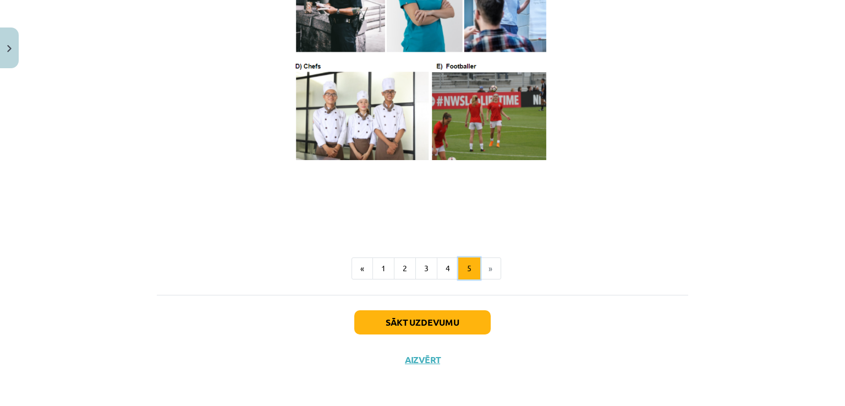
scroll to position [682, 0]
click at [445, 326] on button "Sākt uzdevumu" at bounding box center [422, 322] width 136 height 24
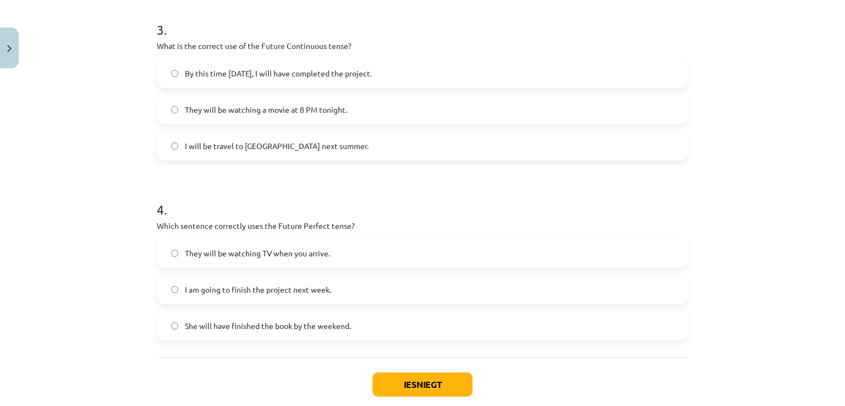
scroll to position [638, 0]
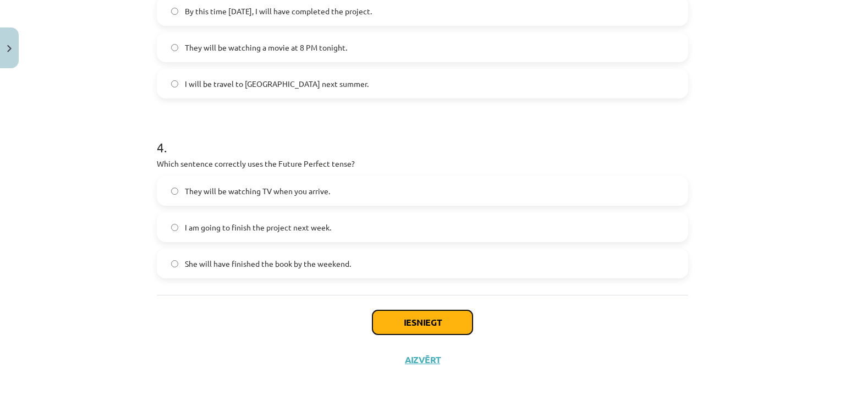
click at [402, 316] on button "Iesniegt" at bounding box center [423, 322] width 100 height 24
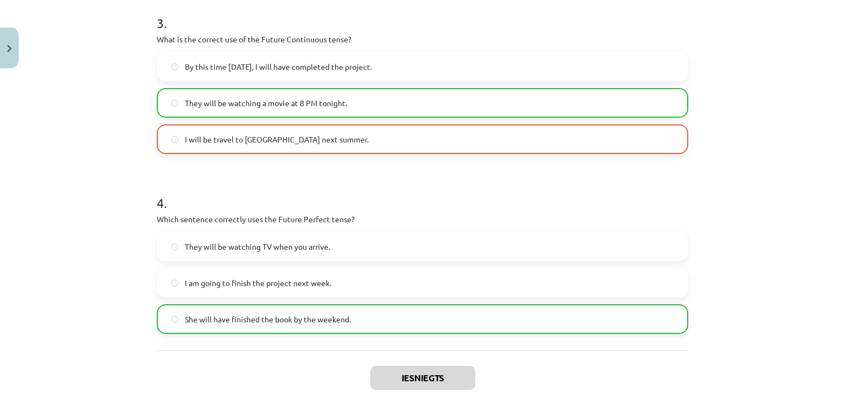
scroll to position [673, 0]
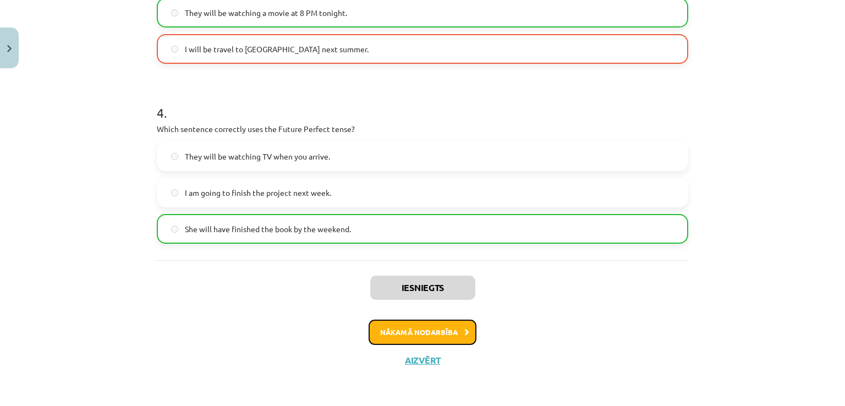
click at [374, 335] on button "Nākamā nodarbība" at bounding box center [423, 332] width 108 height 25
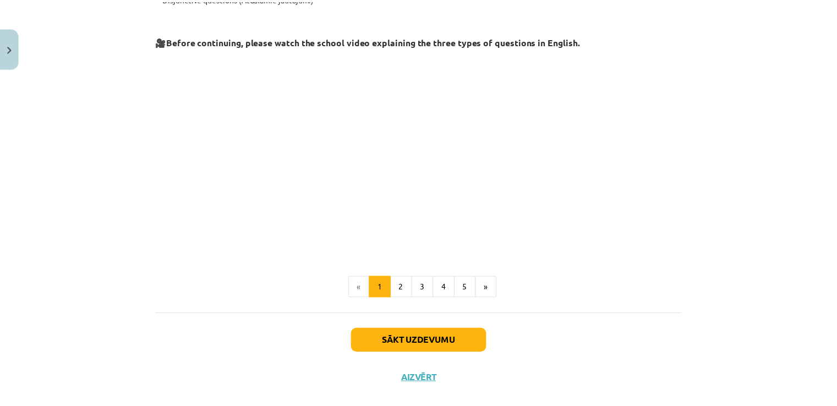
scroll to position [269, 0]
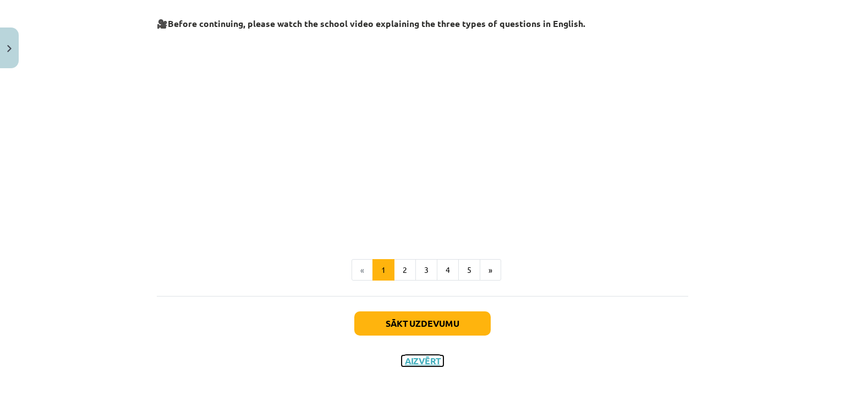
click at [408, 364] on button "Aizvērt" at bounding box center [423, 361] width 42 height 11
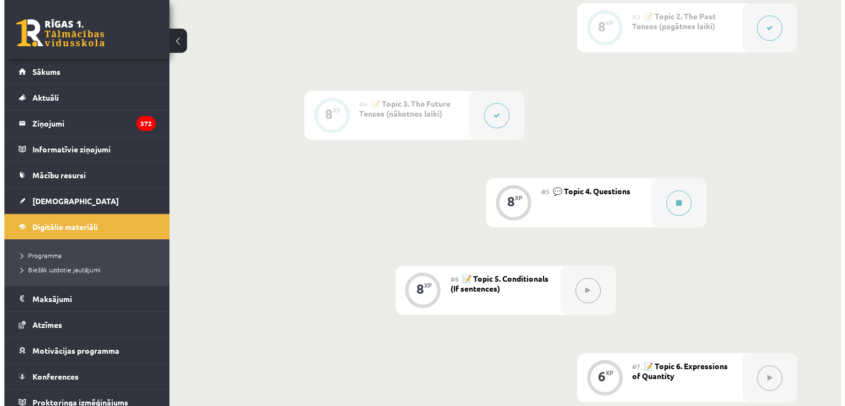
scroll to position [489, 0]
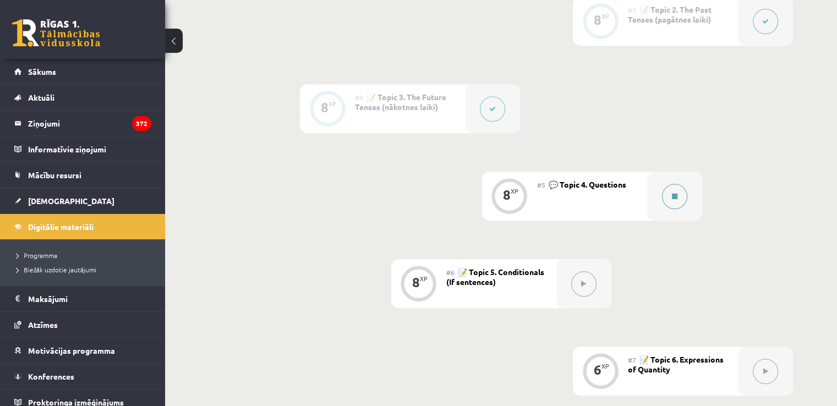
click at [667, 195] on button at bounding box center [674, 196] width 25 height 25
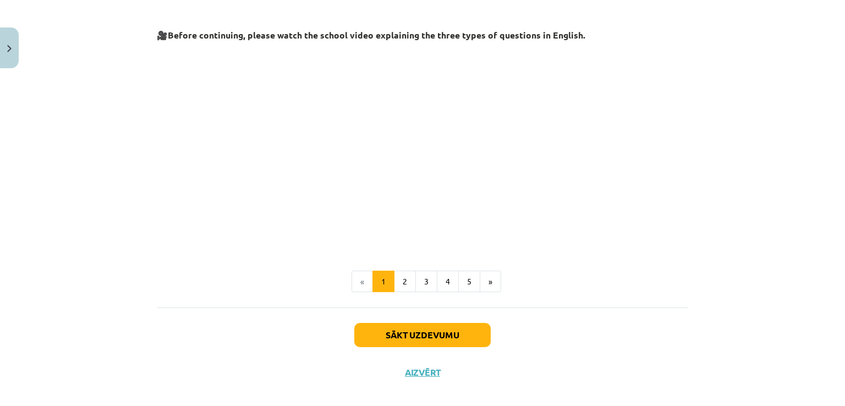
scroll to position [259, 0]
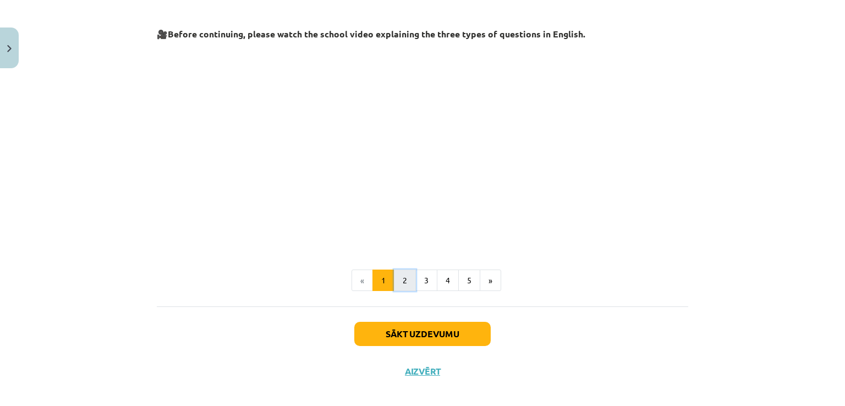
click at [399, 283] on button "2" at bounding box center [405, 281] width 22 height 22
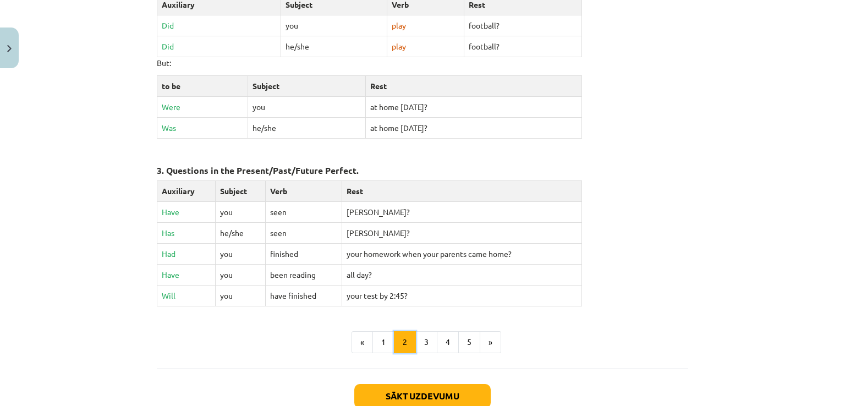
scroll to position [460, 0]
click at [425, 340] on button "3" at bounding box center [427, 341] width 22 height 22
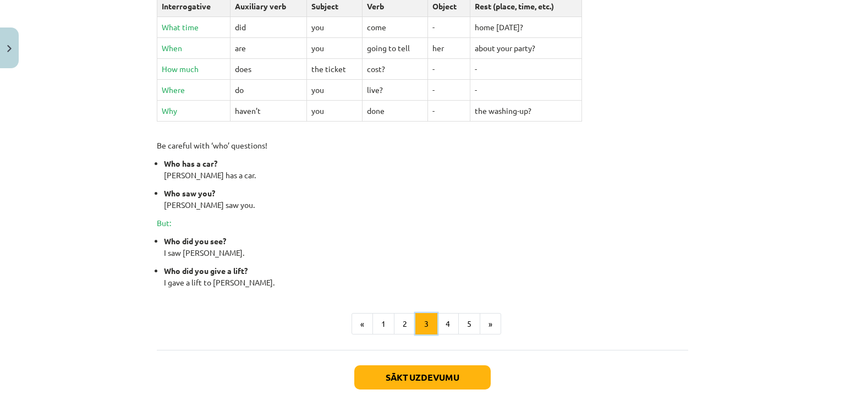
scroll to position [437, 0]
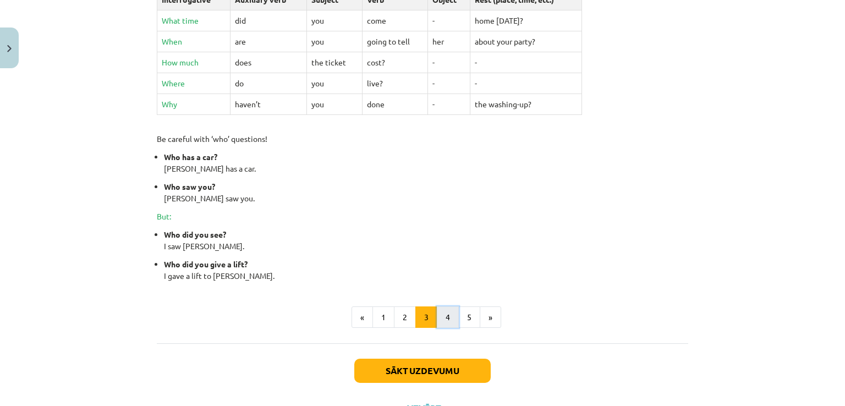
click at [442, 315] on button "4" at bounding box center [448, 318] width 22 height 22
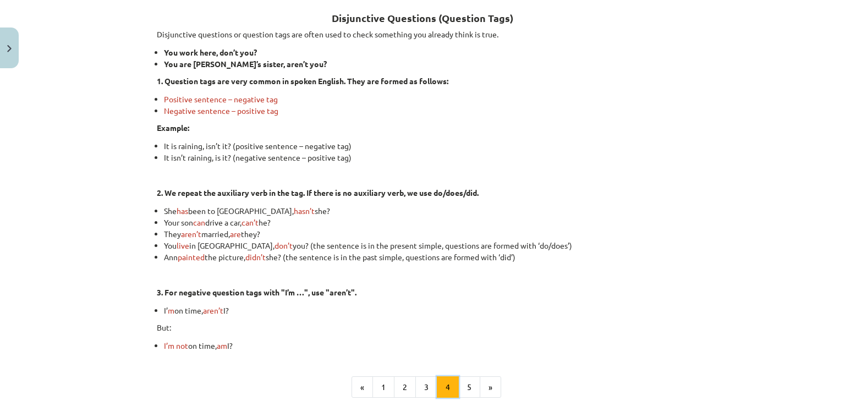
scroll to position [196, 0]
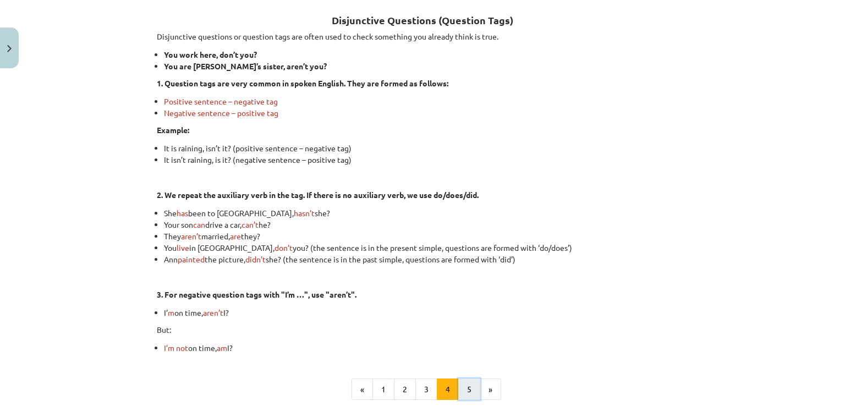
click at [461, 386] on button "5" at bounding box center [469, 390] width 22 height 22
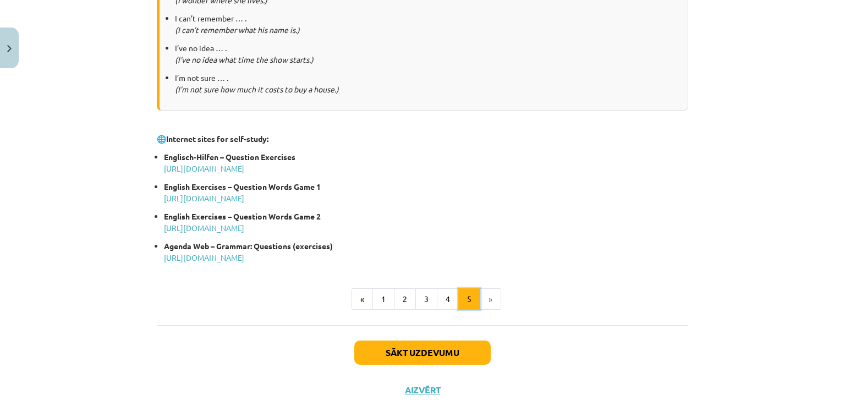
scroll to position [551, 0]
click at [396, 354] on button "Sākt uzdevumu" at bounding box center [422, 352] width 136 height 24
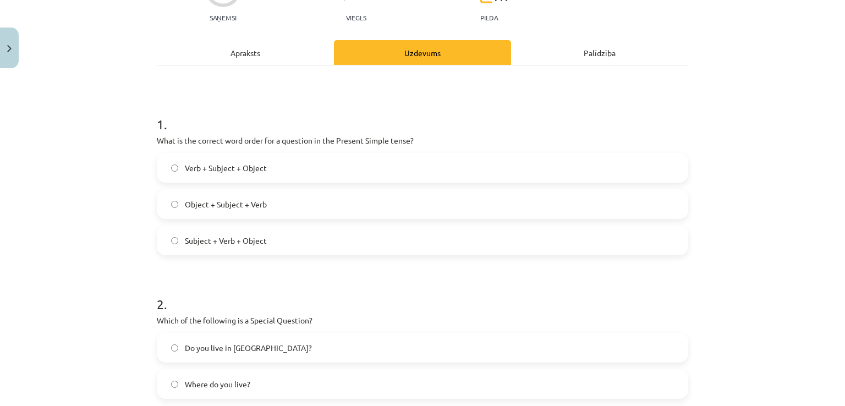
scroll to position [123, 0]
click at [244, 50] on div "Apraksts" at bounding box center [245, 51] width 177 height 25
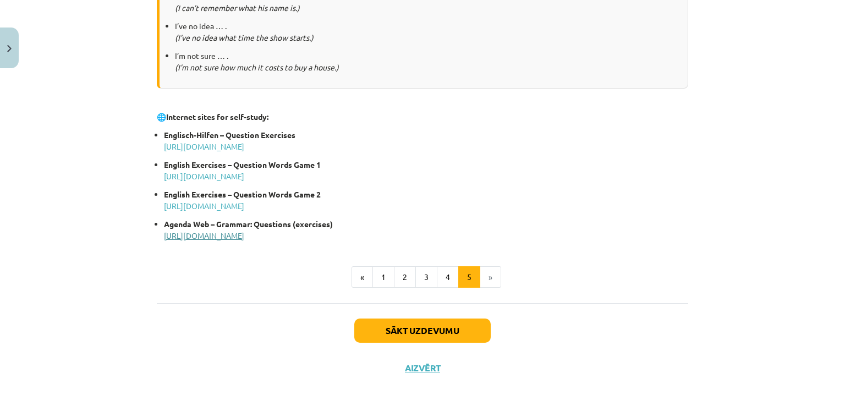
scroll to position [573, 0]
click at [382, 278] on button "1" at bounding box center [384, 277] width 22 height 22
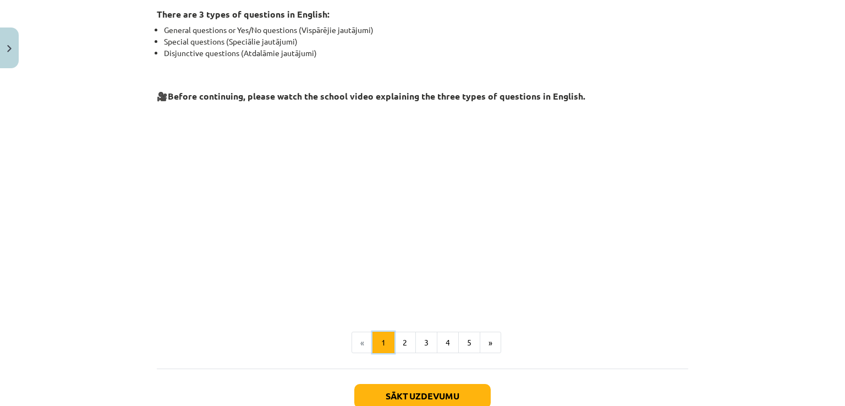
scroll to position [0, 0]
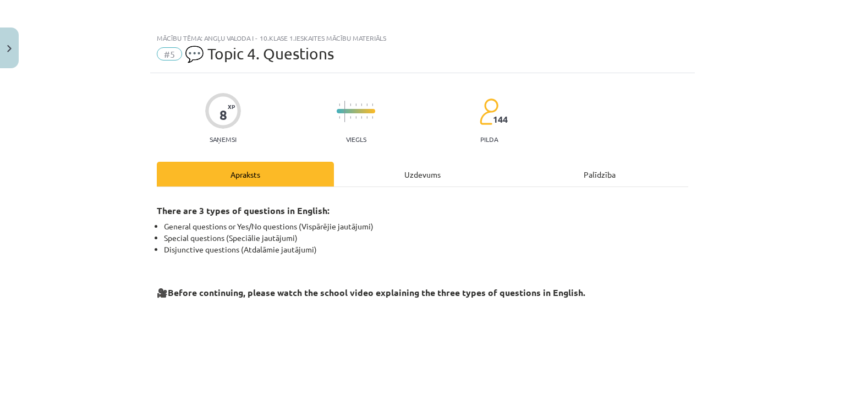
click at [417, 175] on div "Uzdevums" at bounding box center [422, 174] width 177 height 25
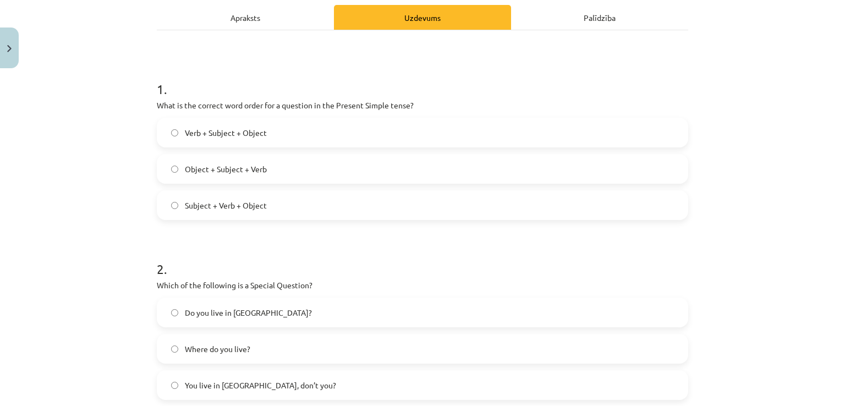
scroll to position [135, 0]
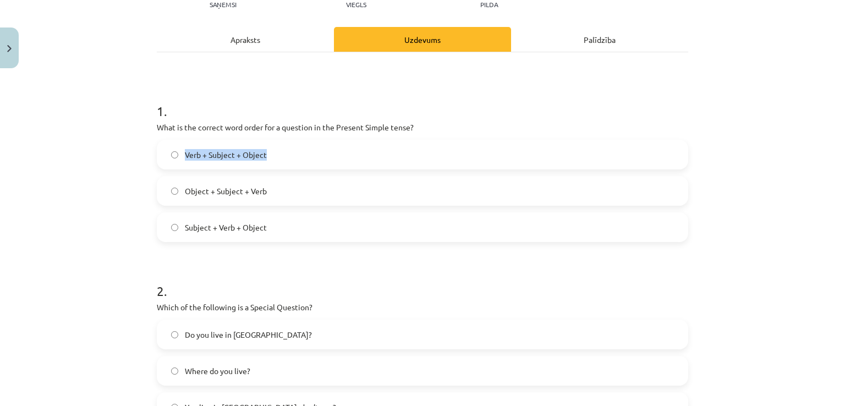
drag, startPoint x: 139, startPoint y: 152, endPoint x: 315, endPoint y: 160, distance: 176.8
click at [315, 160] on div "Mācību tēma: Angļu valoda i - 10.[PERSON_NAME] 1.ieskaites mācību materiāls #5 …" at bounding box center [422, 203] width 845 height 406
copy label "Verb + Subject + Object"
click at [121, 203] on div "Mācību tēma: Angļu valoda i - 10.[PERSON_NAME] 1.ieskaites mācību materiāls #5 …" at bounding box center [422, 203] width 845 height 406
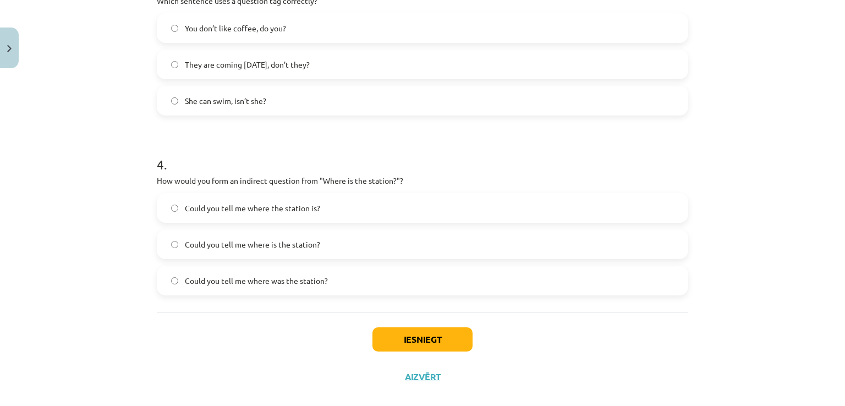
scroll to position [624, 0]
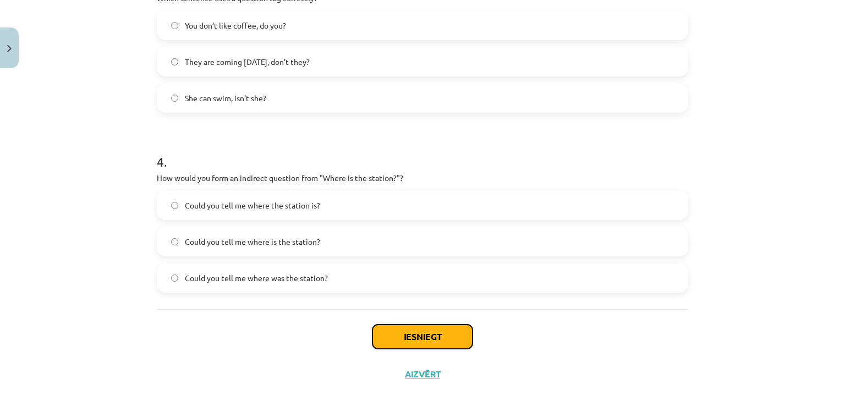
click at [390, 335] on button "Iesniegt" at bounding box center [423, 337] width 100 height 24
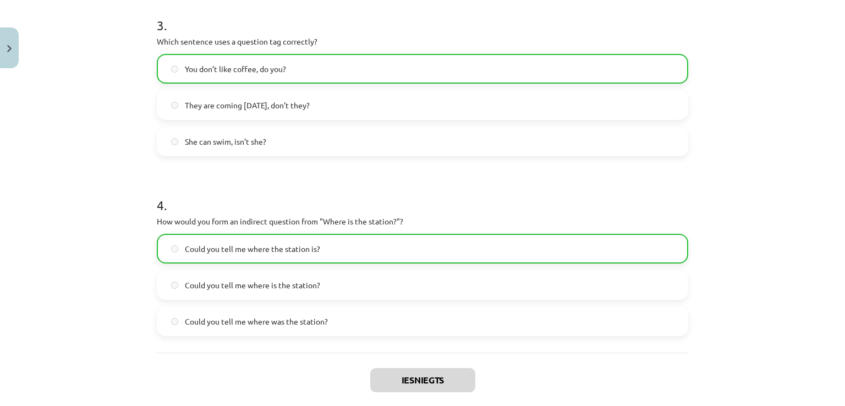
scroll to position [673, 0]
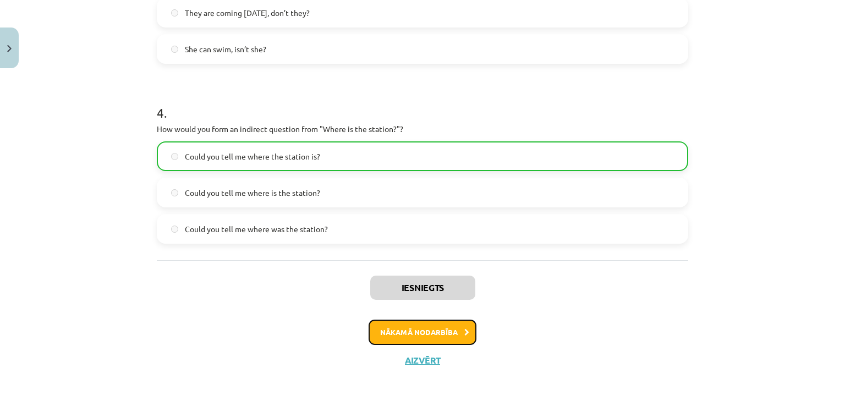
click at [407, 332] on button "Nākamā nodarbība" at bounding box center [423, 332] width 108 height 25
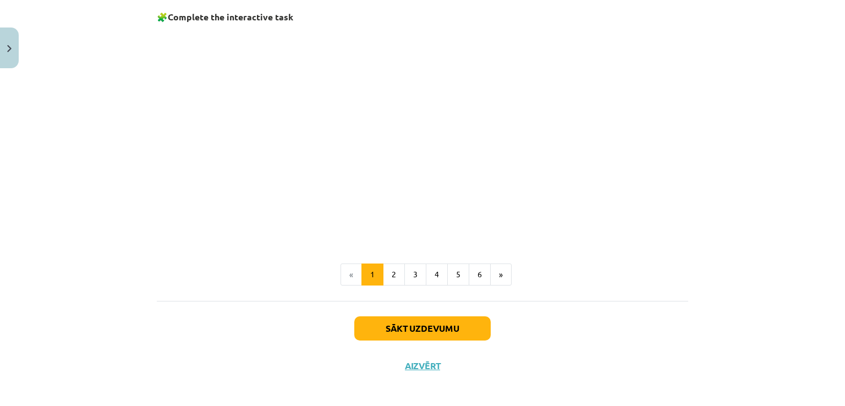
scroll to position [742, 0]
click at [390, 274] on button "2" at bounding box center [394, 274] width 22 height 22
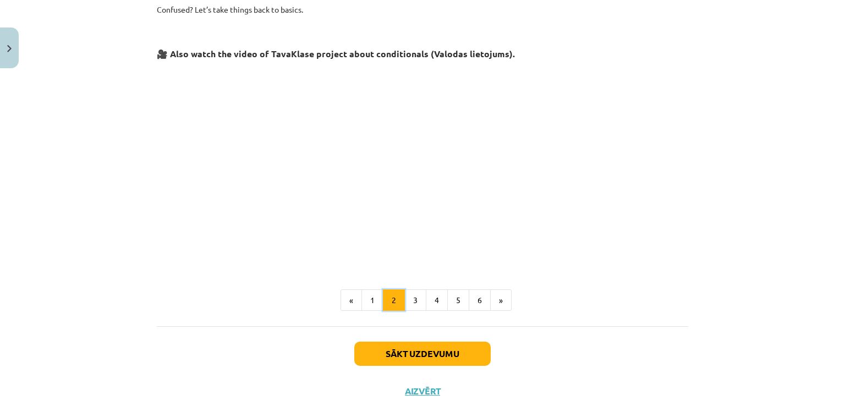
scroll to position [456, 0]
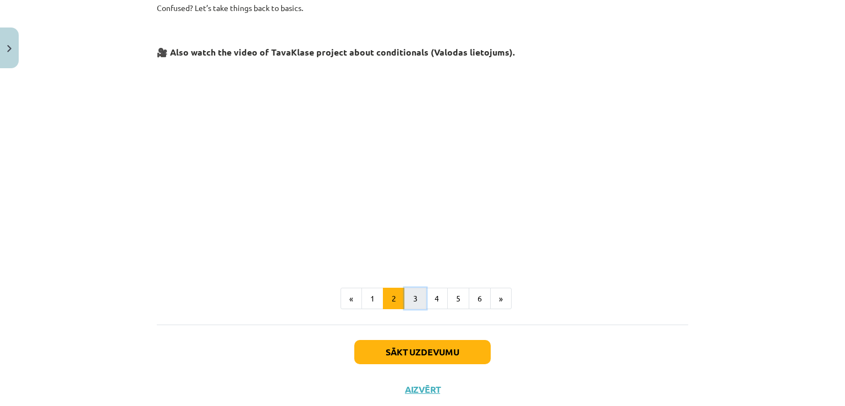
click at [417, 298] on button "3" at bounding box center [416, 299] width 22 height 22
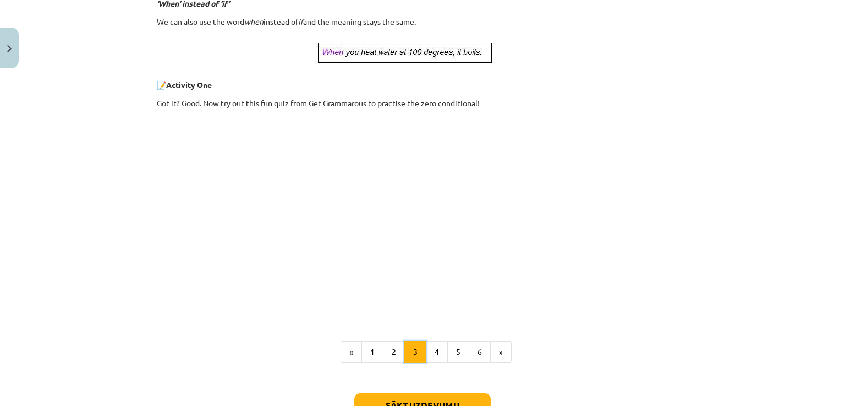
scroll to position [409, 0]
click at [428, 351] on button "4" at bounding box center [437, 351] width 22 height 22
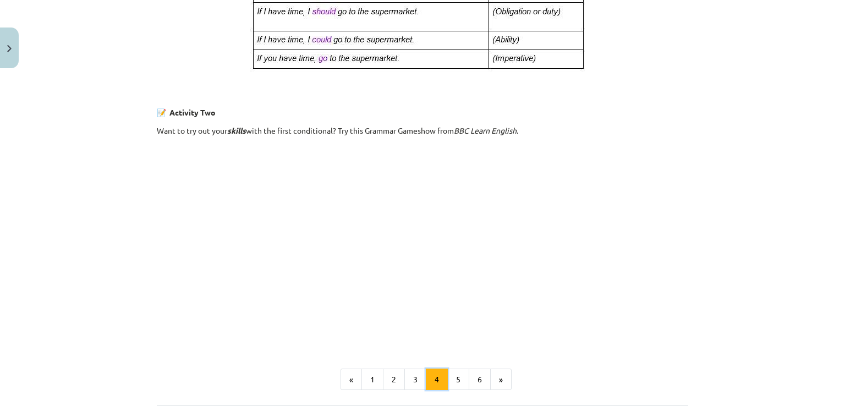
scroll to position [625, 0]
click at [453, 377] on button "5" at bounding box center [458, 378] width 22 height 22
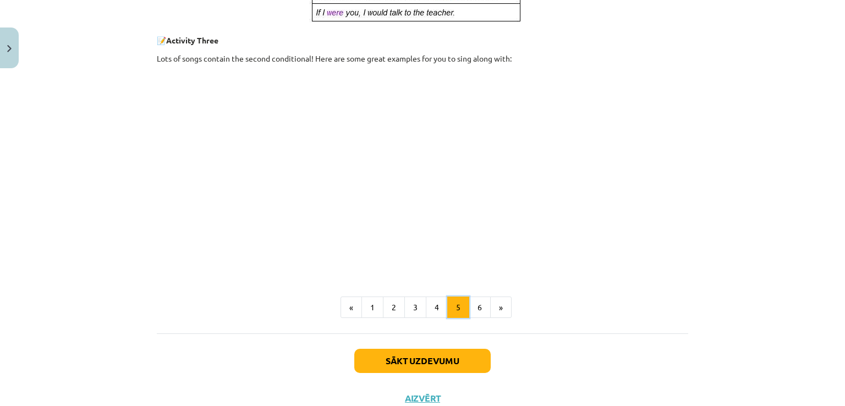
scroll to position [603, 0]
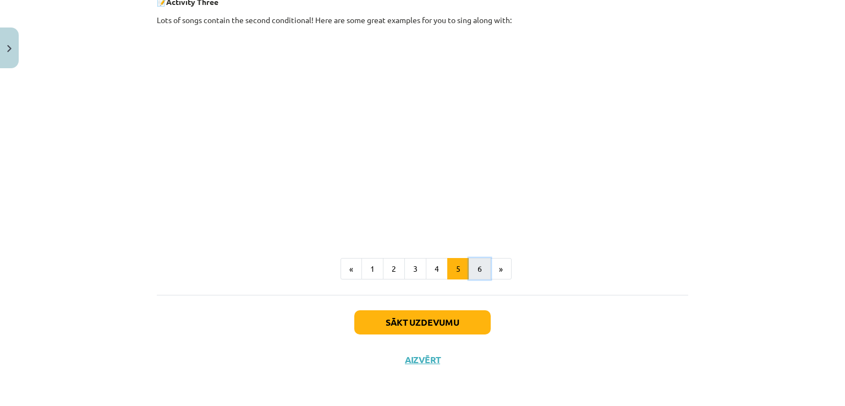
click at [479, 269] on button "6" at bounding box center [480, 269] width 22 height 22
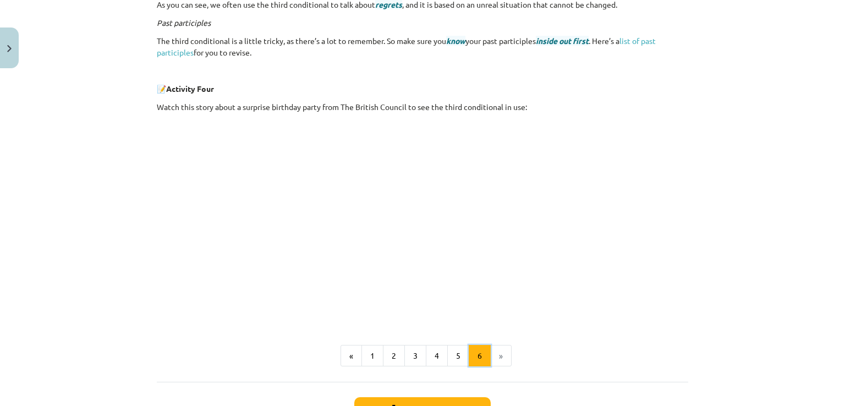
scroll to position [455, 0]
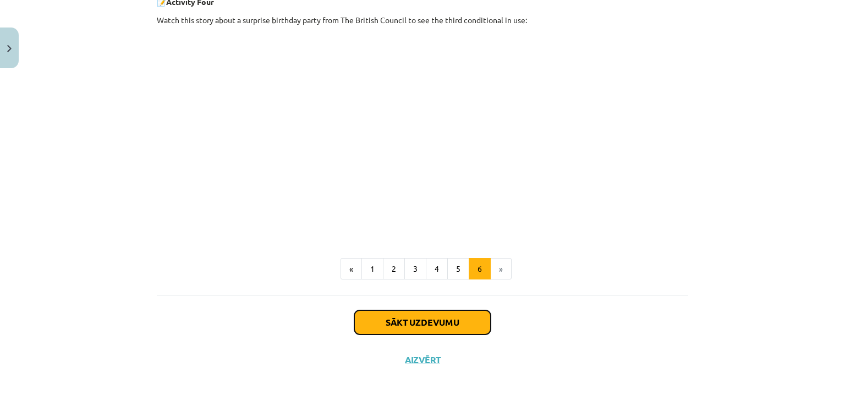
click at [387, 328] on button "Sākt uzdevumu" at bounding box center [422, 322] width 136 height 24
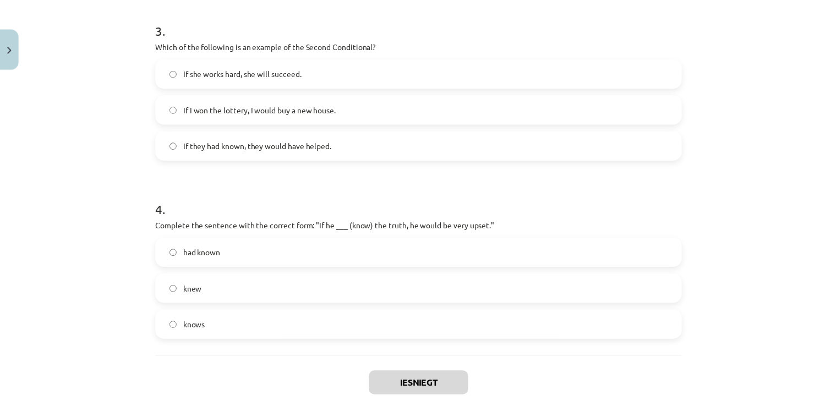
scroll to position [638, 0]
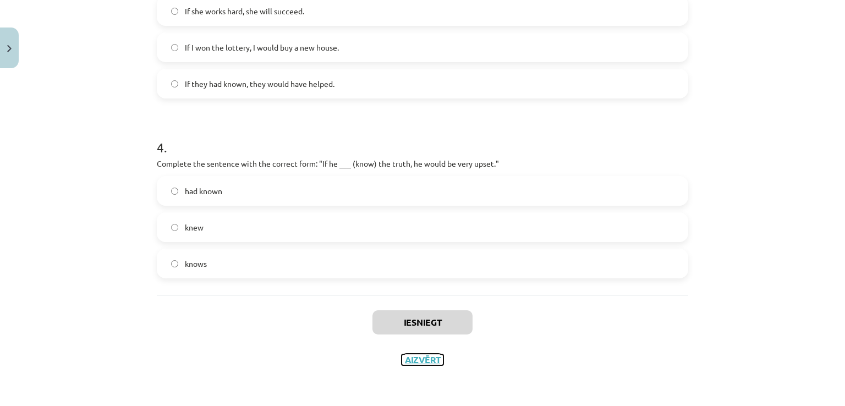
click at [423, 364] on button "Aizvērt" at bounding box center [423, 359] width 42 height 11
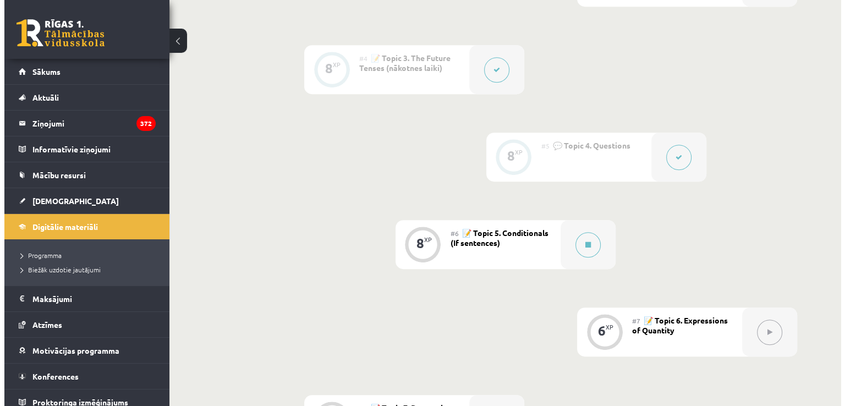
scroll to position [528, 0]
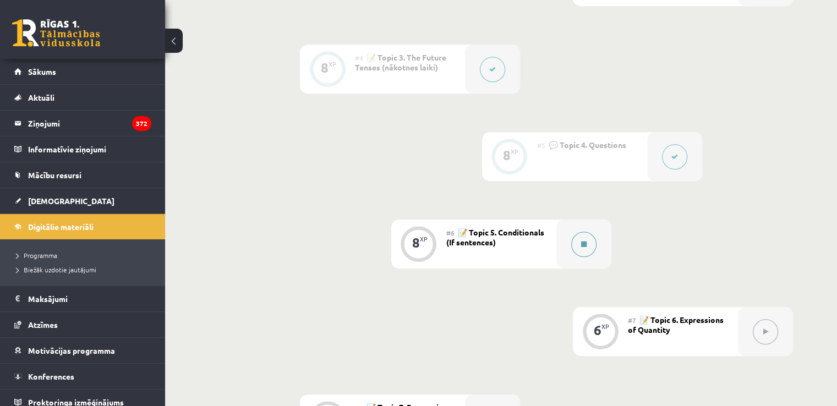
click at [581, 246] on icon at bounding box center [584, 244] width 6 height 7
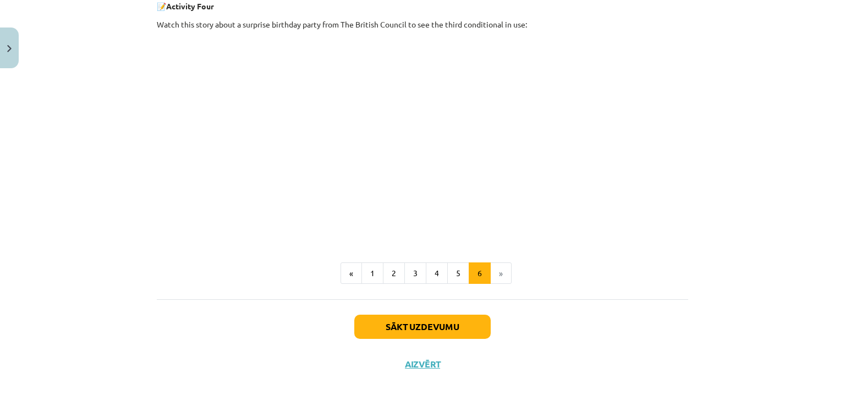
scroll to position [455, 0]
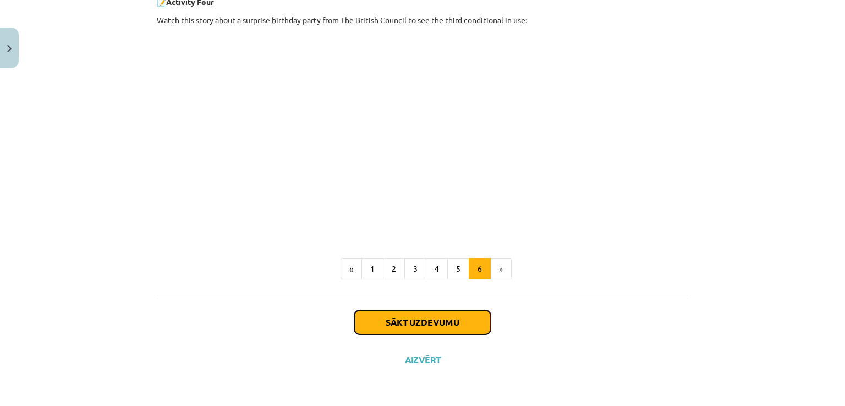
click at [432, 321] on button "Sākt uzdevumu" at bounding box center [422, 322] width 136 height 24
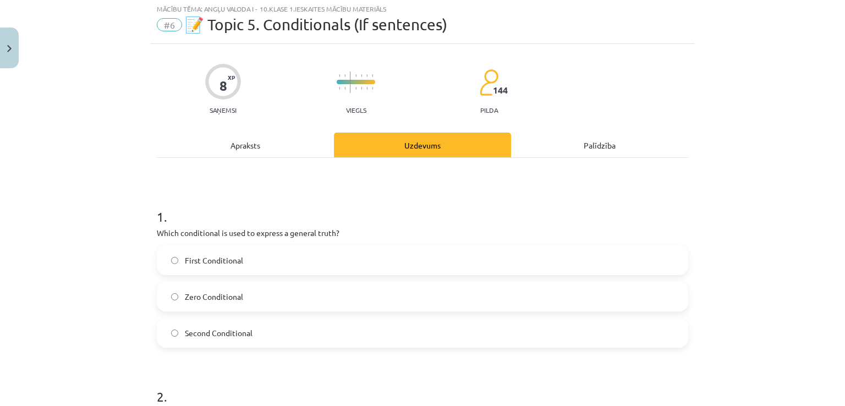
scroll to position [28, 0]
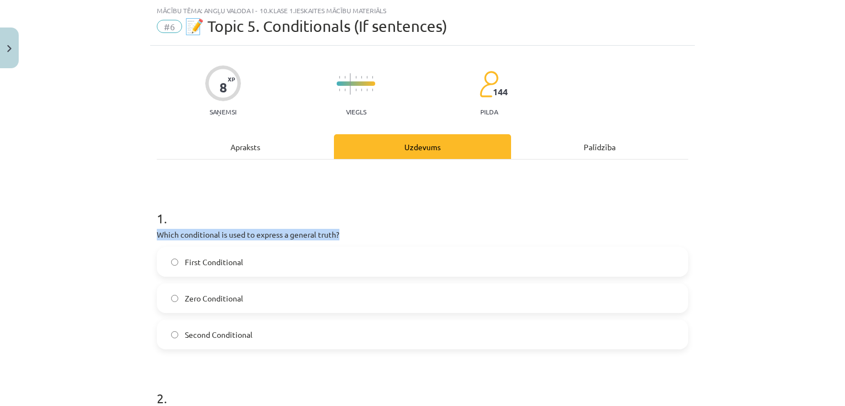
drag, startPoint x: 144, startPoint y: 231, endPoint x: 372, endPoint y: 231, distance: 228.4
click at [372, 231] on div "Mācību tēma: Angļu valoda i - 10.[PERSON_NAME] 1.ieskaites mācību materiāls #6 …" at bounding box center [422, 203] width 845 height 406
click at [52, 211] on div "Mācību tēma: Angļu valoda i - 10.[PERSON_NAME] 1.ieskaites mācību materiāls #6 …" at bounding box center [422, 203] width 845 height 406
click at [239, 145] on div "Apraksts" at bounding box center [245, 146] width 177 height 25
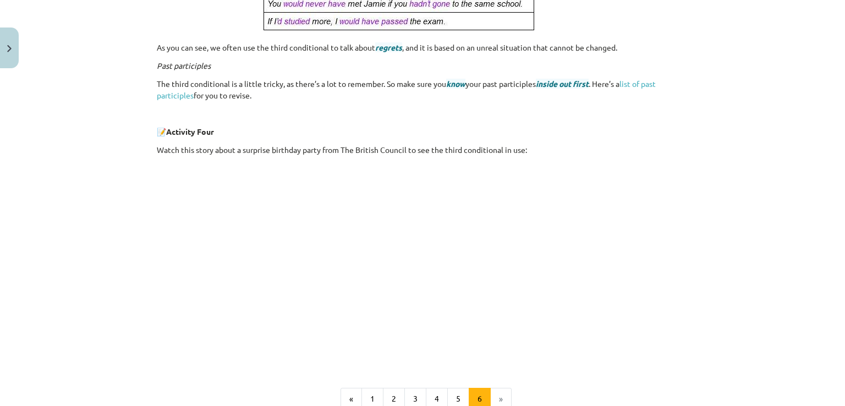
scroll to position [455, 0]
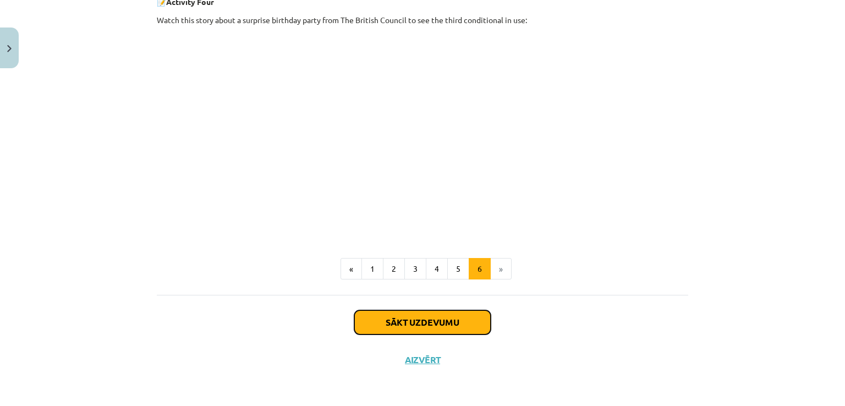
click at [395, 311] on button "Sākt uzdevumu" at bounding box center [422, 322] width 136 height 24
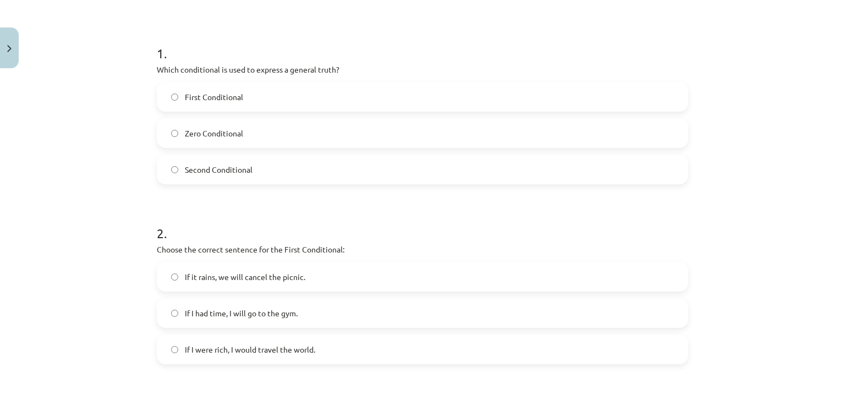
scroll to position [0, 0]
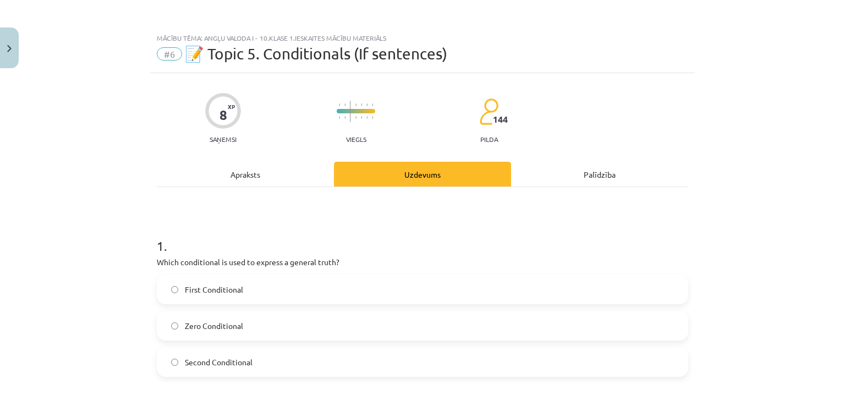
click at [243, 172] on div "Apraksts" at bounding box center [245, 174] width 177 height 25
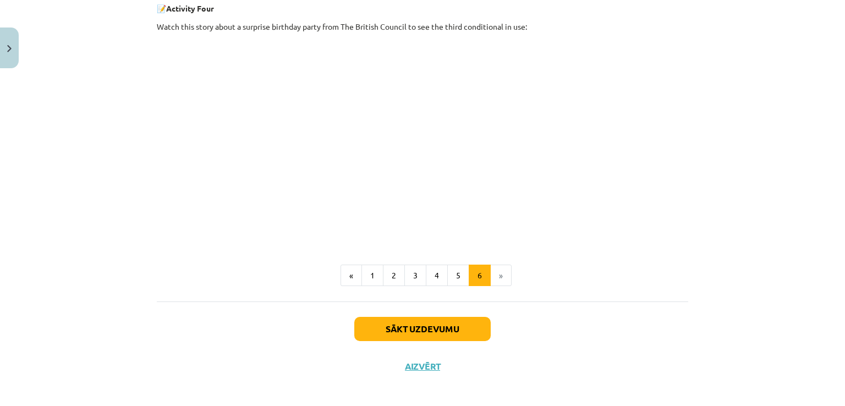
scroll to position [455, 0]
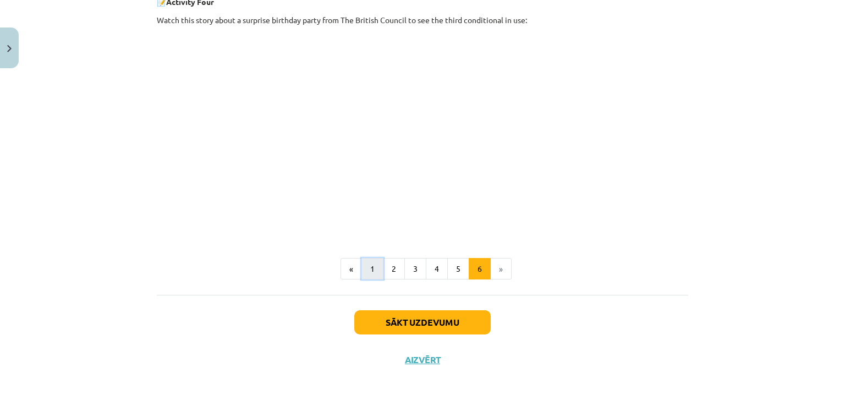
click at [374, 271] on button "1" at bounding box center [373, 269] width 22 height 22
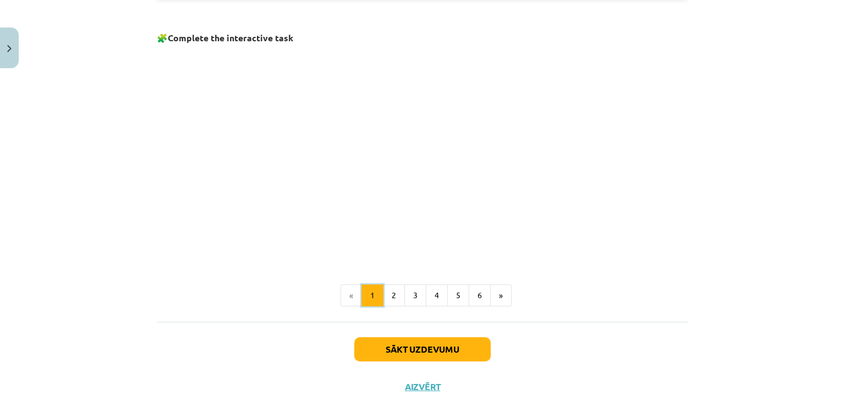
scroll to position [745, 0]
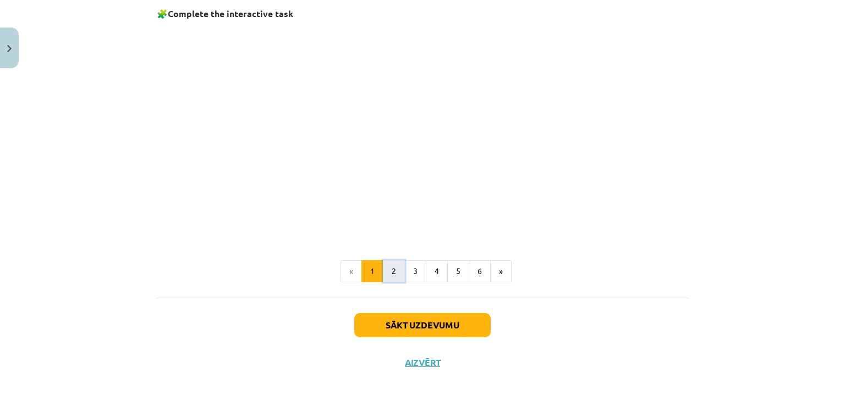
click at [386, 267] on button "2" at bounding box center [394, 271] width 22 height 22
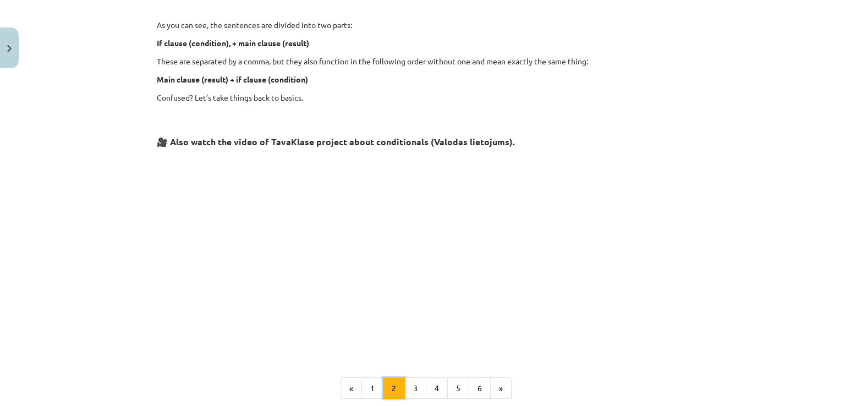
scroll to position [485, 0]
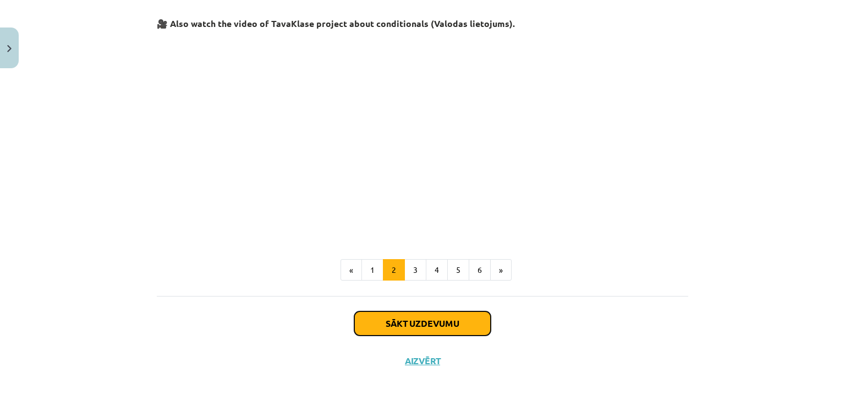
click at [379, 326] on button "Sākt uzdevumu" at bounding box center [422, 323] width 136 height 24
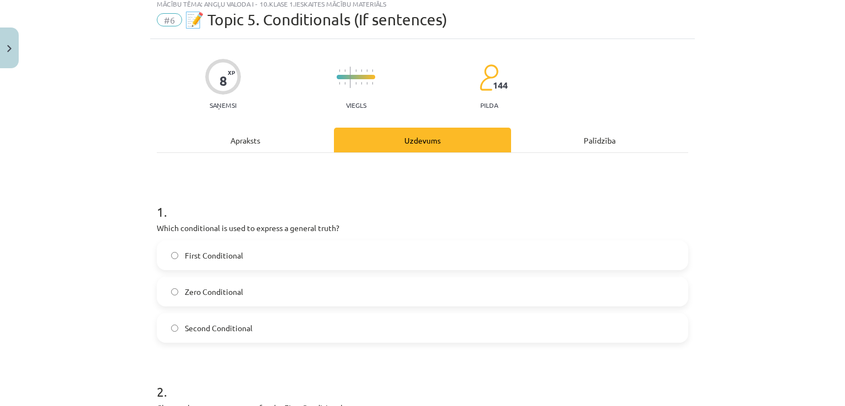
scroll to position [28, 0]
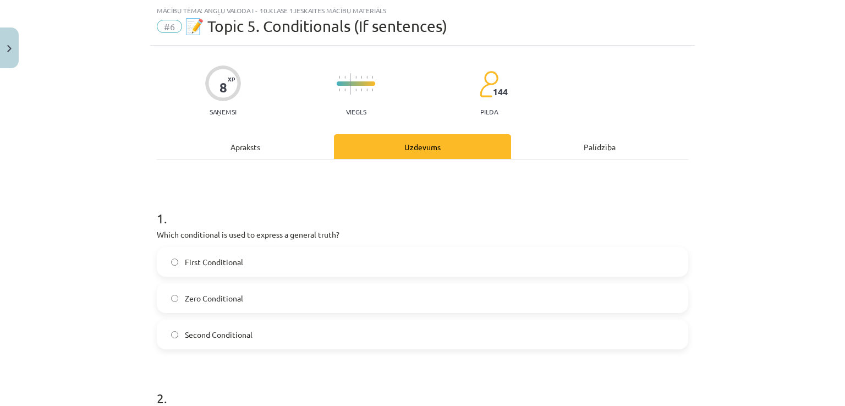
click at [252, 146] on div "Apraksts" at bounding box center [245, 146] width 177 height 25
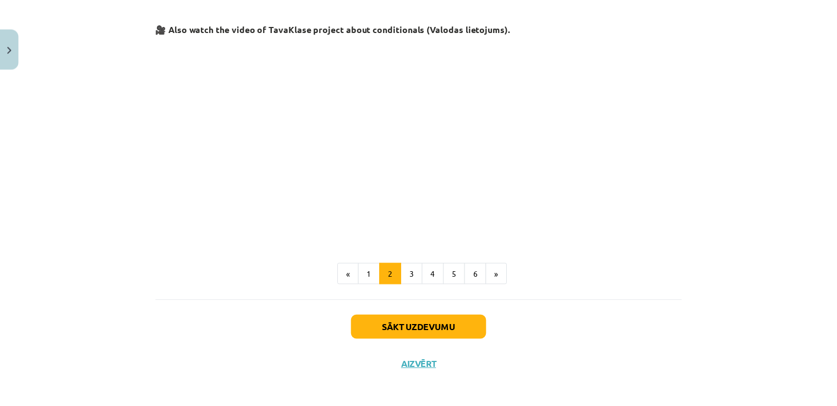
scroll to position [485, 0]
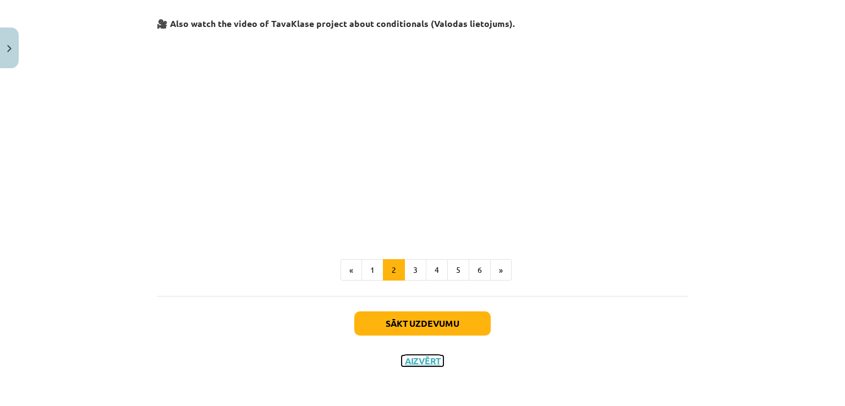
click at [426, 360] on button "Aizvērt" at bounding box center [423, 361] width 42 height 11
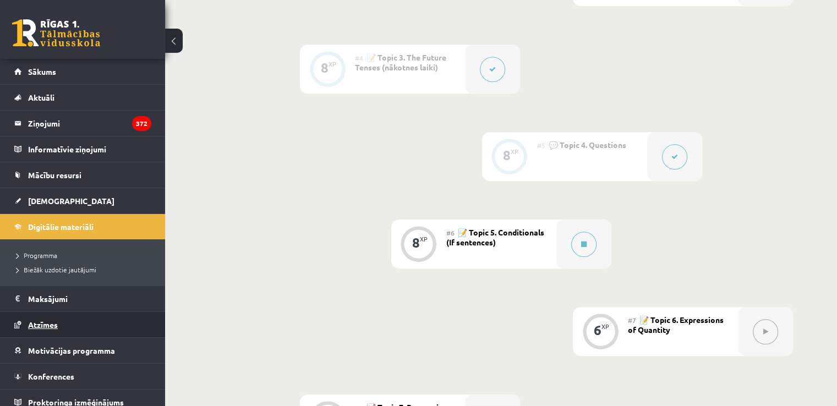
click at [46, 324] on span "Atzīmes" at bounding box center [43, 325] width 30 height 10
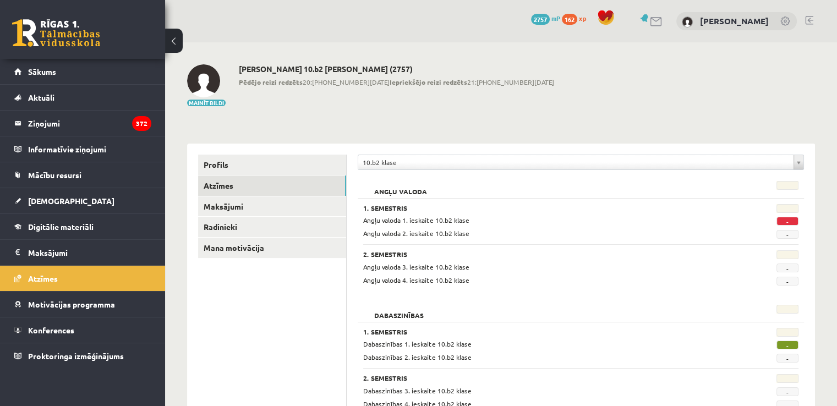
click at [808, 20] on link at bounding box center [809, 20] width 8 height 9
